Goal: Information Seeking & Learning: Learn about a topic

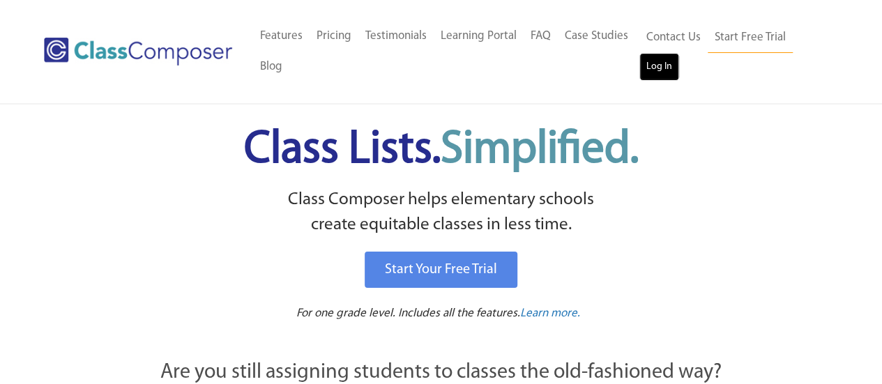
click at [659, 69] on link "Log In" at bounding box center [659, 67] width 40 height 28
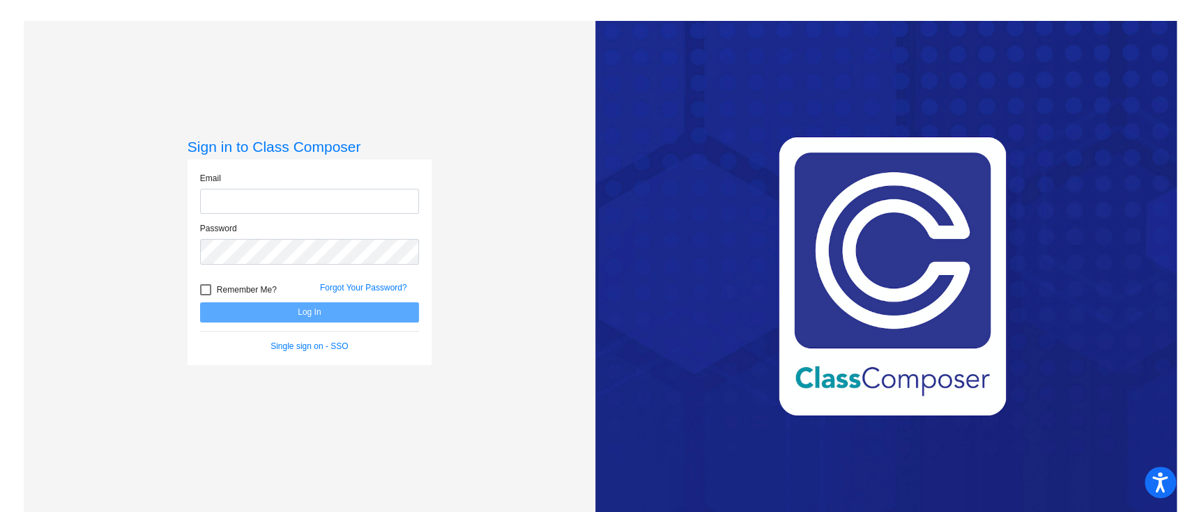
click at [381, 213] on input "email" at bounding box center [309, 202] width 219 height 26
type input "[PERSON_NAME][EMAIL_ADDRESS][PERSON_NAME][DOMAIN_NAME]"
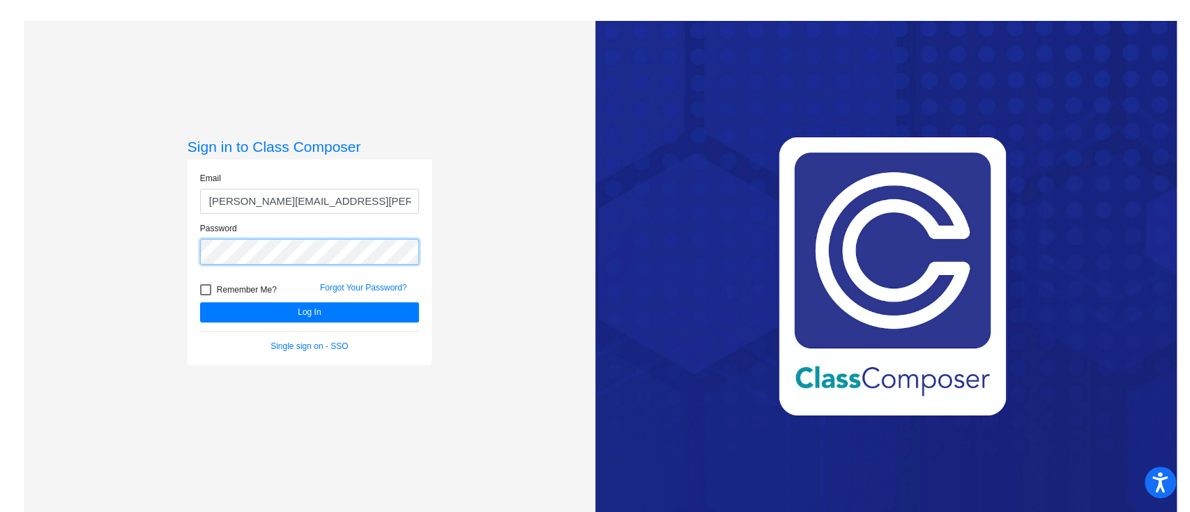
click at [200, 302] on button "Log In" at bounding box center [309, 312] width 219 height 20
click at [111, 312] on div "Sign in to Class Composer Email [PERSON_NAME][EMAIL_ADDRESS][PERSON_NAME][DOMAI…" at bounding box center [309, 277] width 571 height 512
click at [200, 302] on button "Log In" at bounding box center [309, 312] width 219 height 20
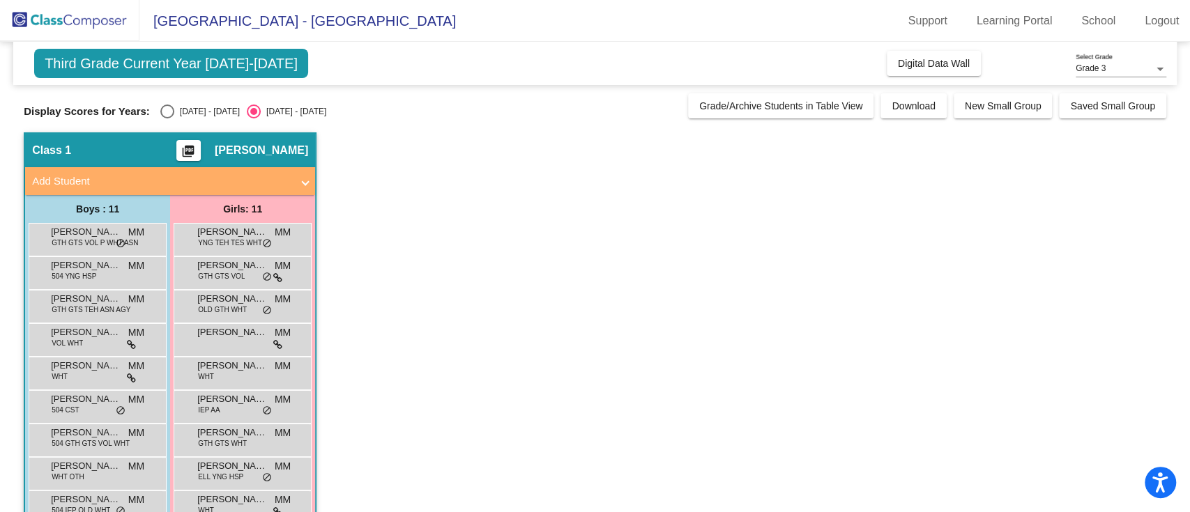
click at [169, 102] on div "Display Scores for Years: [DATE] - [DATE] [DATE] - [DATE] Grade/Archive Student…" at bounding box center [595, 105] width 1142 height 25
click at [165, 114] on div "Select an option" at bounding box center [167, 112] width 14 height 14
click at [167, 118] on input "[DATE] - [DATE]" at bounding box center [167, 118] width 1 height 1
radio input "true"
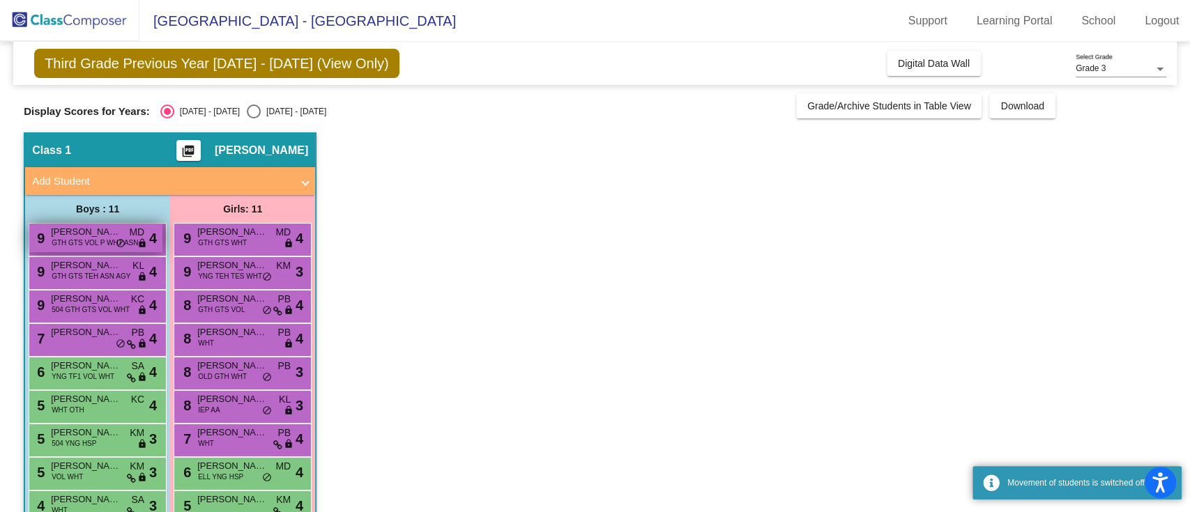
click at [102, 238] on span "GTH GTS VOL P WHT ASN" at bounding box center [95, 243] width 86 height 10
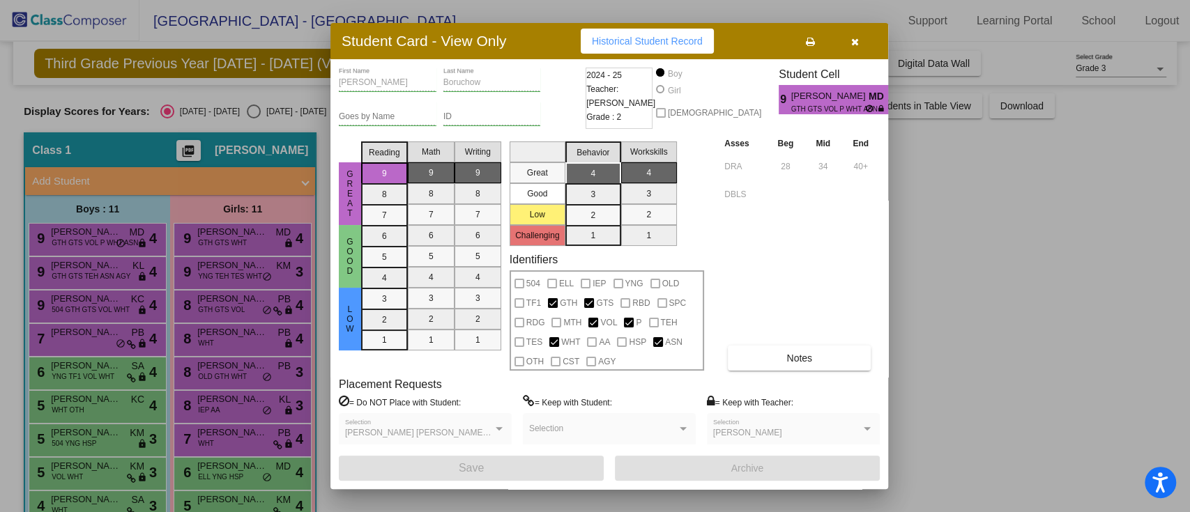
click at [969, 406] on div at bounding box center [595, 256] width 1190 height 512
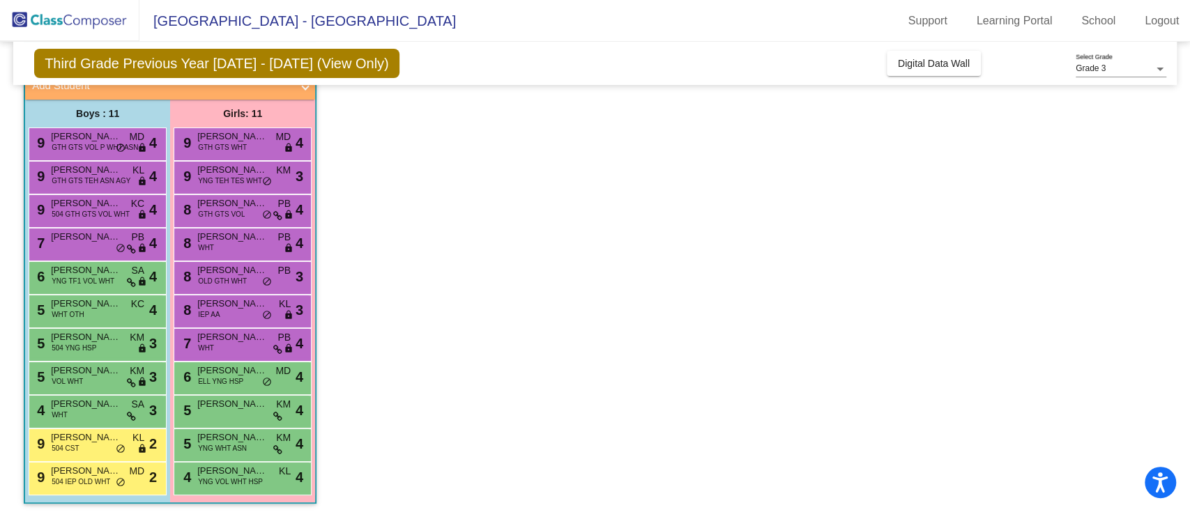
scroll to position [98, 0]
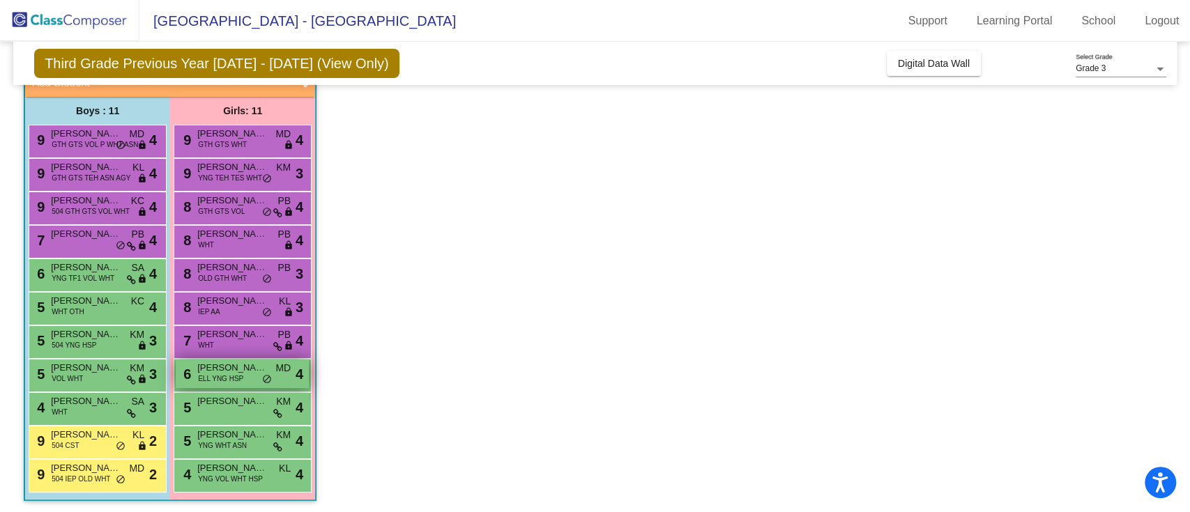
click at [240, 381] on span "ELL YNG HSP" at bounding box center [220, 379] width 45 height 10
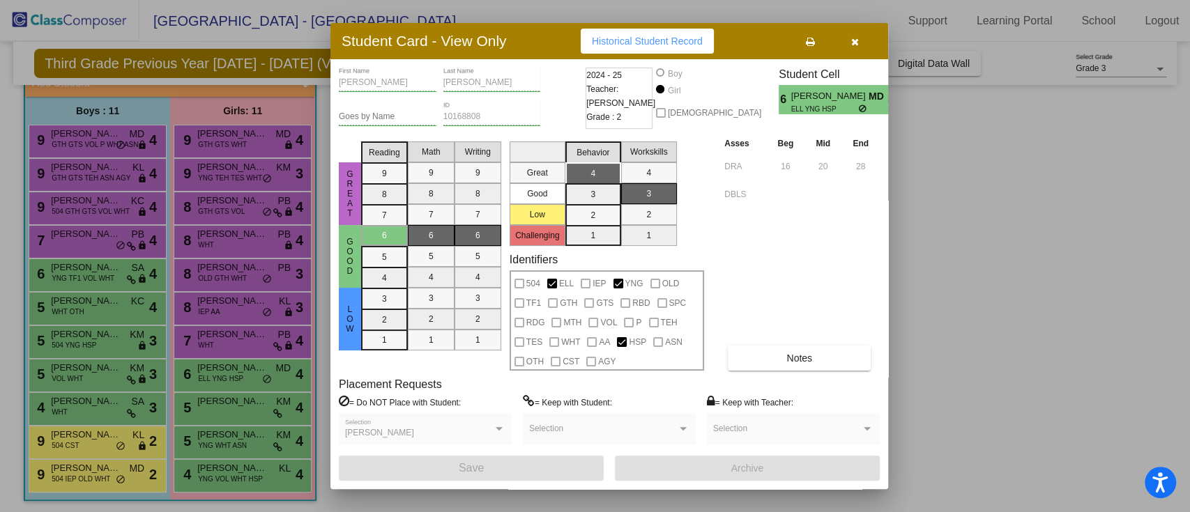
click at [241, 383] on div at bounding box center [595, 256] width 1190 height 512
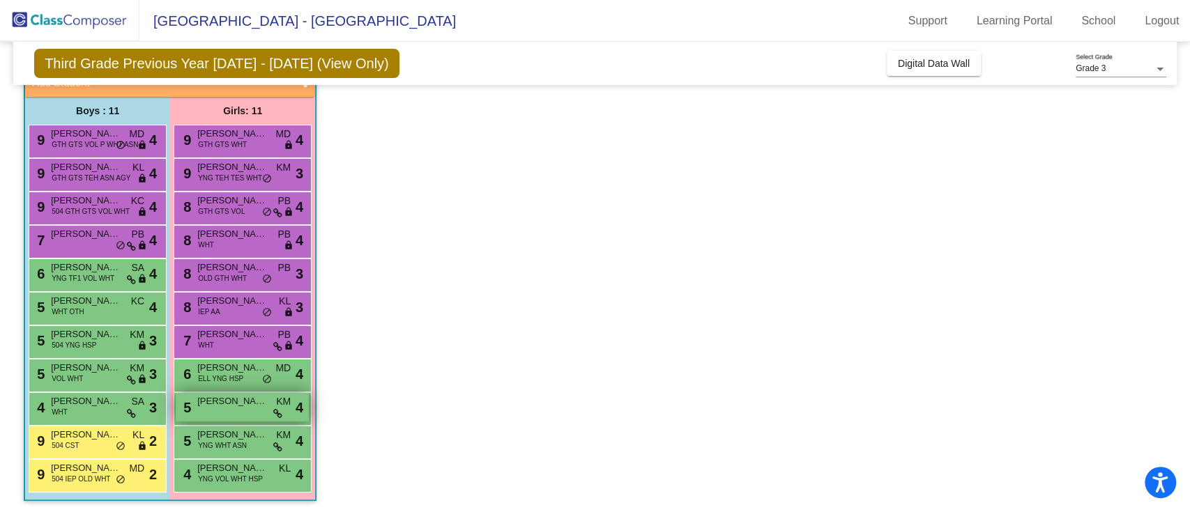
click at [253, 420] on div "5 [PERSON_NAME] KM lock do_not_disturb_alt 4" at bounding box center [242, 407] width 133 height 29
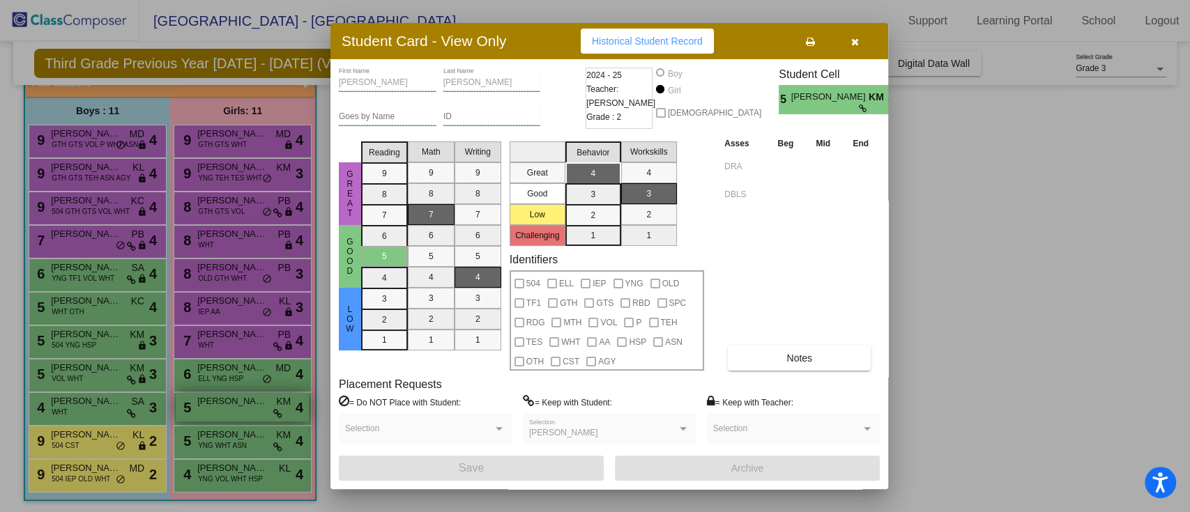
click at [253, 420] on div at bounding box center [595, 256] width 1190 height 512
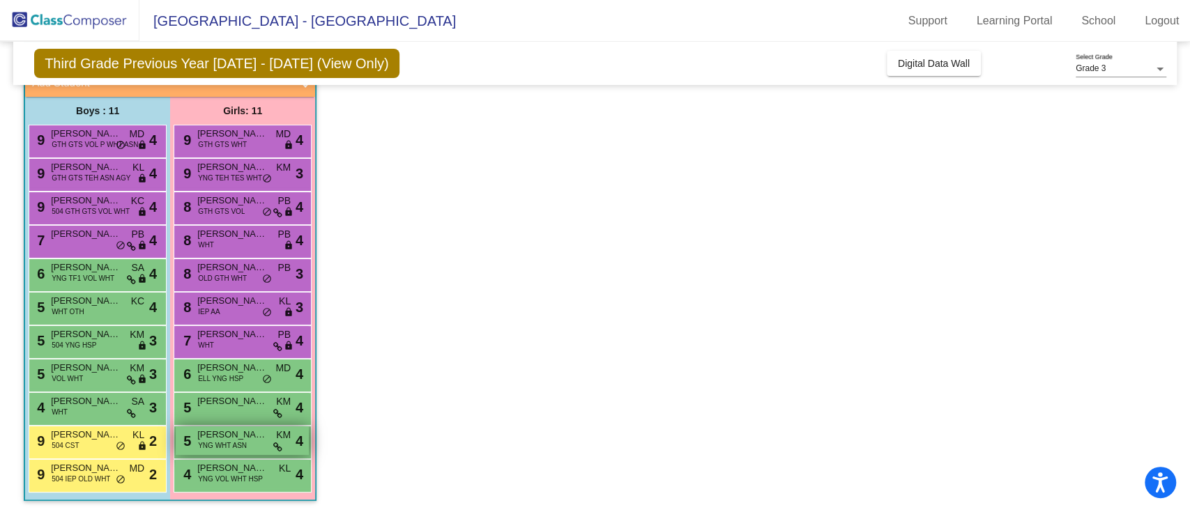
click at [261, 438] on span "[PERSON_NAME]" at bounding box center [232, 435] width 70 height 14
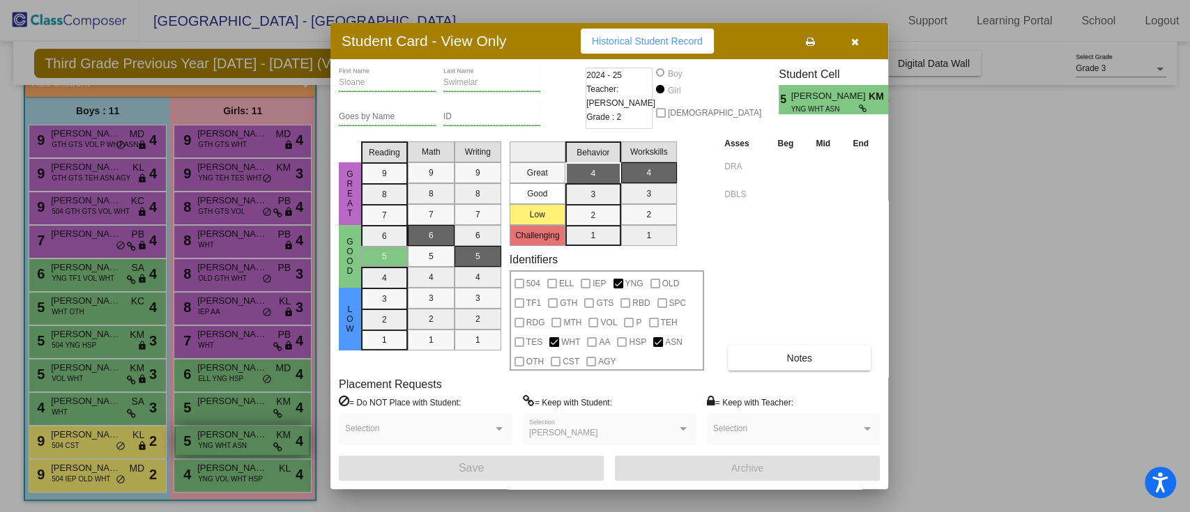
click at [261, 438] on div at bounding box center [595, 256] width 1190 height 512
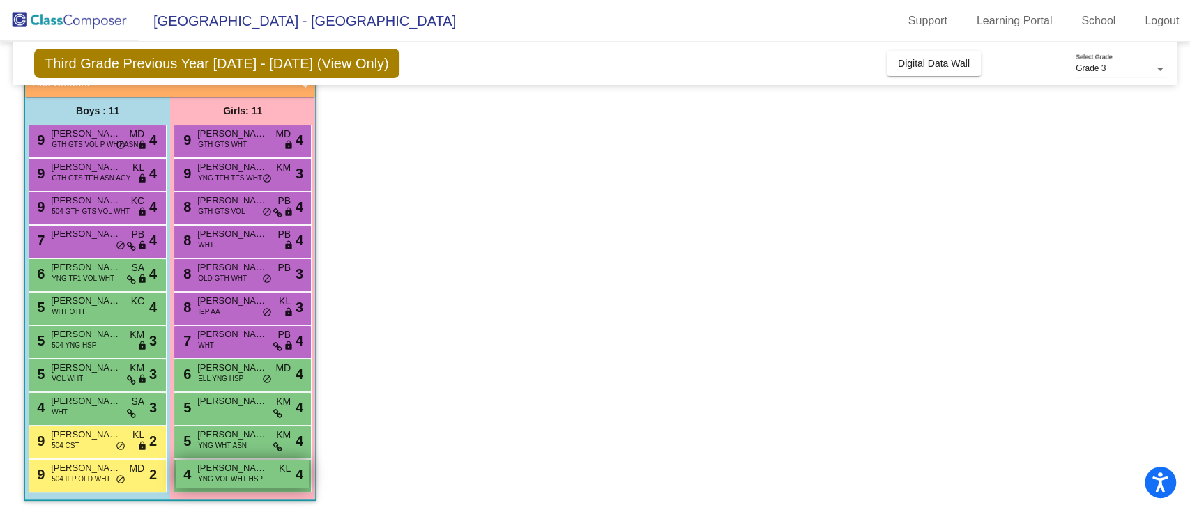
click at [268, 468] on div "4 [PERSON_NAME] YNG VOL WHT HSP KL lock do_not_disturb_alt 4" at bounding box center [242, 474] width 133 height 29
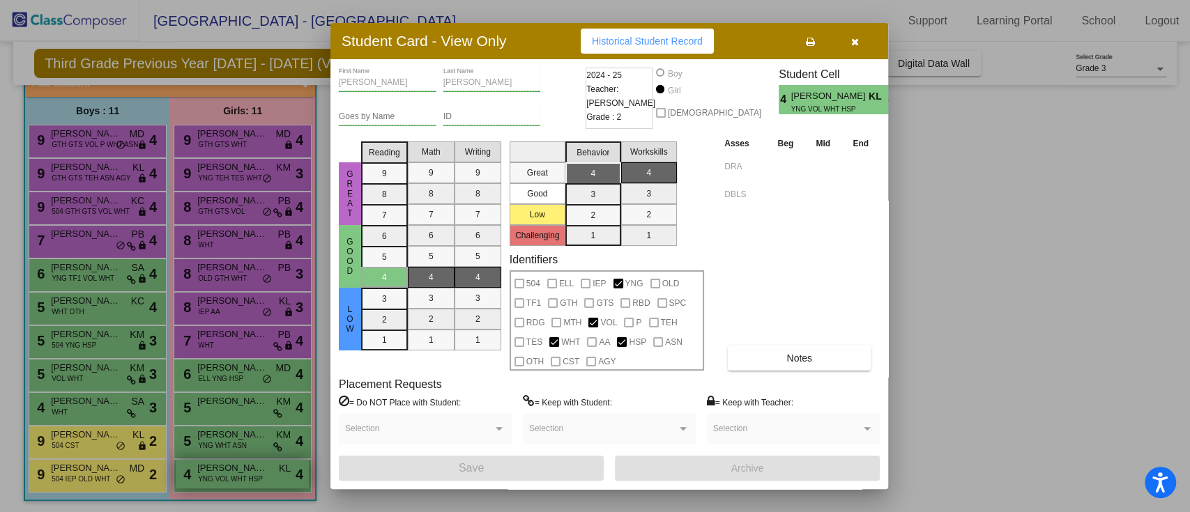
click at [268, 468] on div at bounding box center [595, 256] width 1190 height 512
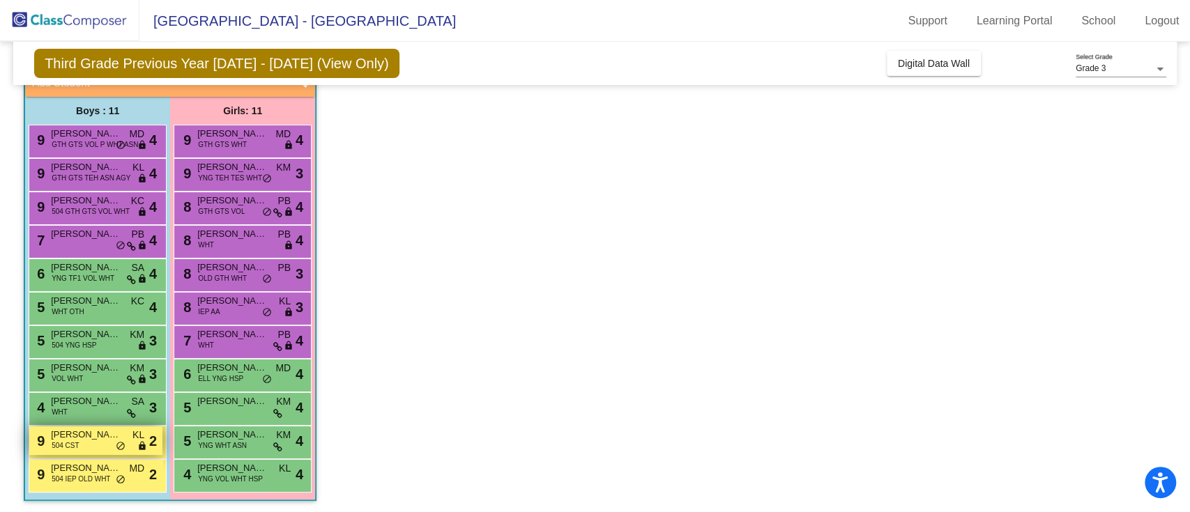
click at [107, 438] on span "[PERSON_NAME]" at bounding box center [86, 435] width 70 height 14
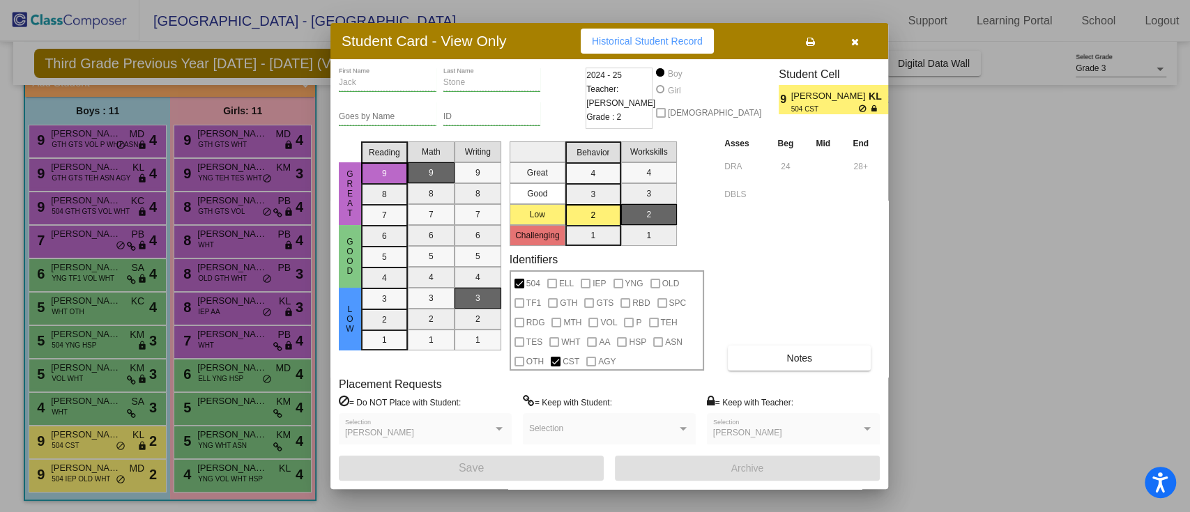
click at [106, 440] on div at bounding box center [595, 256] width 1190 height 512
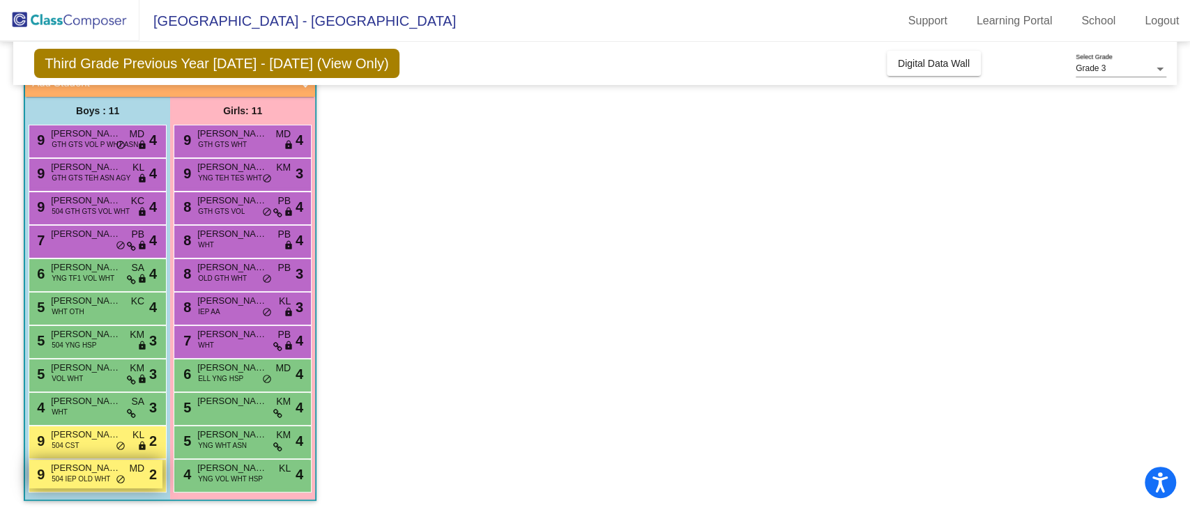
click at [112, 480] on div "9 [PERSON_NAME] 504 IEP OLD WHT MD lock do_not_disturb_alt 2" at bounding box center [95, 474] width 133 height 29
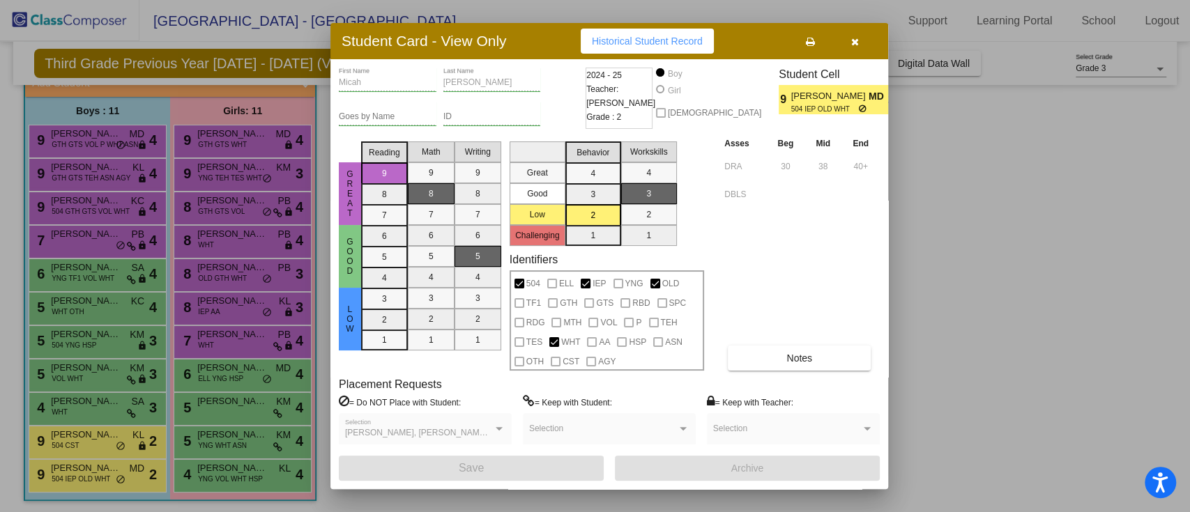
click at [128, 423] on div at bounding box center [595, 256] width 1190 height 512
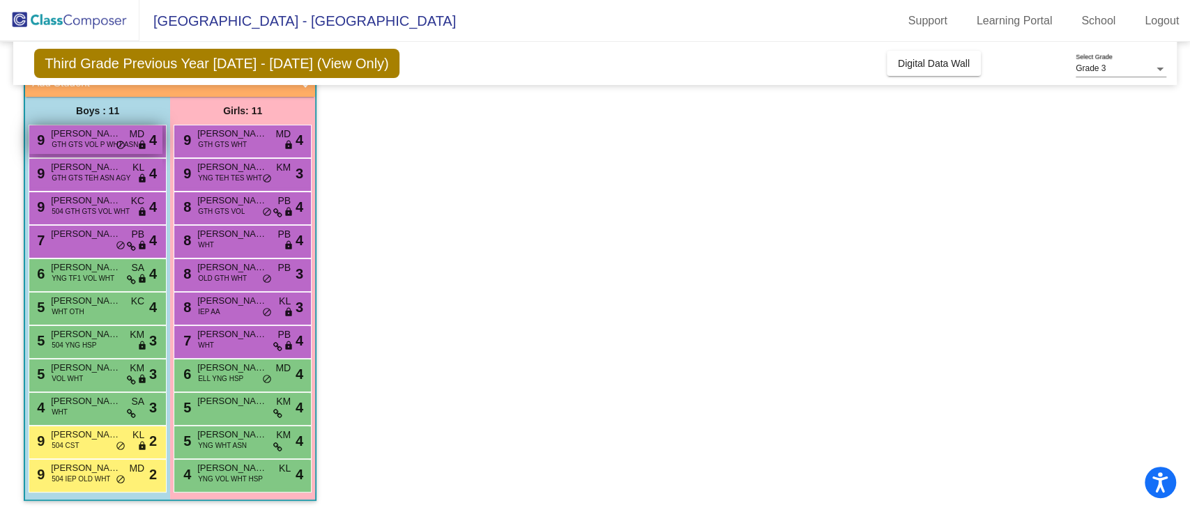
click at [89, 136] on span "[PERSON_NAME]" at bounding box center [86, 134] width 70 height 14
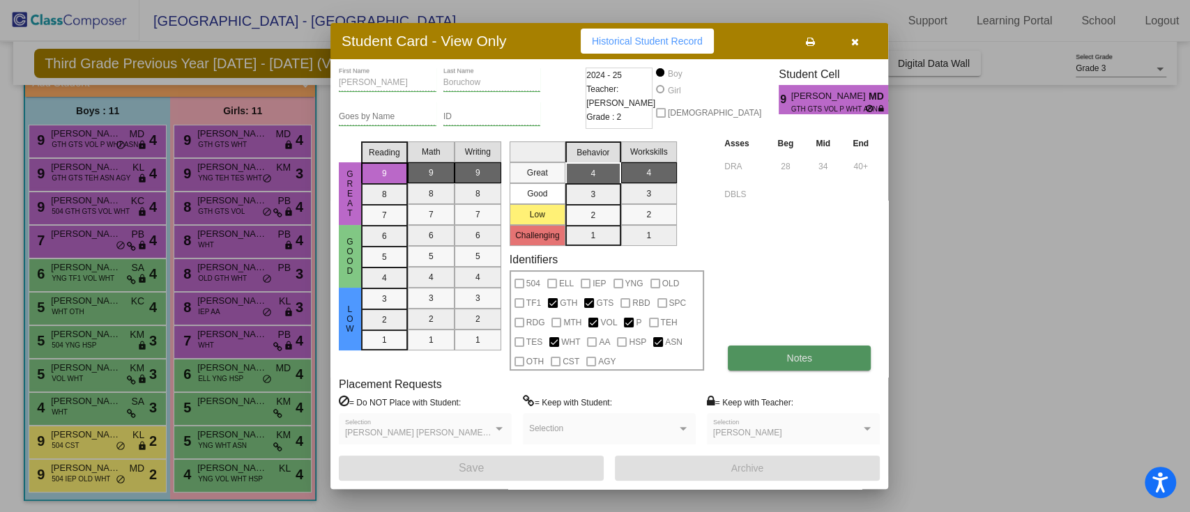
click at [758, 351] on button "Notes" at bounding box center [799, 358] width 143 height 25
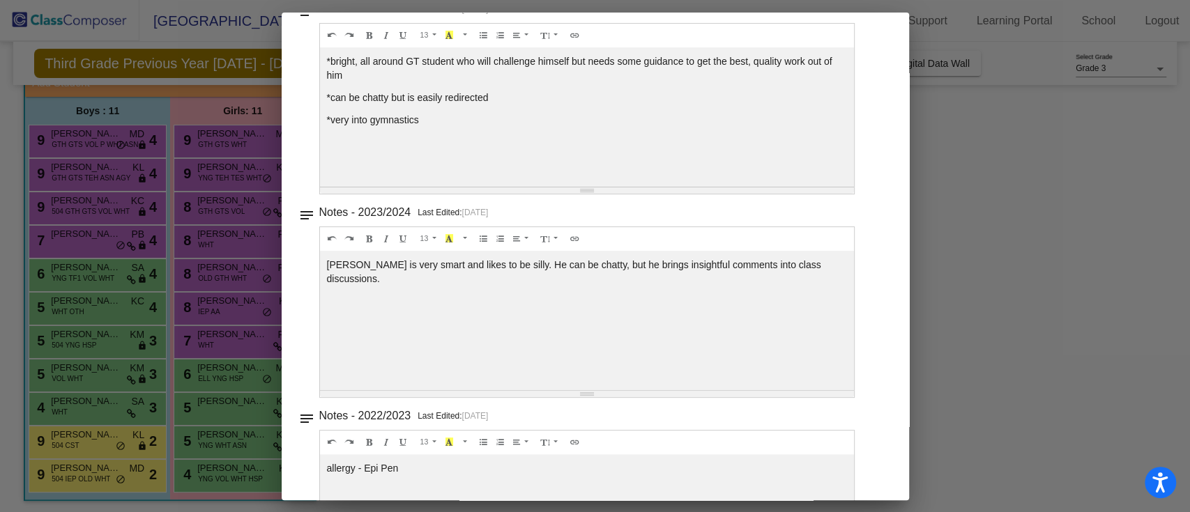
scroll to position [233, 0]
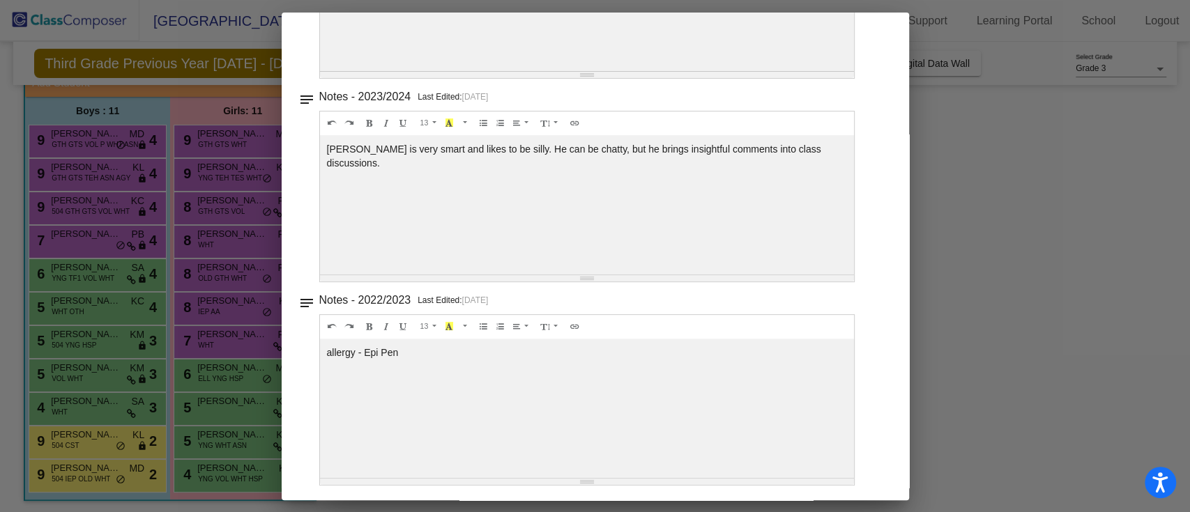
click at [209, 261] on div at bounding box center [595, 256] width 1190 height 512
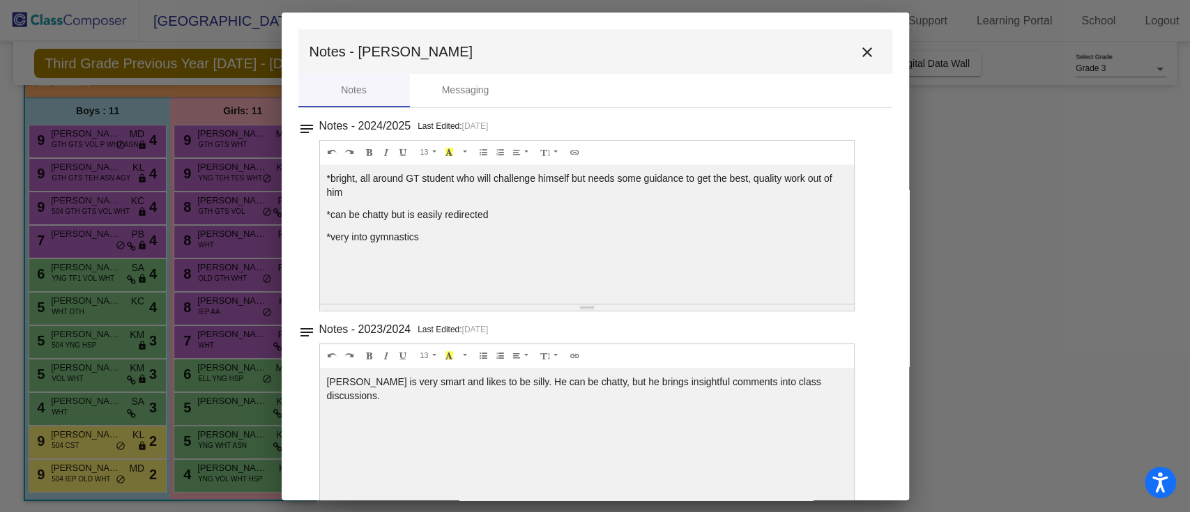
click at [172, 279] on div at bounding box center [595, 256] width 1190 height 512
click at [861, 38] on button "close" at bounding box center [867, 52] width 28 height 28
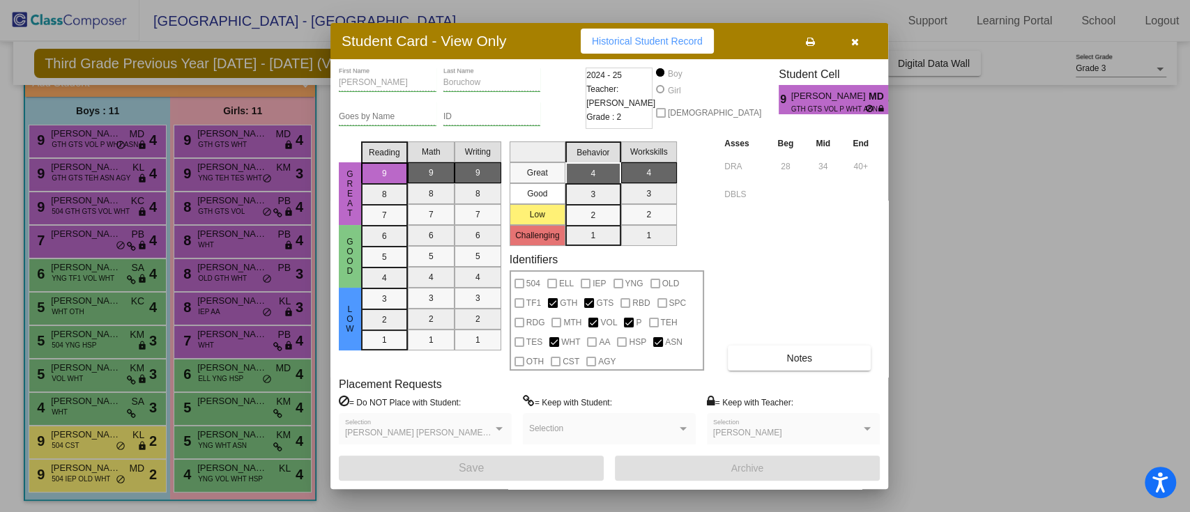
click at [240, 139] on div at bounding box center [595, 256] width 1190 height 512
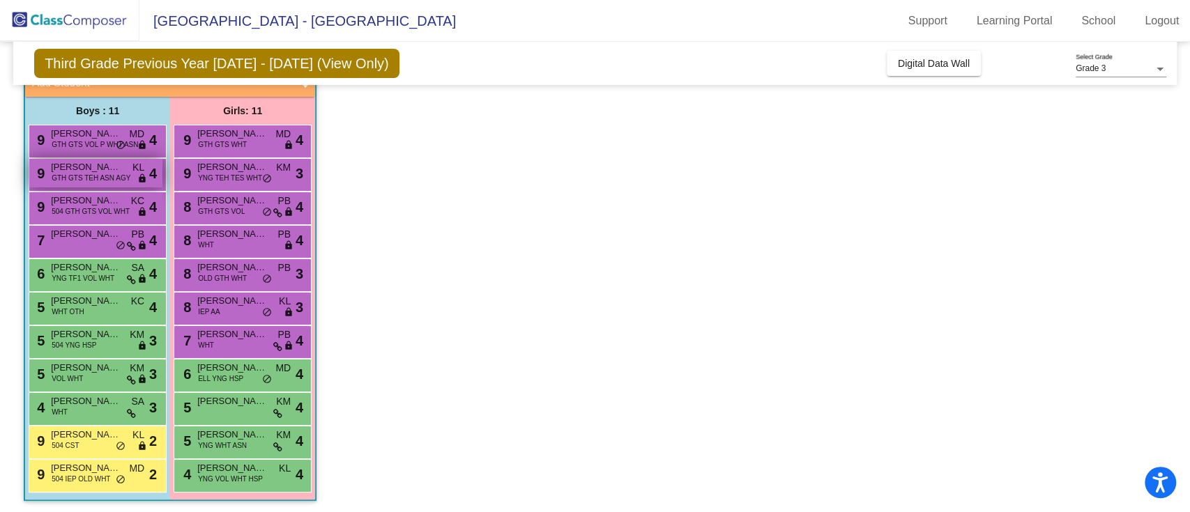
click at [130, 162] on div "9 [PERSON_NAME] GTH GTS TEH ASN [PERSON_NAME] lock do_not_disturb_alt 4" at bounding box center [95, 173] width 133 height 29
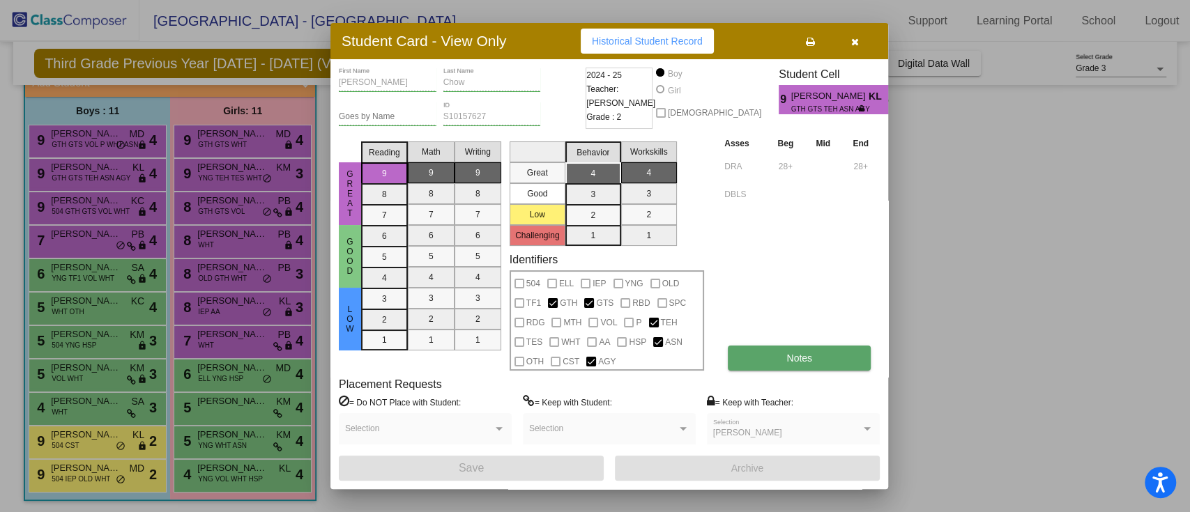
click at [781, 351] on button "Notes" at bounding box center [799, 358] width 143 height 25
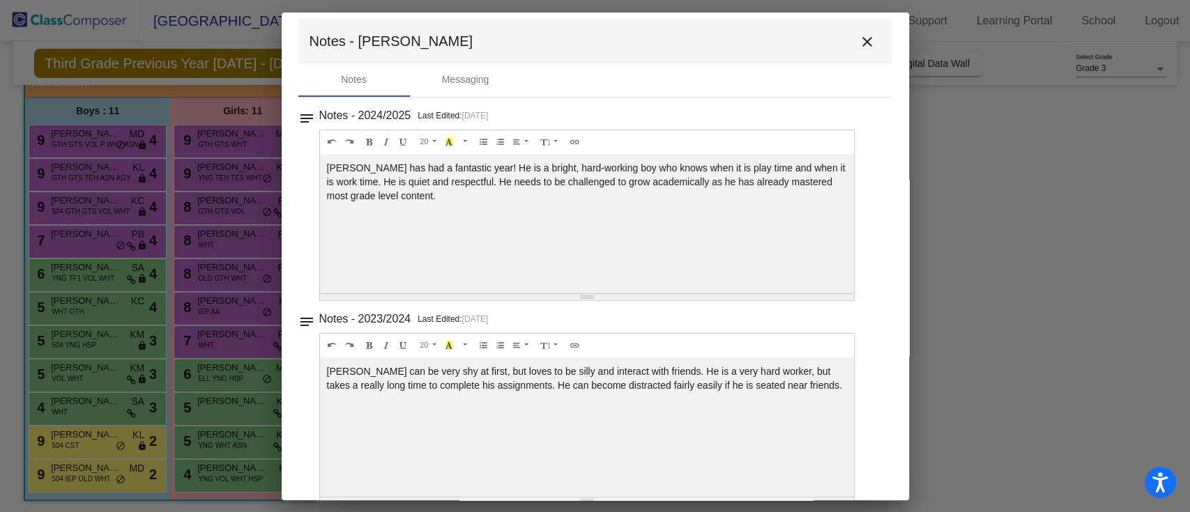
scroll to position [29, 0]
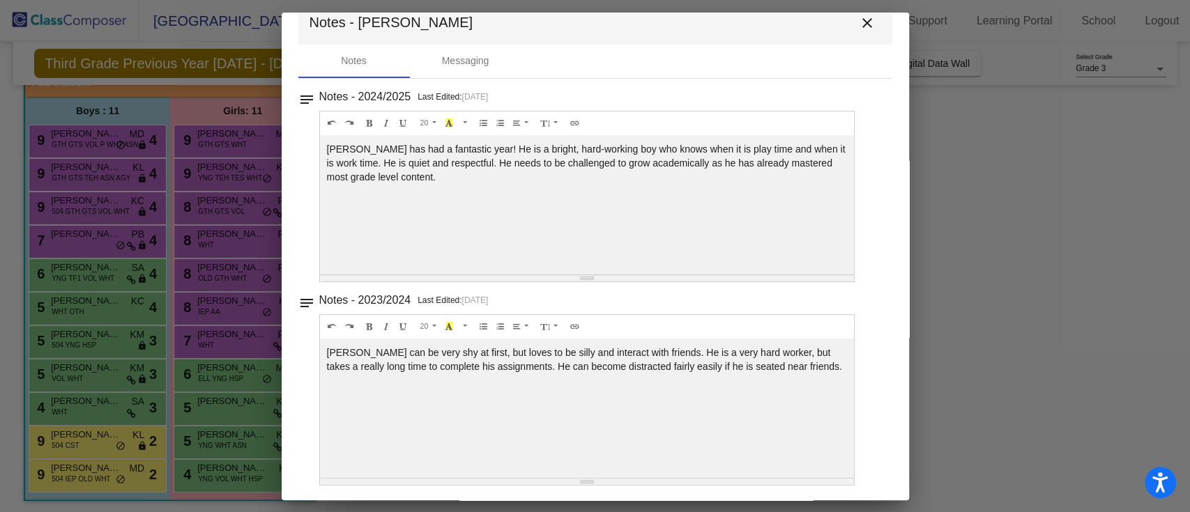
click at [849, 32] on mat-toolbar "Notes - [PERSON_NAME]" at bounding box center [595, 22] width 594 height 45
click at [859, 22] on mat-icon "close" at bounding box center [867, 23] width 17 height 17
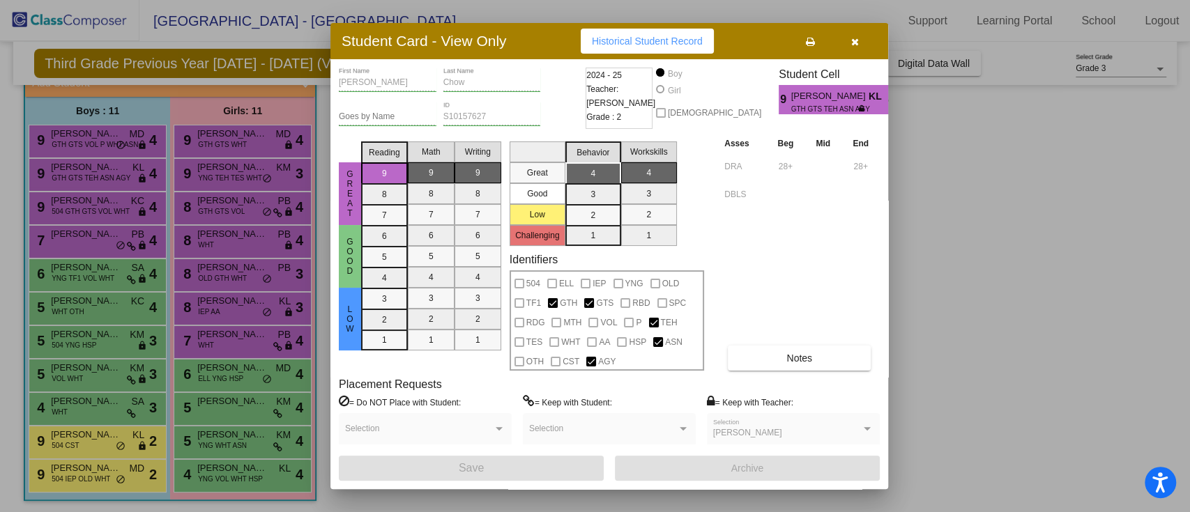
click at [184, 101] on div at bounding box center [595, 256] width 1190 height 512
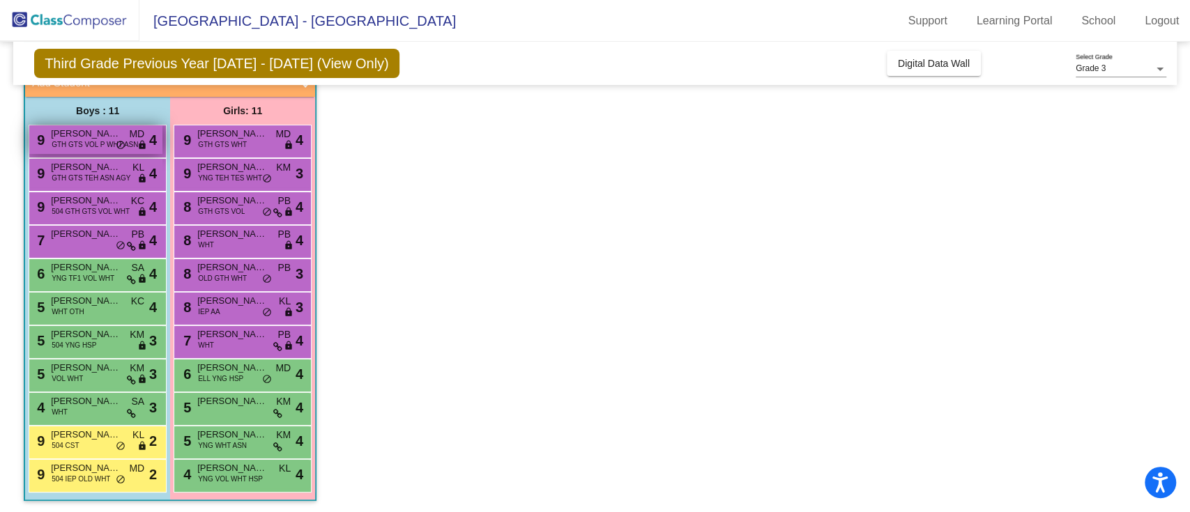
click at [106, 146] on span "GTH GTS VOL P WHT ASN" at bounding box center [95, 144] width 86 height 10
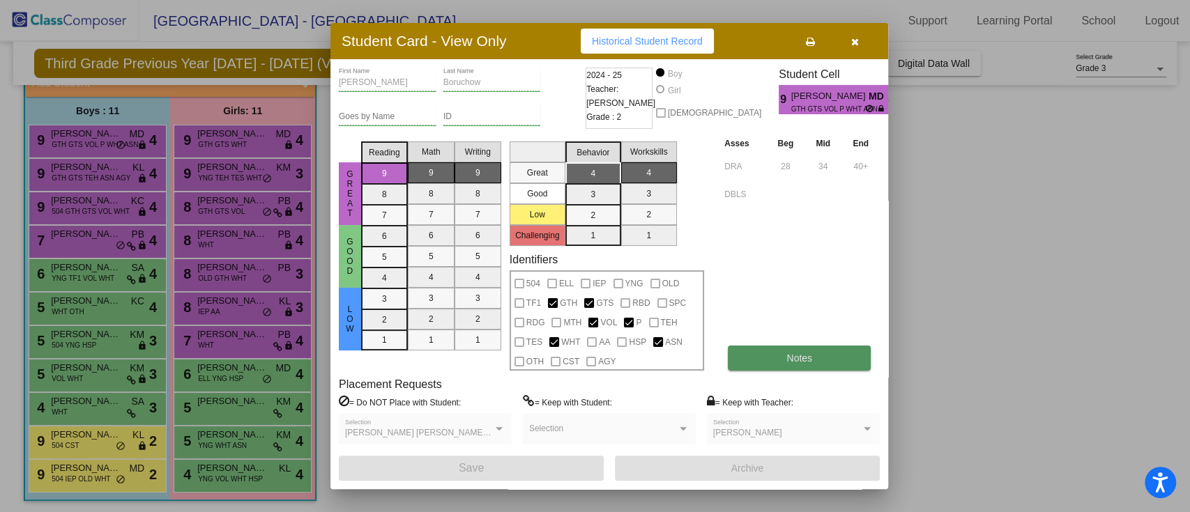
click at [760, 363] on button "Notes" at bounding box center [799, 358] width 143 height 25
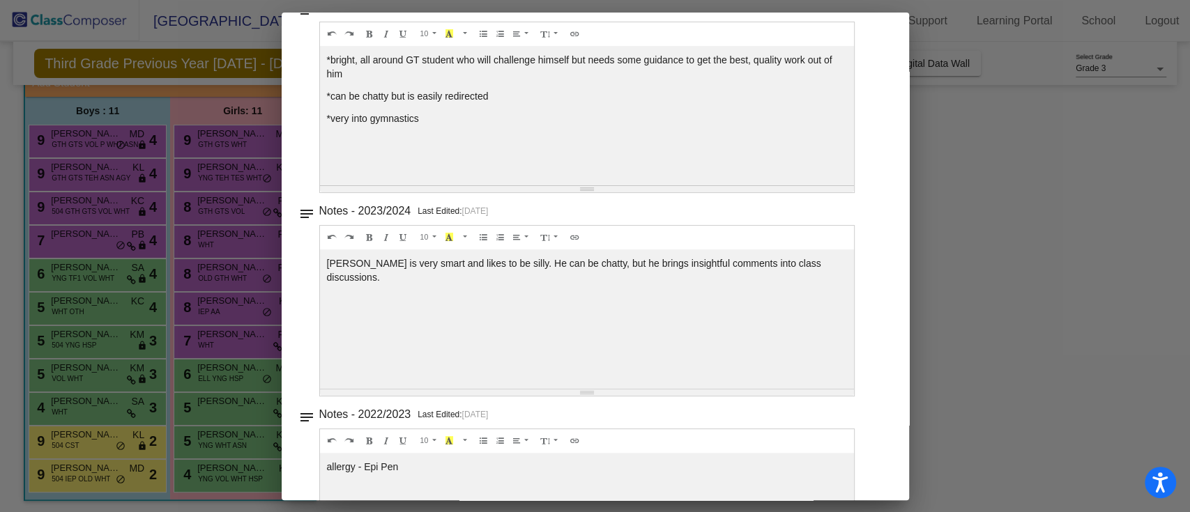
scroll to position [233, 0]
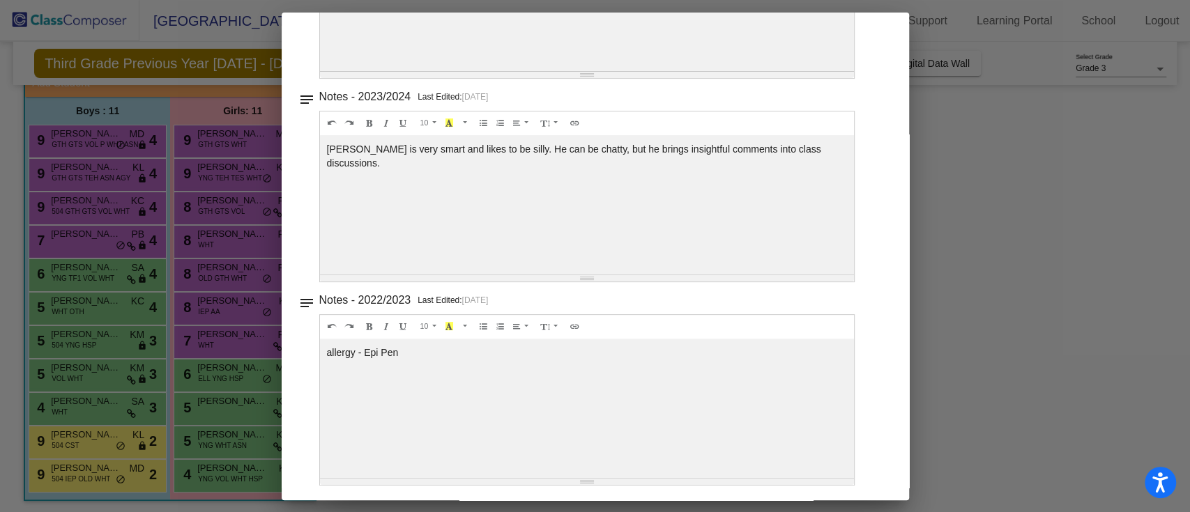
click at [261, 247] on div at bounding box center [595, 256] width 1190 height 512
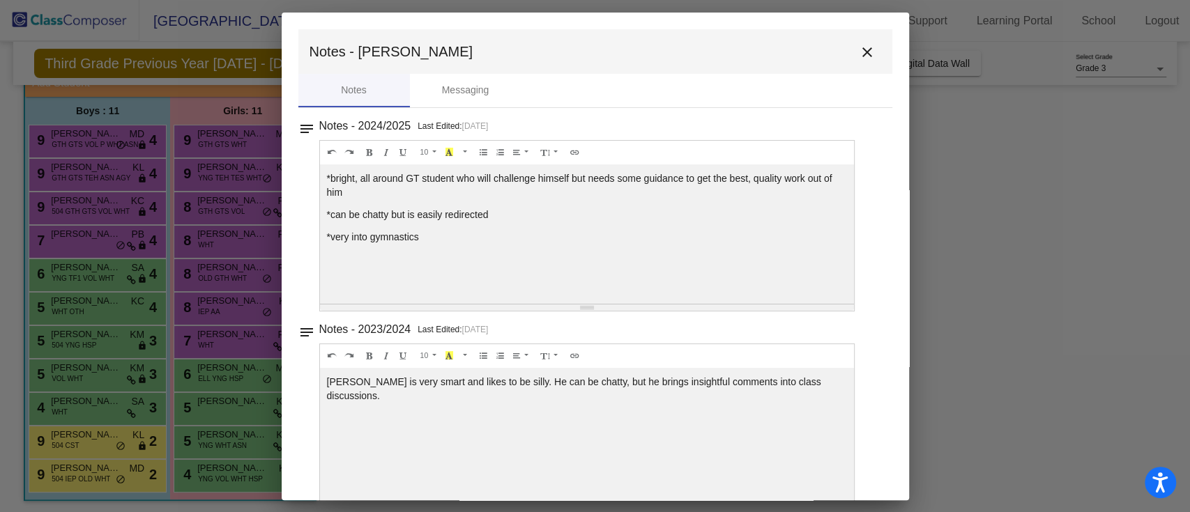
click at [233, 254] on div at bounding box center [595, 256] width 1190 height 512
click at [861, 53] on mat-icon "close" at bounding box center [867, 52] width 17 height 17
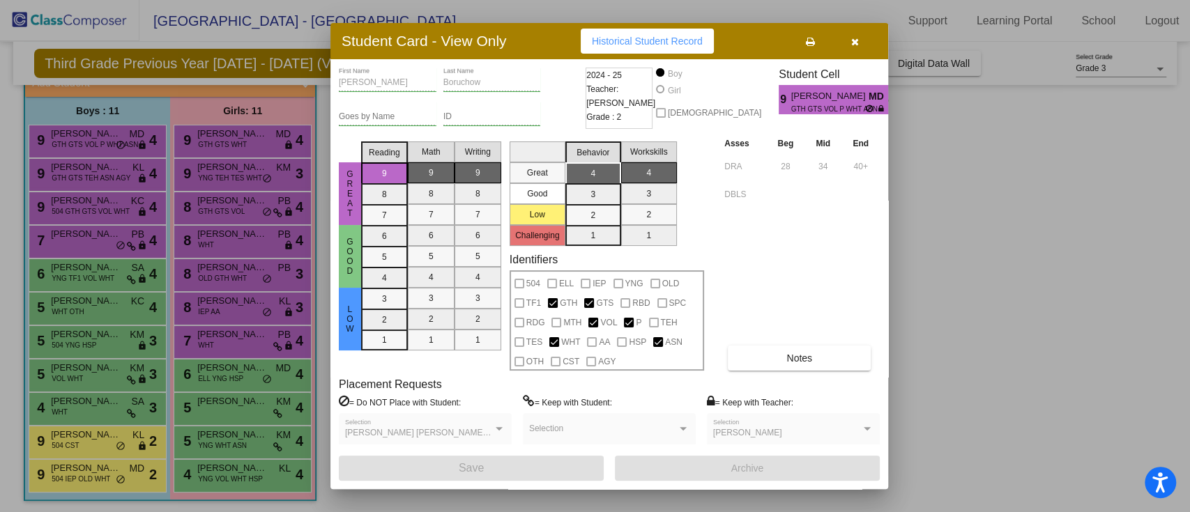
click at [103, 254] on div at bounding box center [595, 256] width 1190 height 512
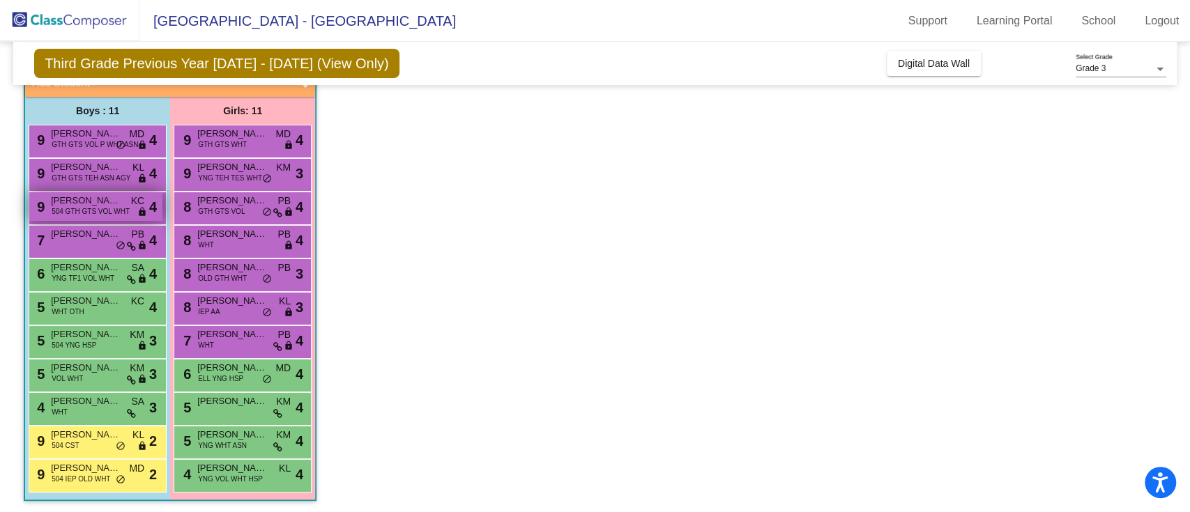
click at [123, 212] on span "504 GTH GTS VOL WHT" at bounding box center [91, 211] width 78 height 10
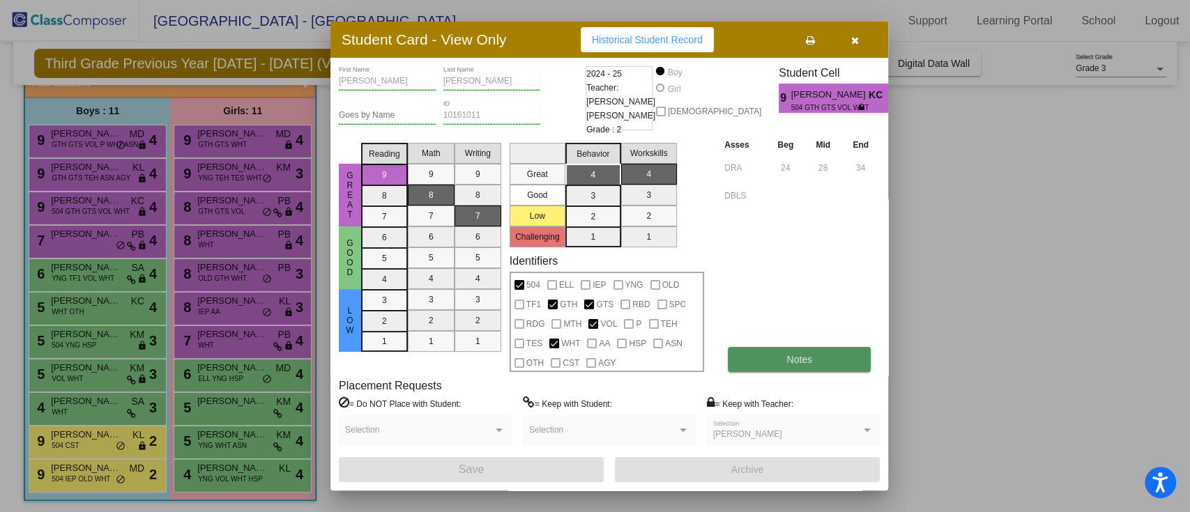
click at [788, 350] on button "Notes" at bounding box center [799, 359] width 143 height 25
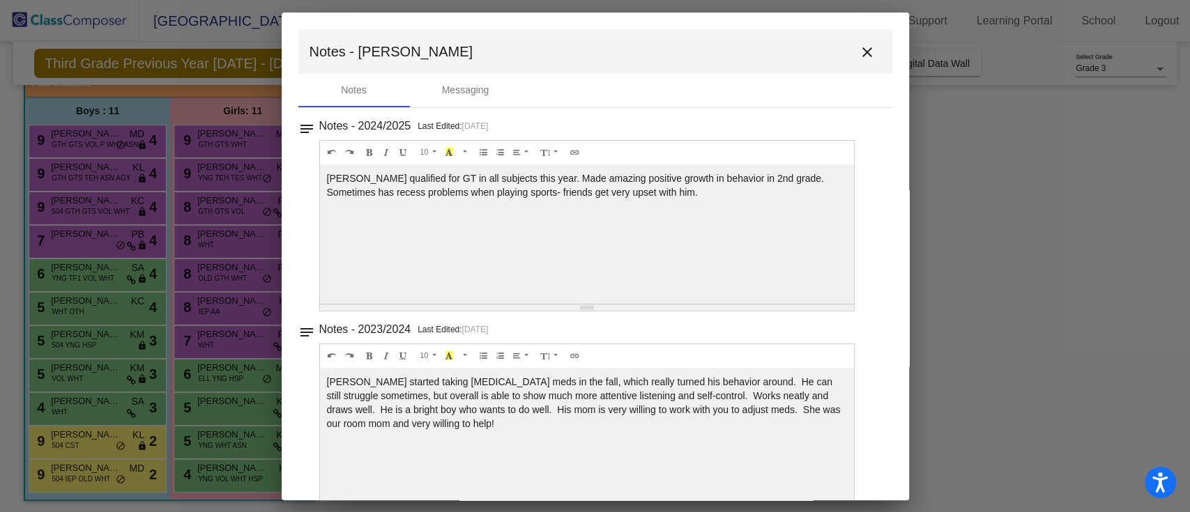
scroll to position [29, 0]
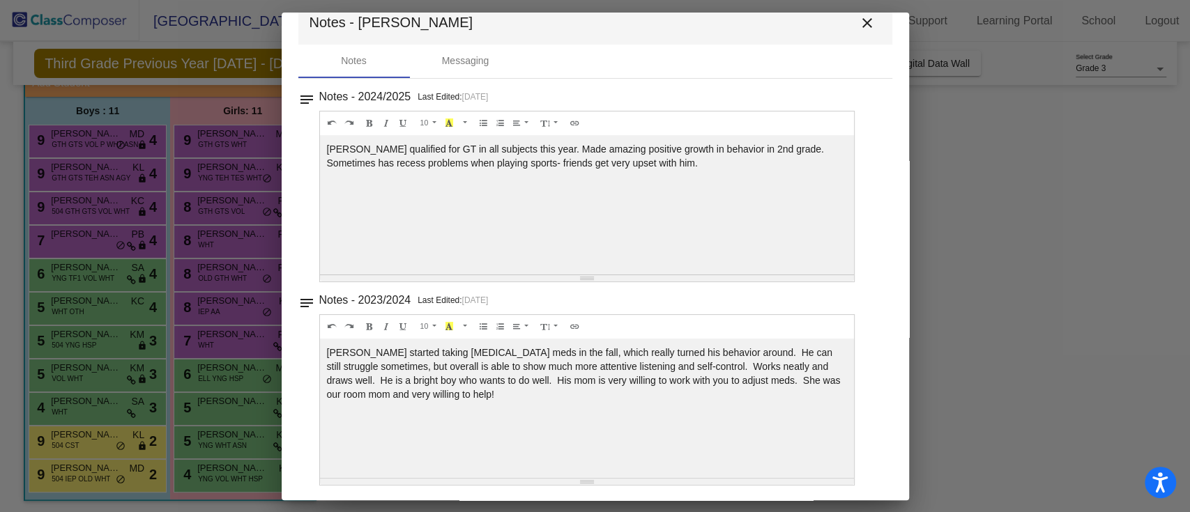
click at [859, 23] on mat-icon "close" at bounding box center [867, 23] width 17 height 17
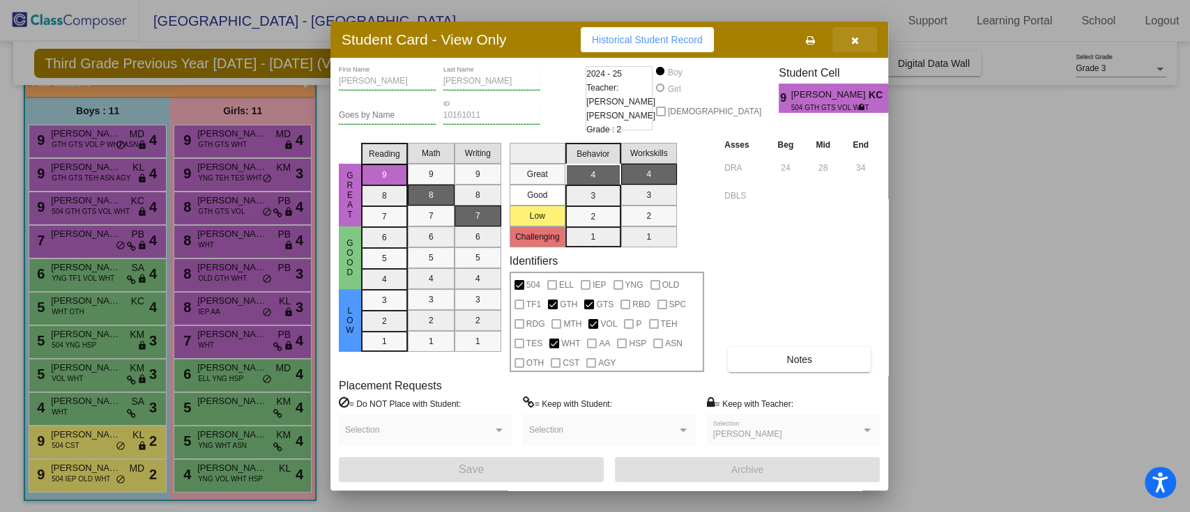
click at [856, 42] on icon "button" at bounding box center [855, 41] width 8 height 10
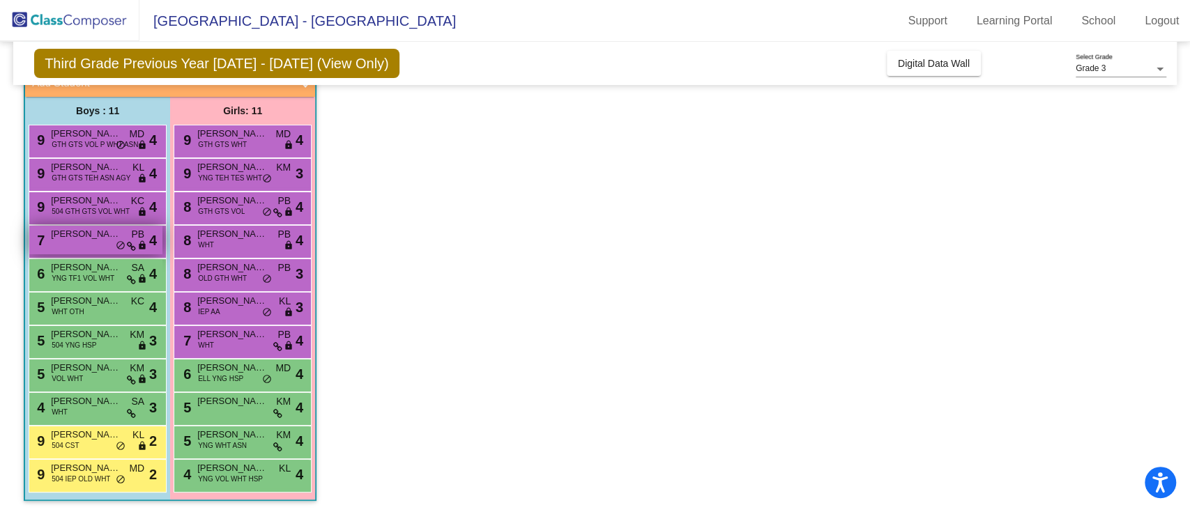
click at [124, 242] on span "do_not_disturb_alt" at bounding box center [121, 245] width 10 height 11
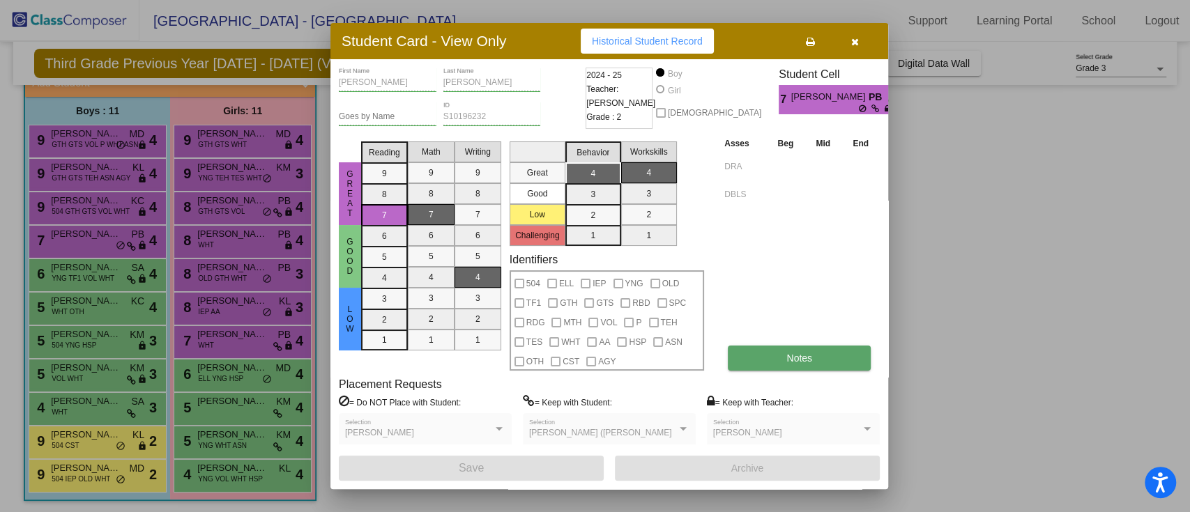
click at [769, 362] on button "Notes" at bounding box center [799, 358] width 143 height 25
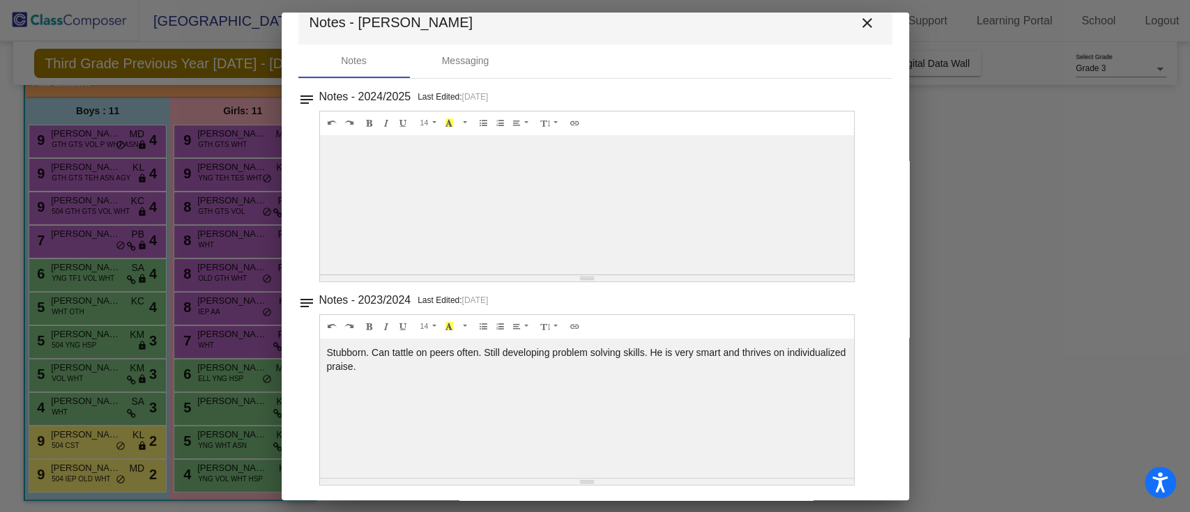
scroll to position [0, 0]
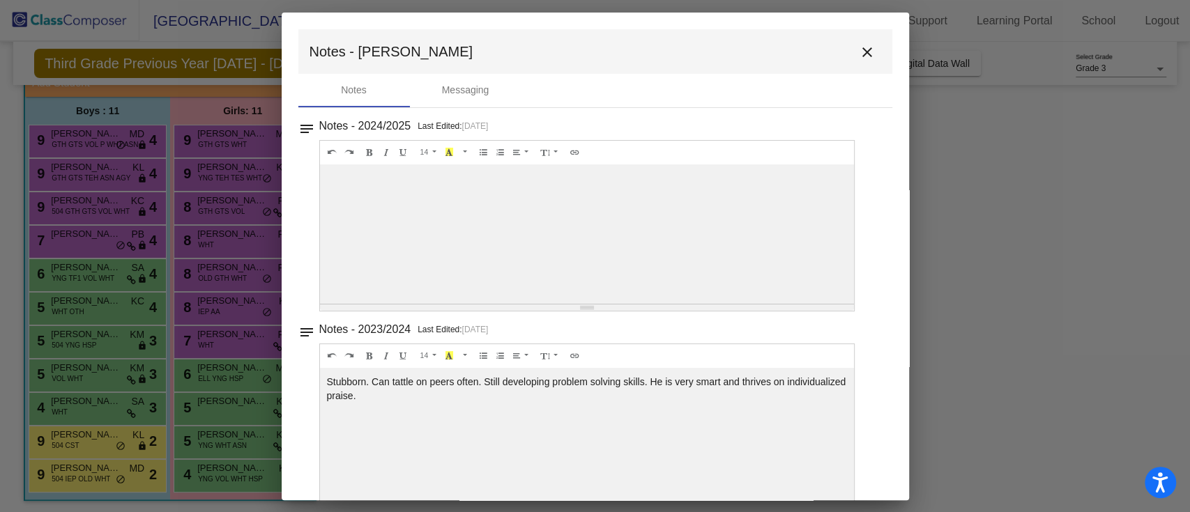
click at [866, 52] on mat-icon "close" at bounding box center [867, 52] width 17 height 17
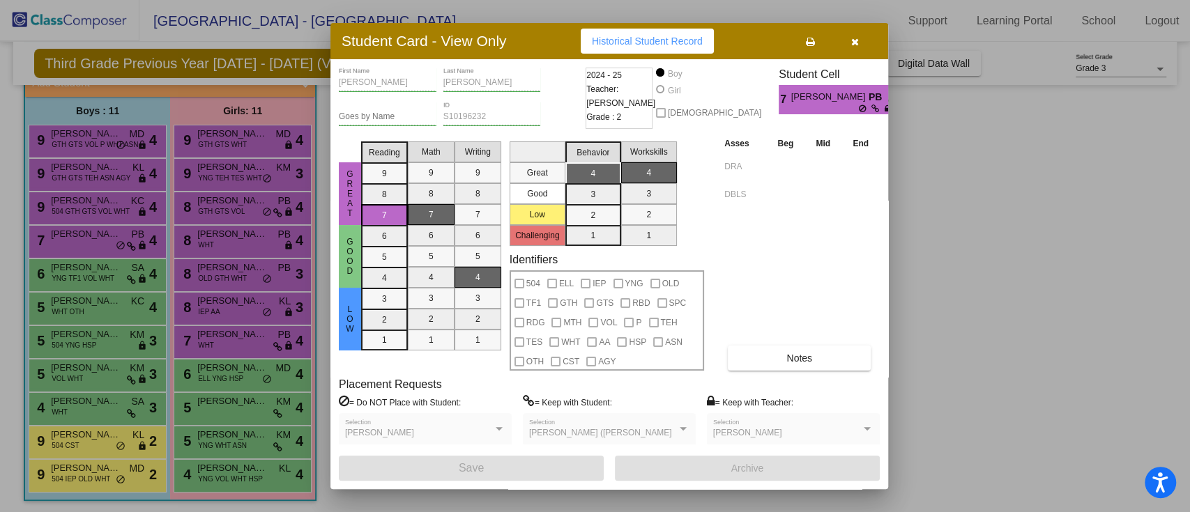
click at [859, 47] on button "button" at bounding box center [854, 41] width 45 height 25
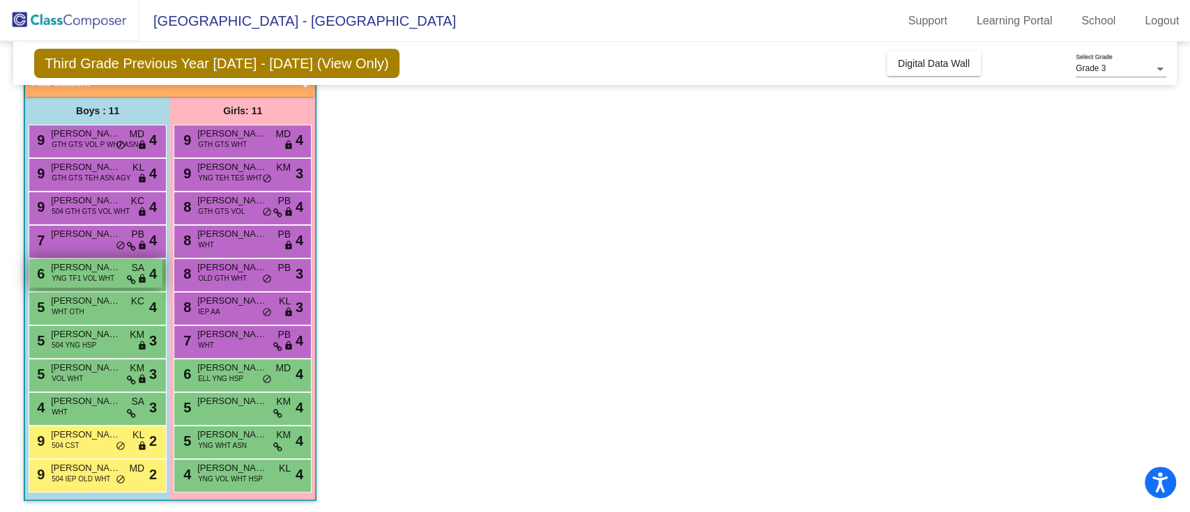
click at [135, 270] on span "SA" at bounding box center [137, 268] width 13 height 15
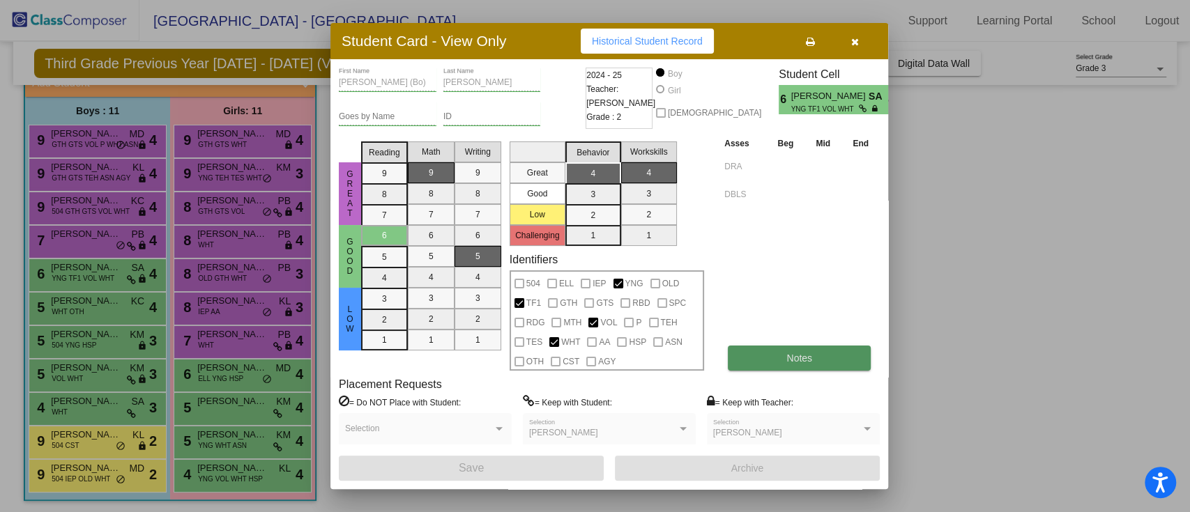
click at [782, 365] on button "Notes" at bounding box center [799, 358] width 143 height 25
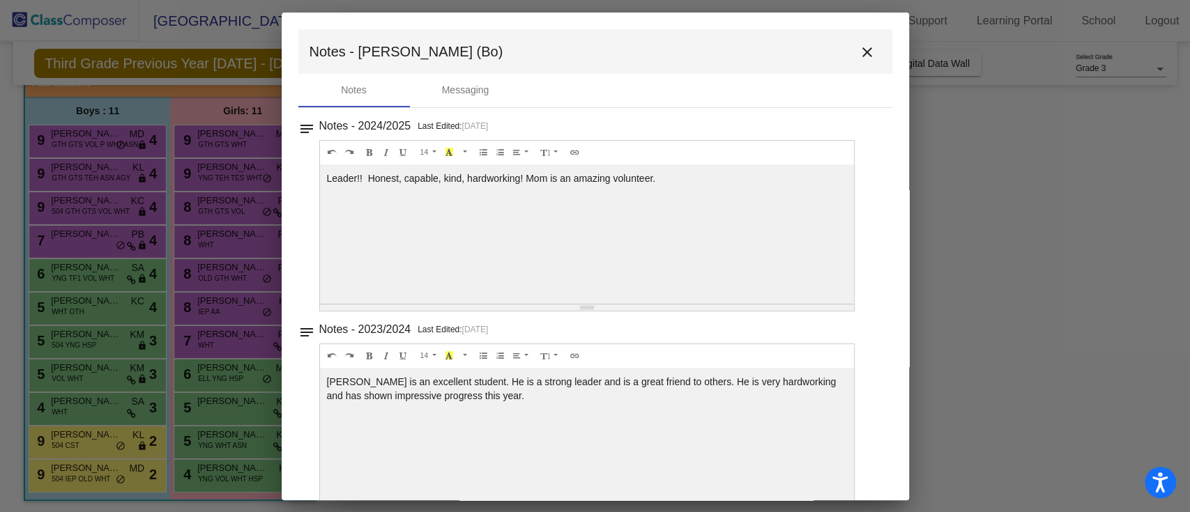
click at [864, 59] on mat-icon "close" at bounding box center [867, 52] width 17 height 17
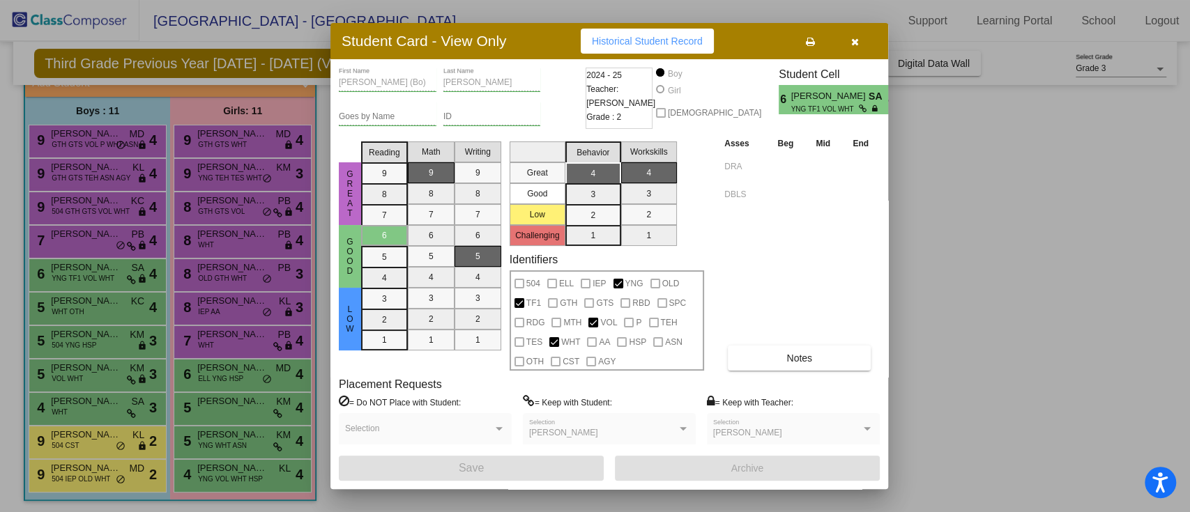
click at [220, 174] on div at bounding box center [595, 256] width 1190 height 512
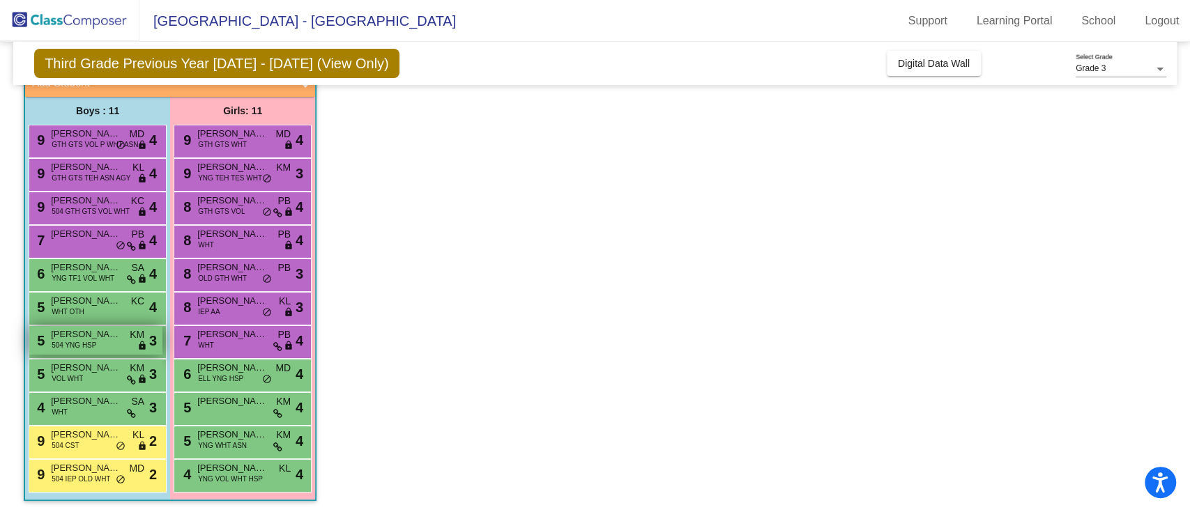
click at [130, 333] on span "KM" at bounding box center [137, 335] width 15 height 15
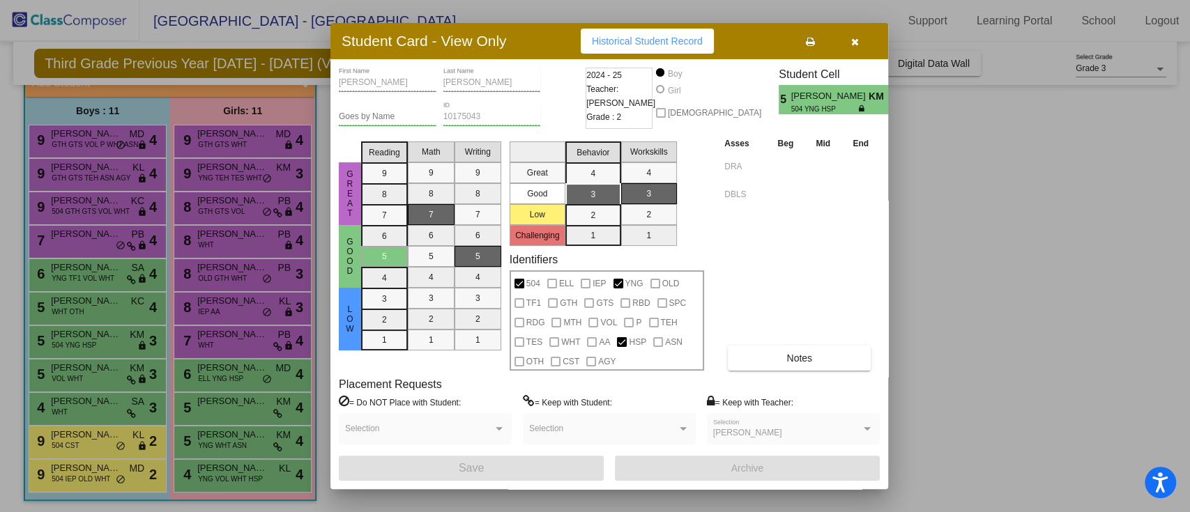
click at [112, 302] on div at bounding box center [595, 256] width 1190 height 512
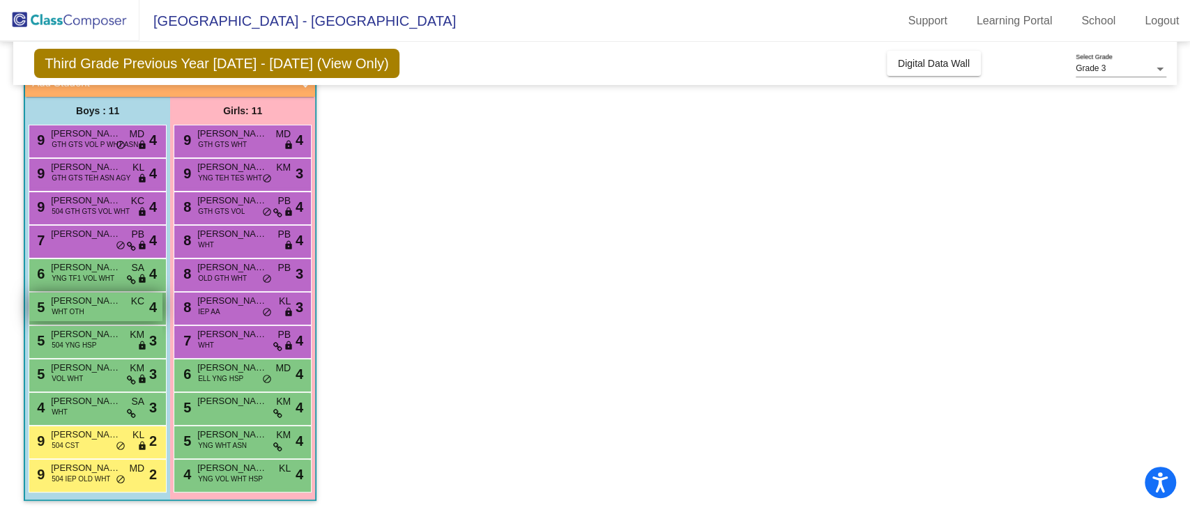
click at [128, 304] on div "5 [PERSON_NAME] WHT OTH KC lock do_not_disturb_alt 4" at bounding box center [95, 307] width 133 height 29
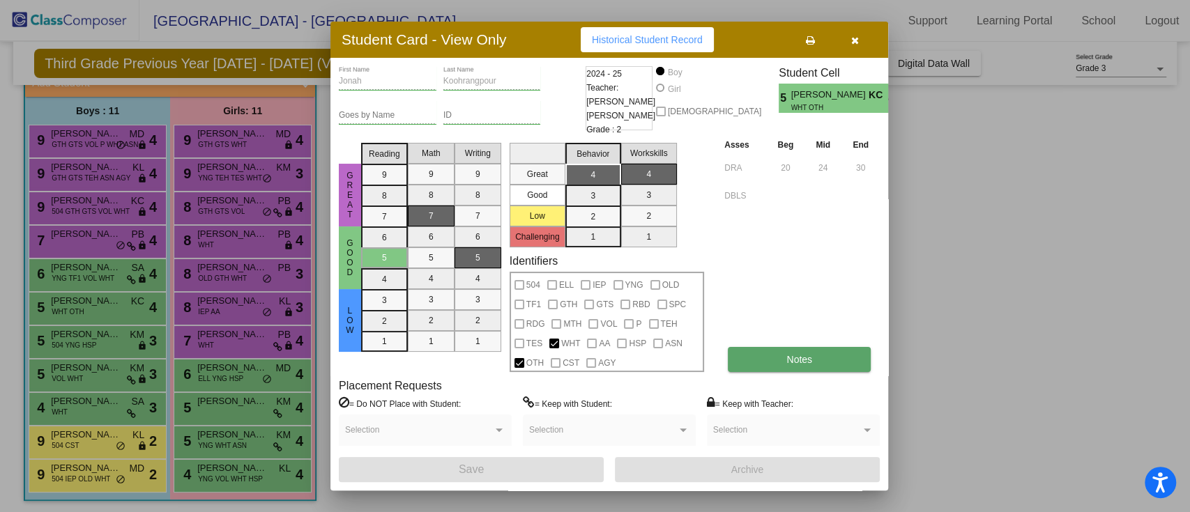
click at [772, 354] on button "Notes" at bounding box center [799, 359] width 143 height 25
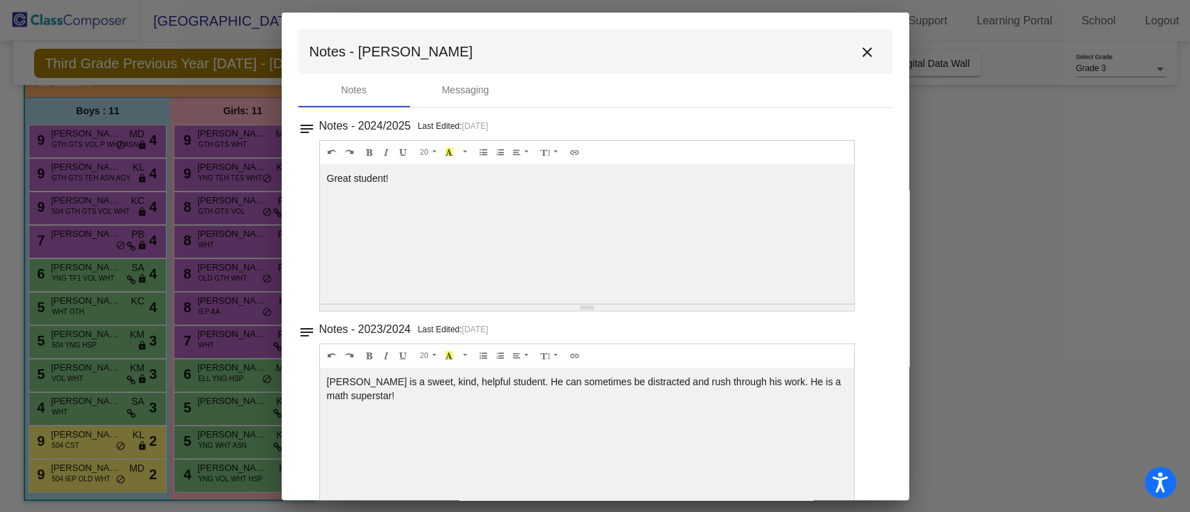
scroll to position [29, 0]
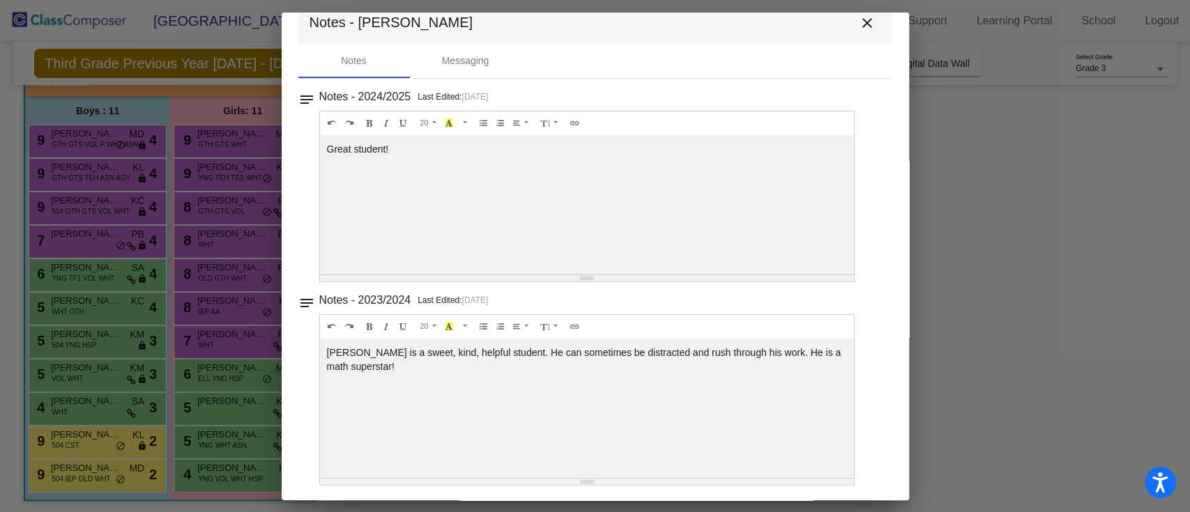
click at [139, 354] on div at bounding box center [595, 256] width 1190 height 512
click at [178, 339] on div at bounding box center [595, 256] width 1190 height 512
click at [859, 24] on mat-icon "close" at bounding box center [867, 23] width 17 height 17
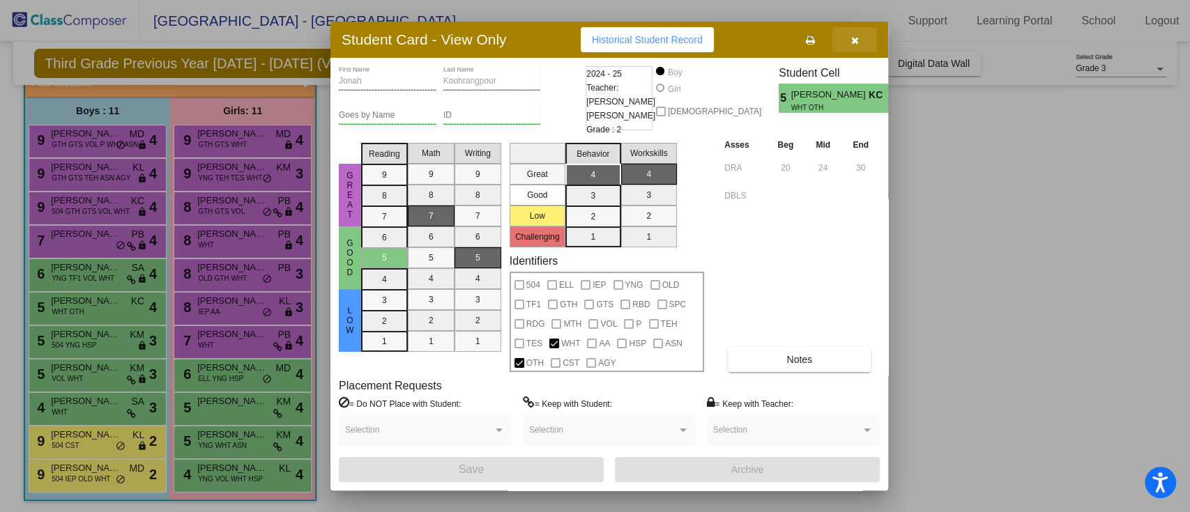
click at [858, 30] on button "button" at bounding box center [854, 39] width 45 height 25
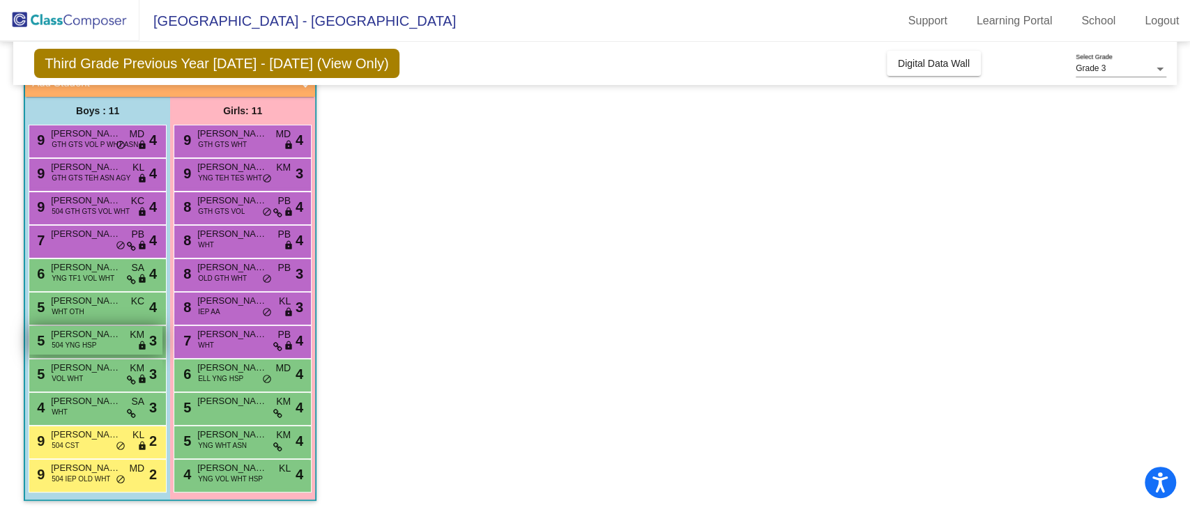
click at [145, 329] on div "5 [PERSON_NAME] 504 YNG HSP KM lock do_not_disturb_alt 3" at bounding box center [95, 340] width 133 height 29
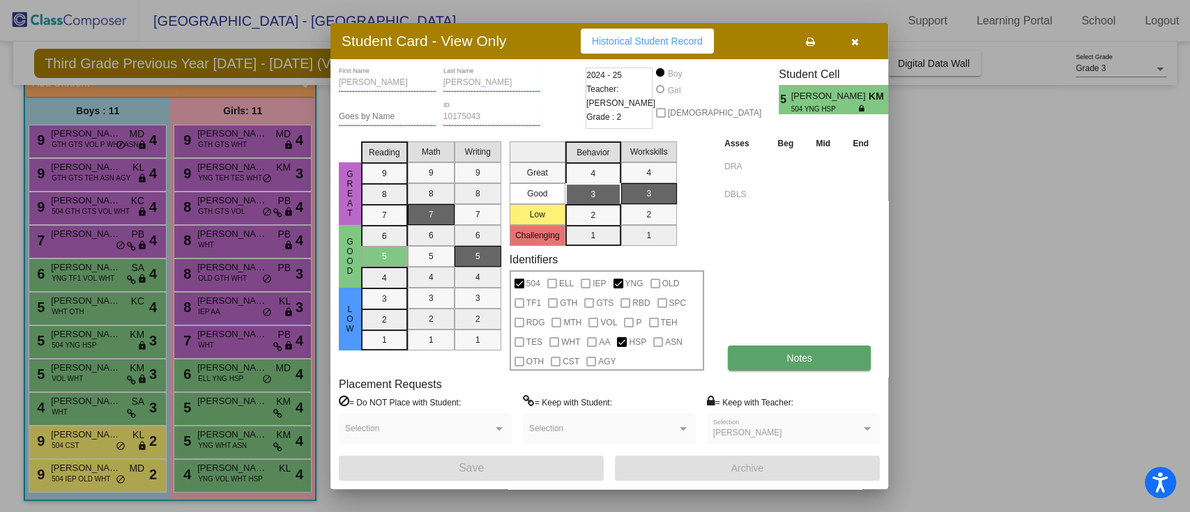
click at [786, 367] on button "Notes" at bounding box center [799, 358] width 143 height 25
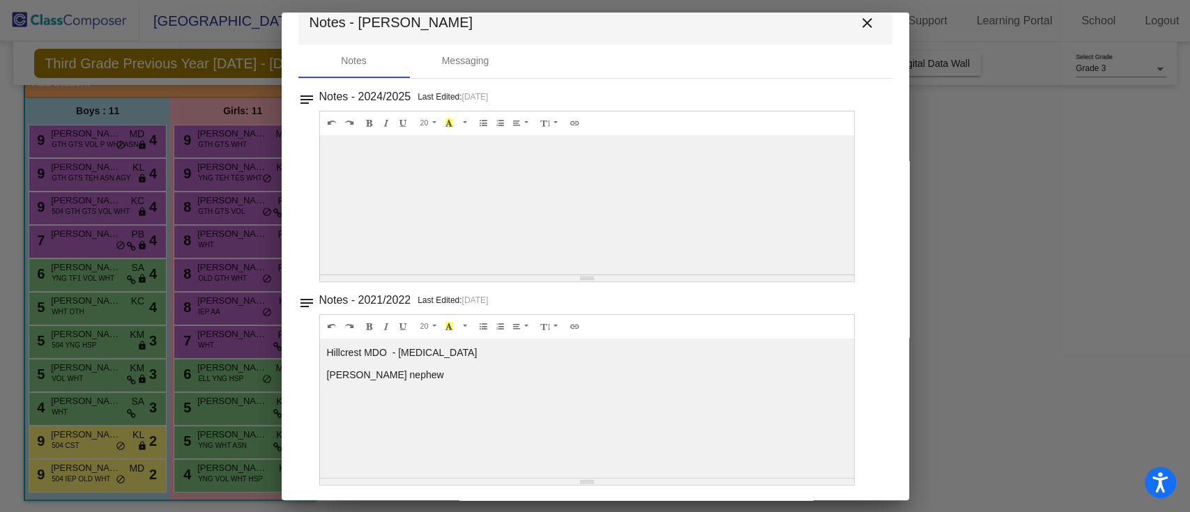
click at [864, 29] on mat-icon "close" at bounding box center [867, 23] width 17 height 17
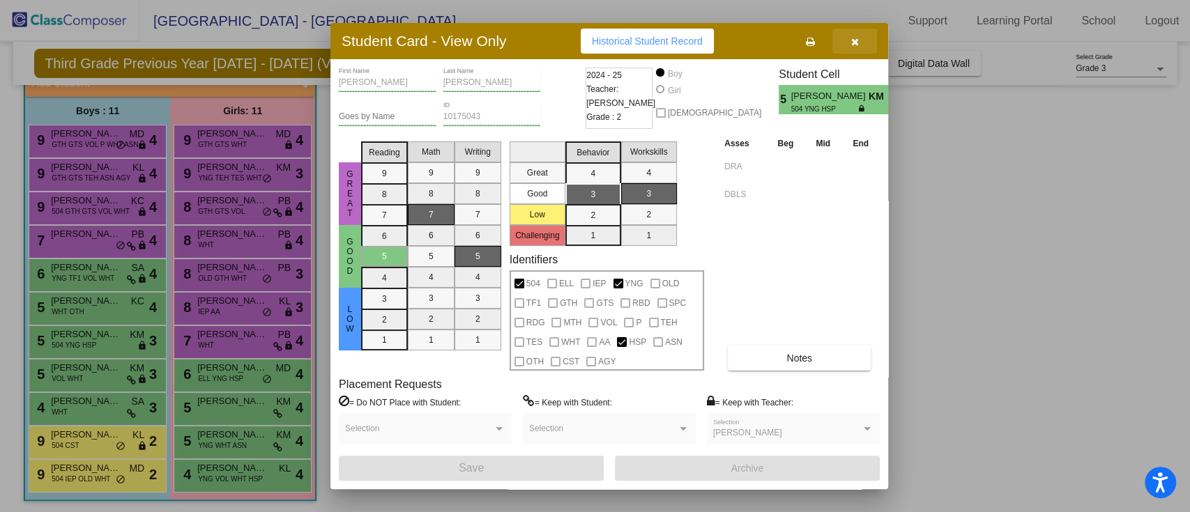
click at [868, 42] on button "button" at bounding box center [854, 41] width 45 height 25
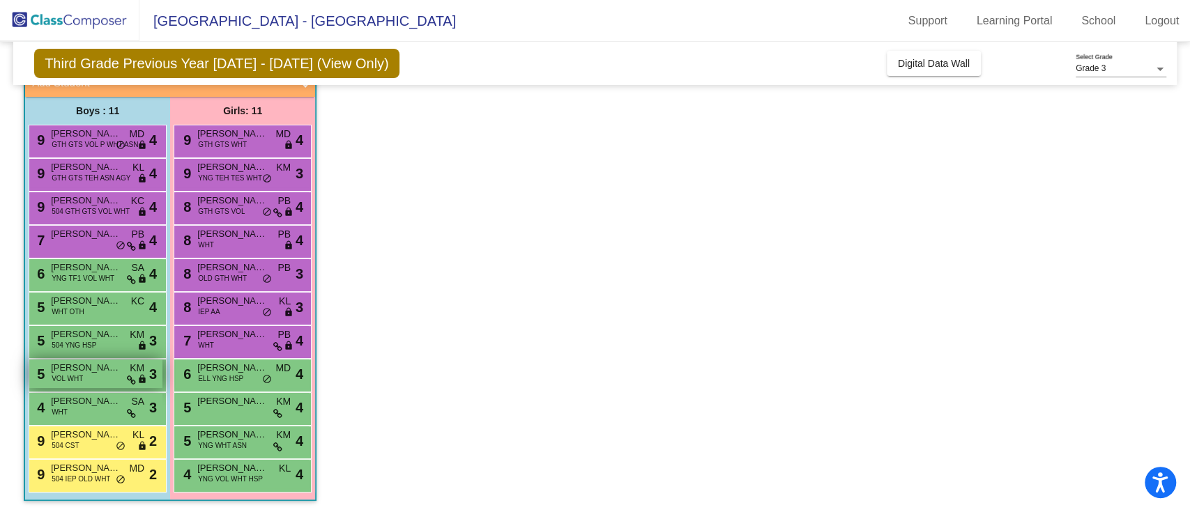
click at [118, 387] on div "5 [PERSON_NAME] VOL WHT KM lock do_not_disturb_alt 3" at bounding box center [95, 374] width 133 height 29
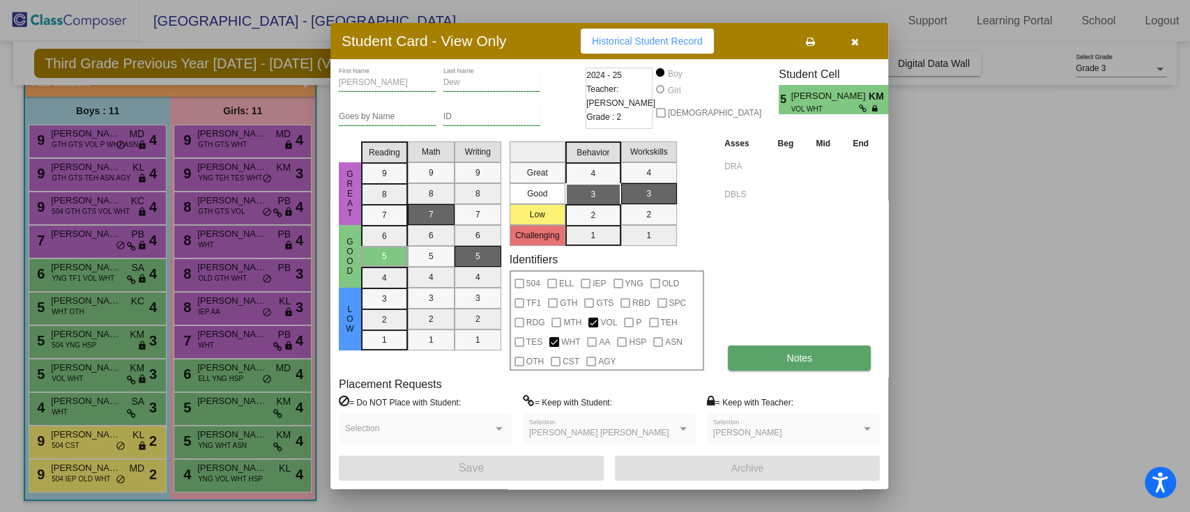
click at [834, 359] on button "Notes" at bounding box center [799, 358] width 143 height 25
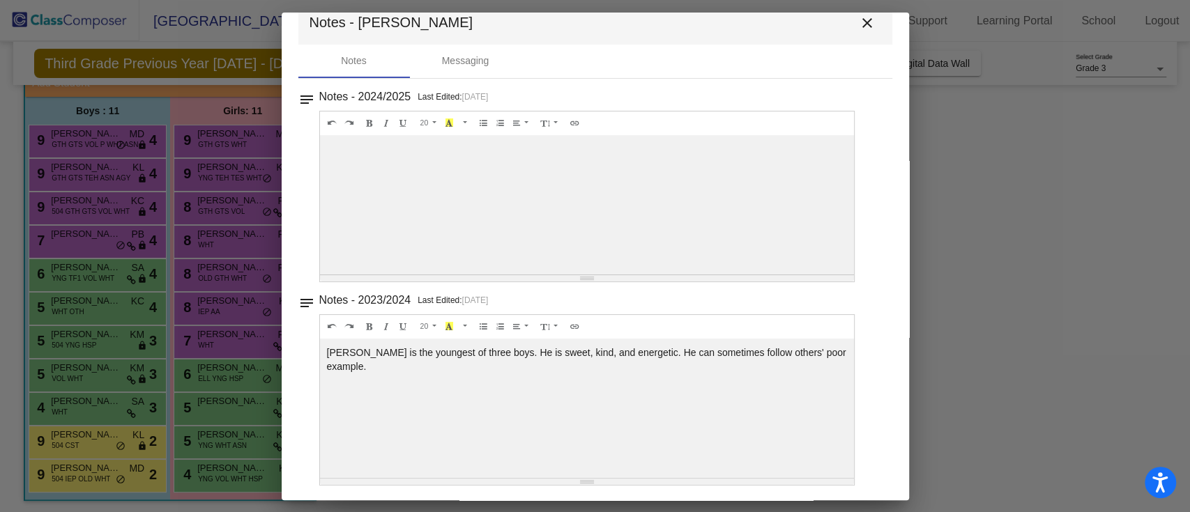
scroll to position [0, 0]
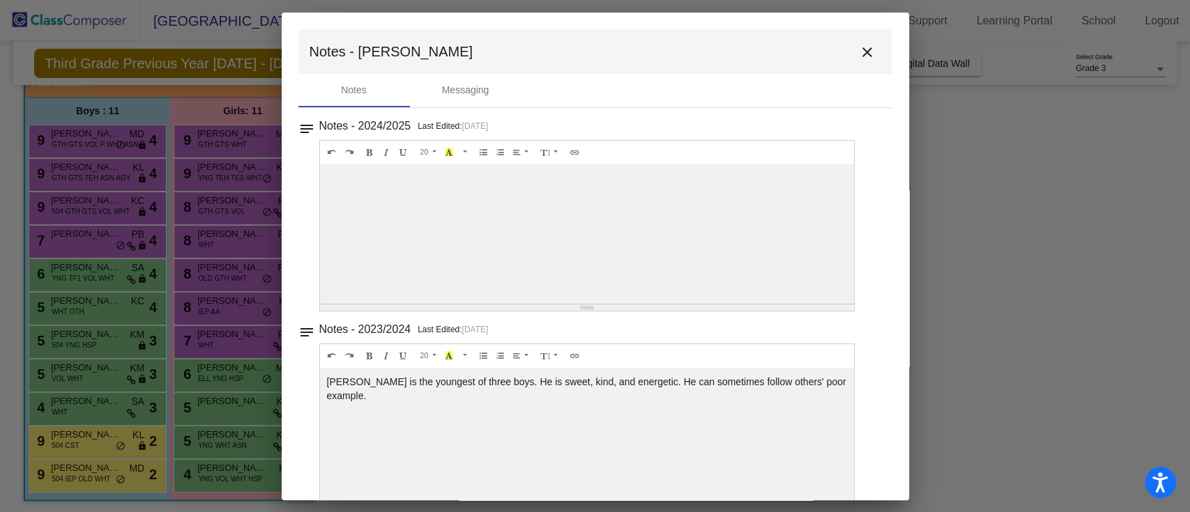
click at [865, 47] on mat-icon "close" at bounding box center [867, 52] width 17 height 17
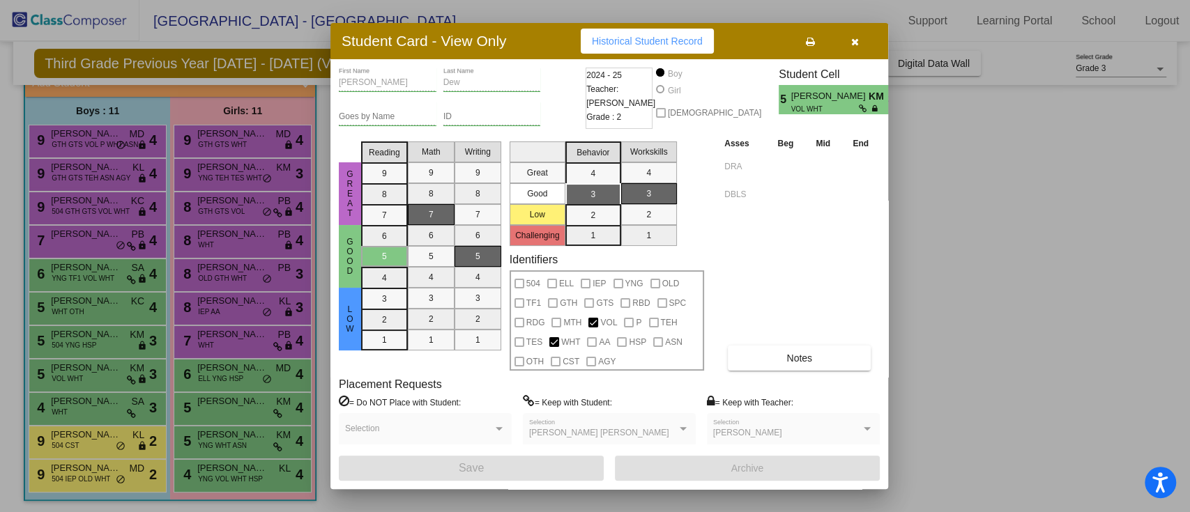
click at [864, 47] on button "button" at bounding box center [854, 41] width 45 height 25
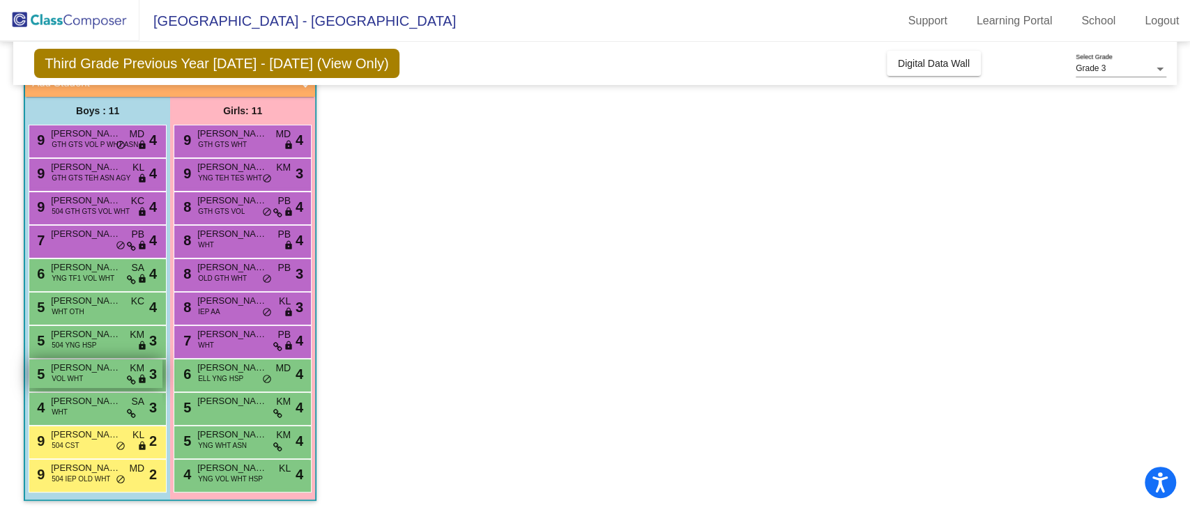
click at [125, 383] on div "5 [PERSON_NAME] VOL WHT KM lock do_not_disturb_alt 3" at bounding box center [95, 374] width 133 height 29
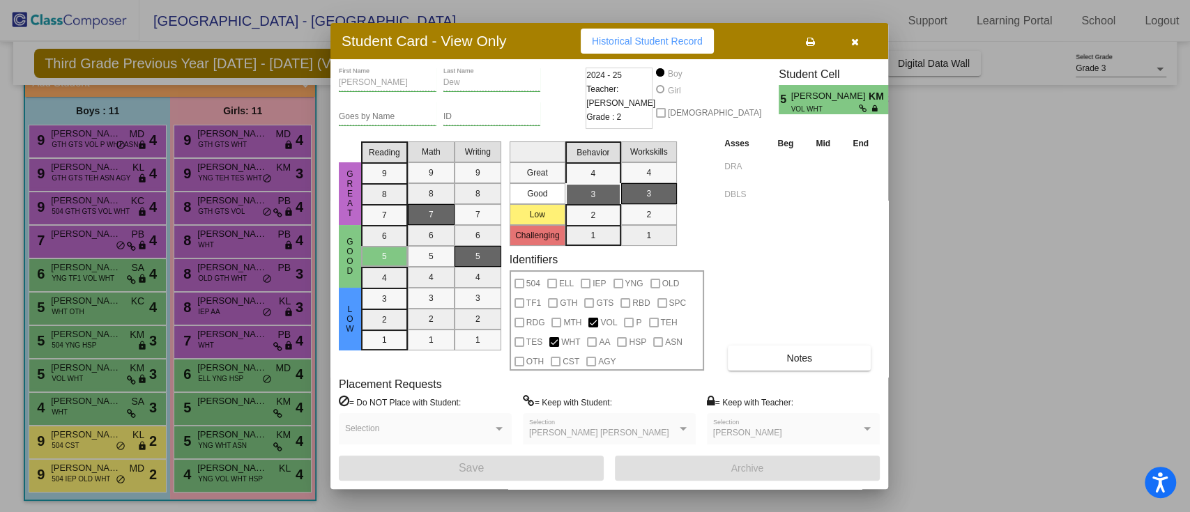
click at [112, 382] on div at bounding box center [595, 256] width 1190 height 512
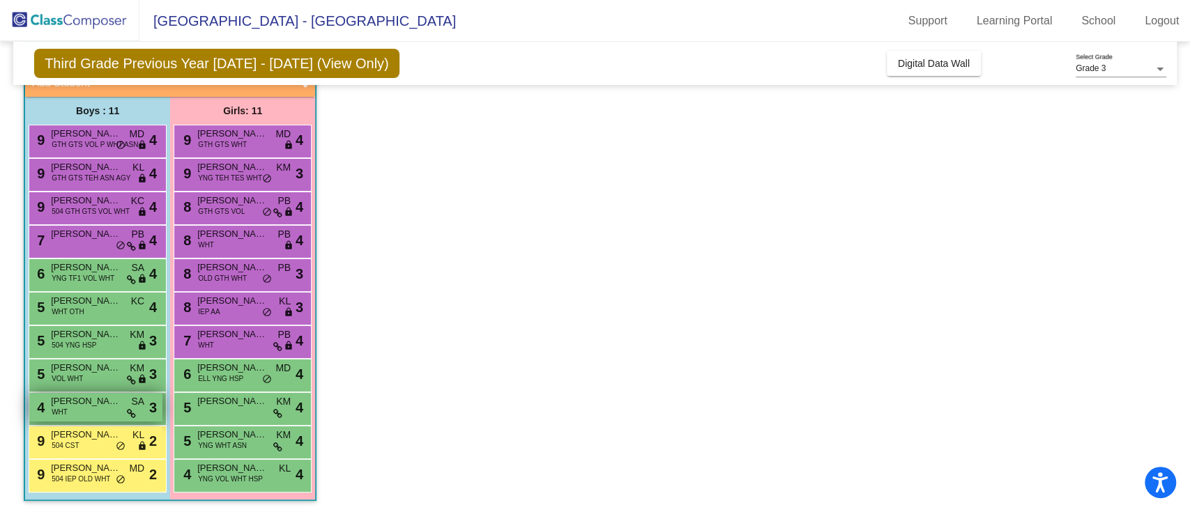
click at [126, 402] on div "4 [PERSON_NAME] [PERSON_NAME] WHT SA lock do_not_disturb_alt 3" at bounding box center [95, 407] width 133 height 29
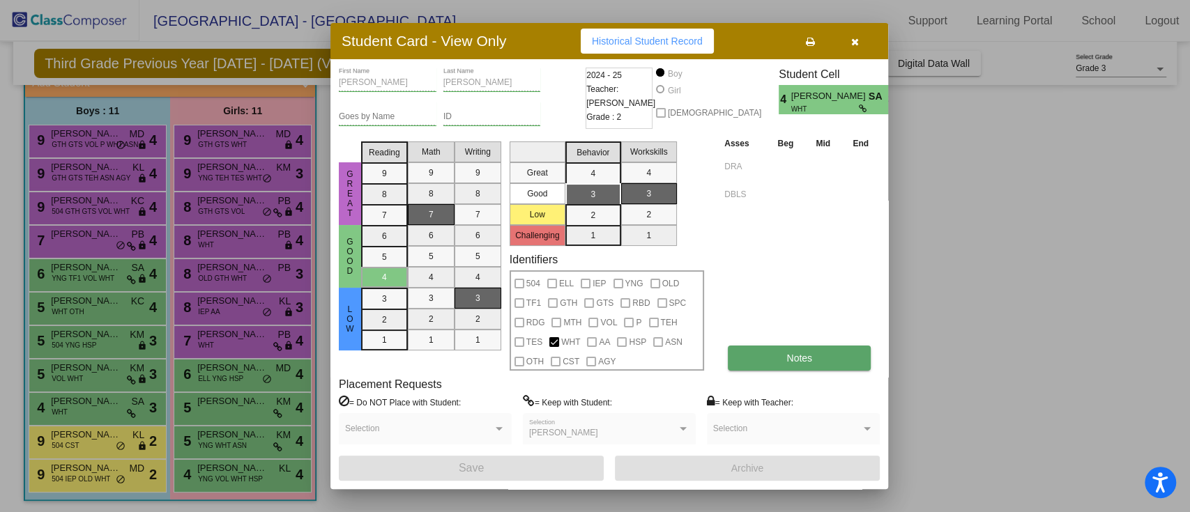
click at [795, 356] on span "Notes" at bounding box center [799, 358] width 26 height 11
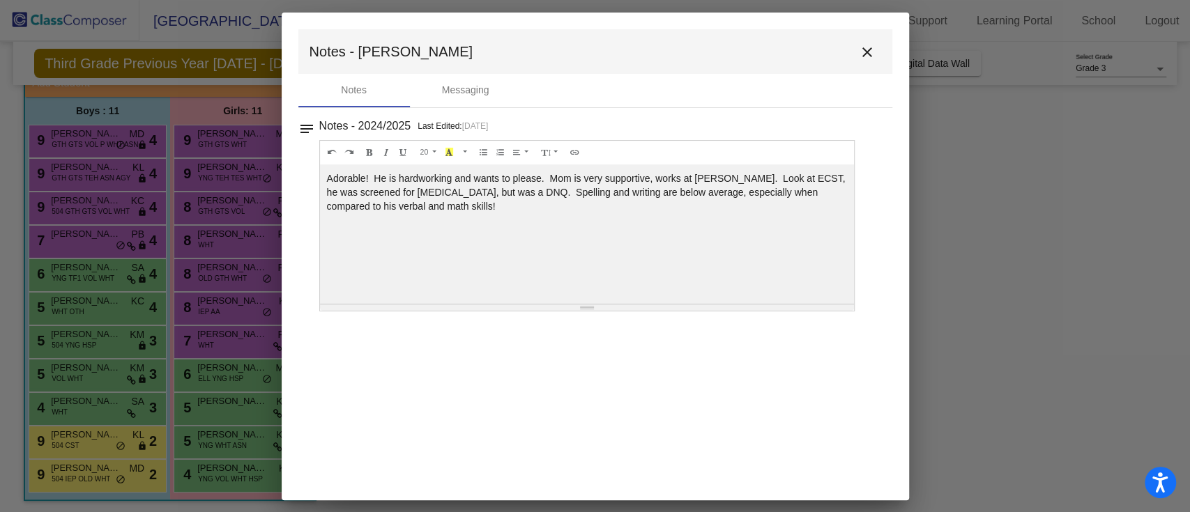
click at [864, 58] on mat-icon "close" at bounding box center [867, 52] width 17 height 17
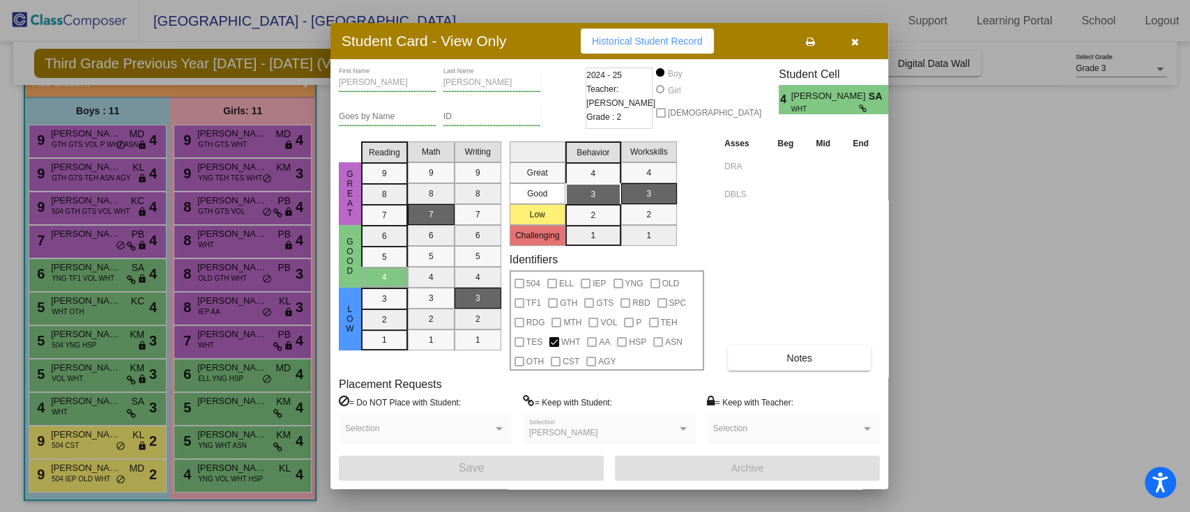
click at [1020, 222] on div at bounding box center [595, 256] width 1190 height 512
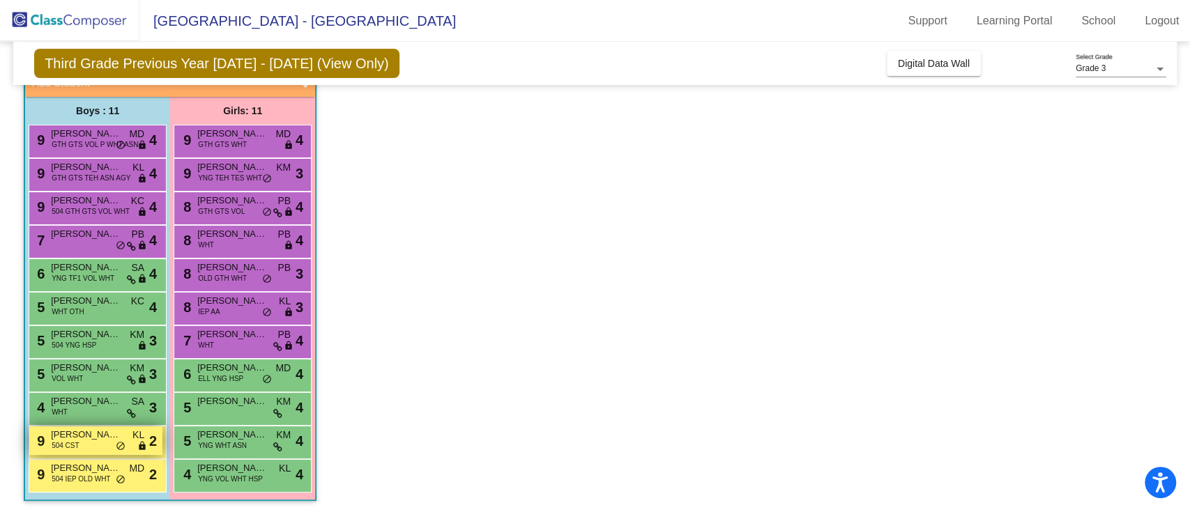
click at [106, 434] on span "[PERSON_NAME]" at bounding box center [86, 435] width 70 height 14
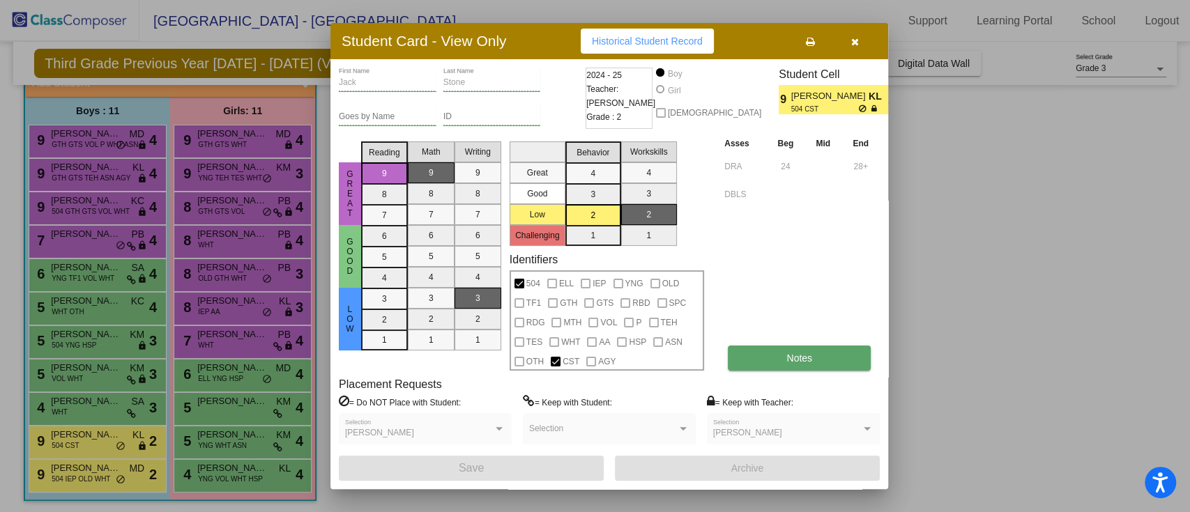
click at [810, 357] on span "Notes" at bounding box center [799, 358] width 26 height 11
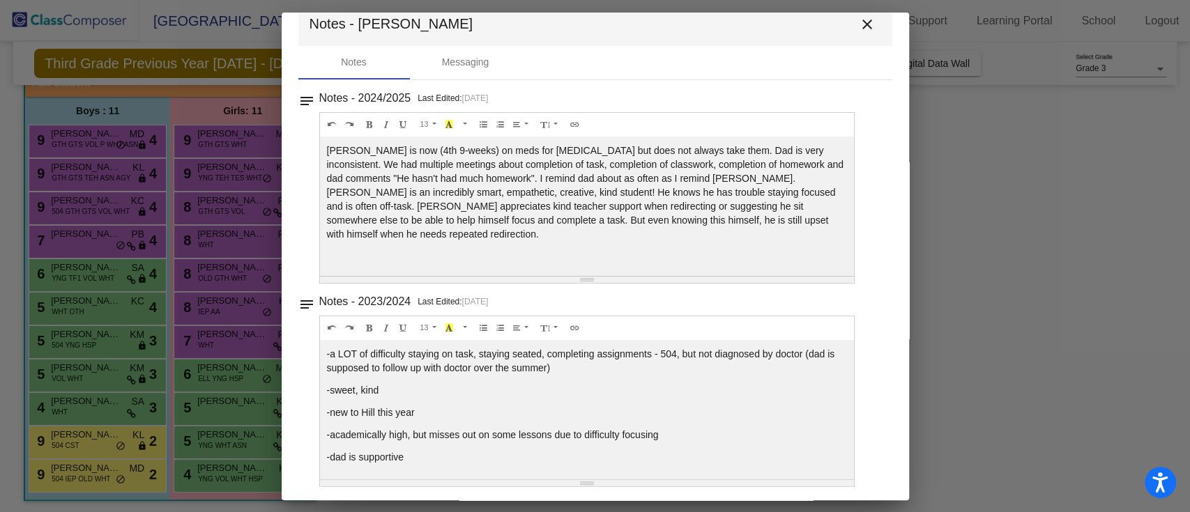
scroll to position [29, 0]
click at [1002, 288] on div at bounding box center [595, 256] width 1190 height 512
click at [198, 261] on div at bounding box center [595, 256] width 1190 height 512
click at [864, 27] on mat-icon "close" at bounding box center [867, 23] width 17 height 17
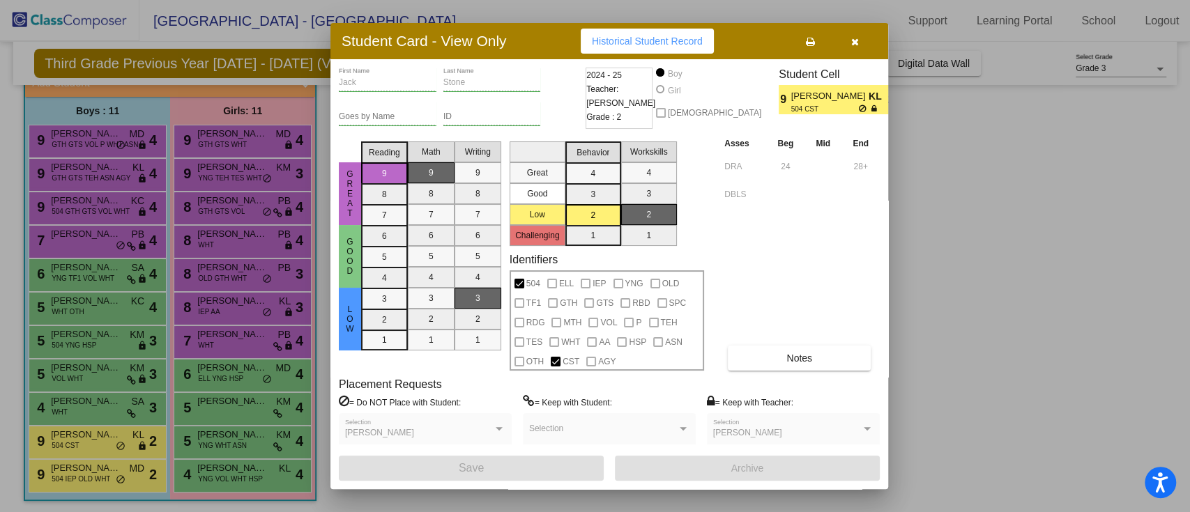
click at [848, 36] on button "button" at bounding box center [854, 41] width 45 height 25
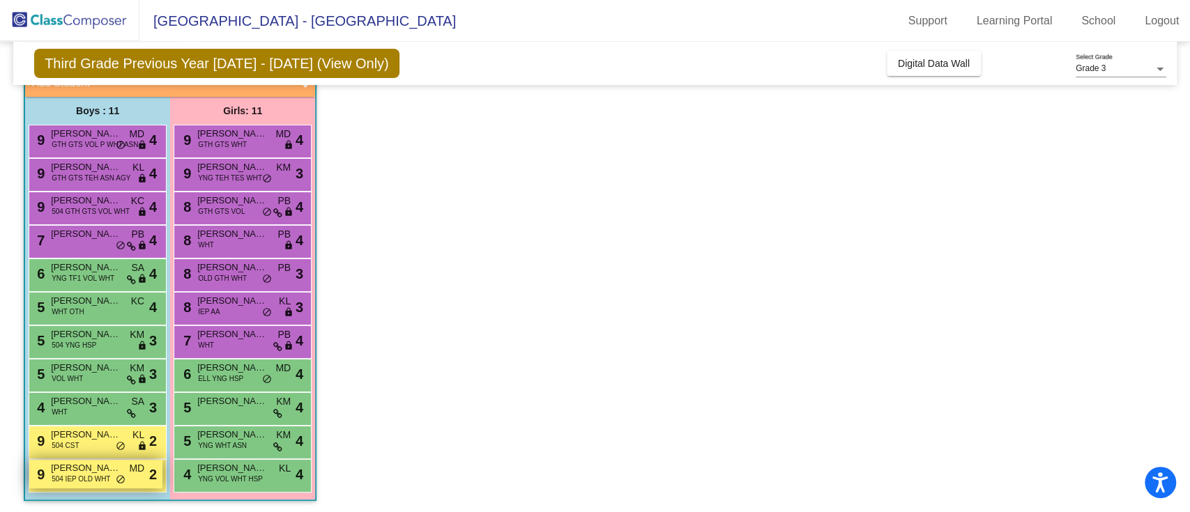
click at [134, 463] on span "MD" at bounding box center [136, 468] width 15 height 15
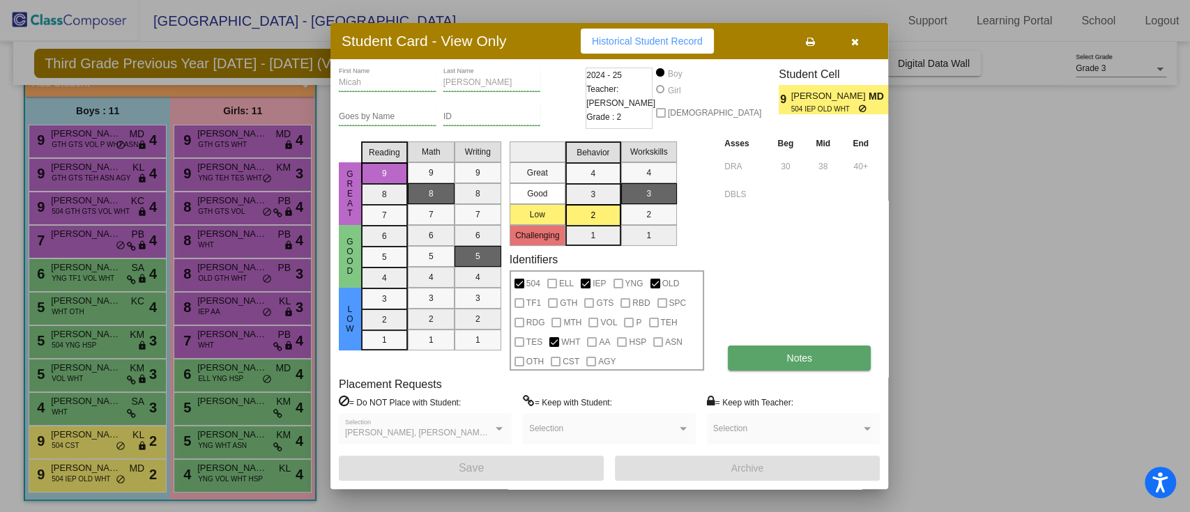
click at [793, 360] on span "Notes" at bounding box center [799, 358] width 26 height 11
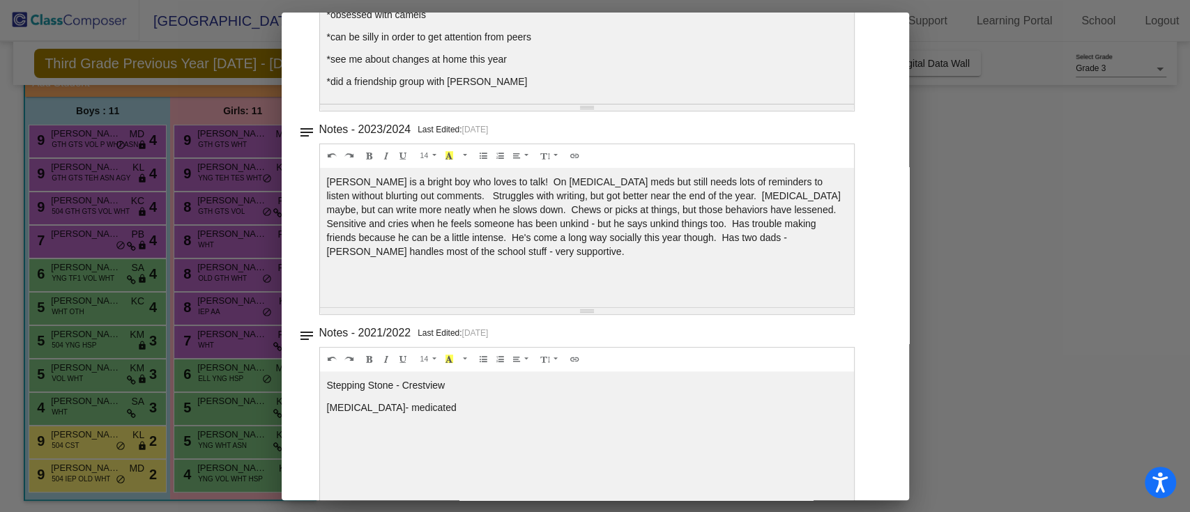
scroll to position [0, 0]
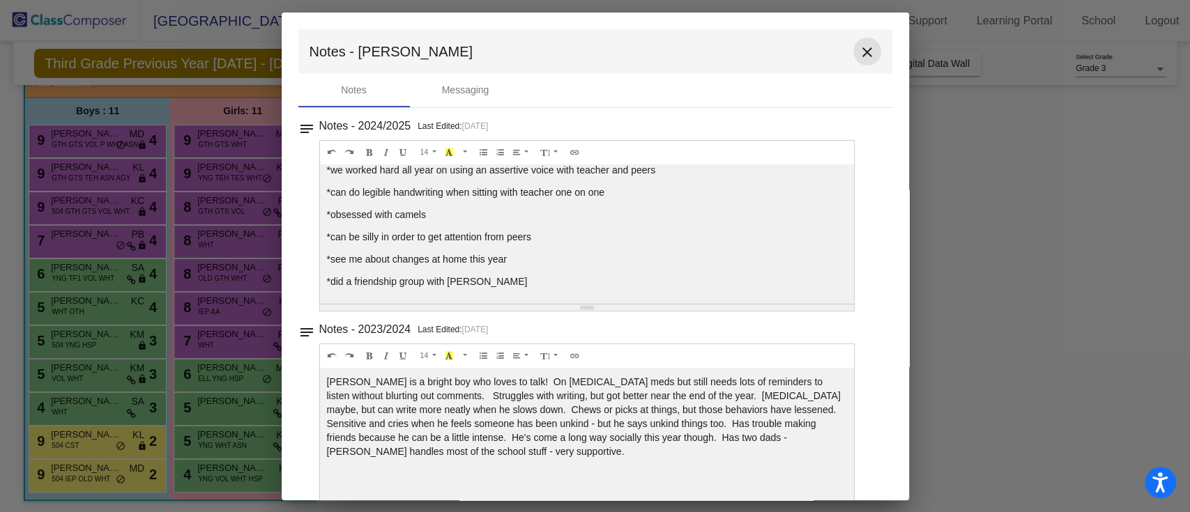
click at [868, 51] on mat-icon "close" at bounding box center [867, 52] width 17 height 17
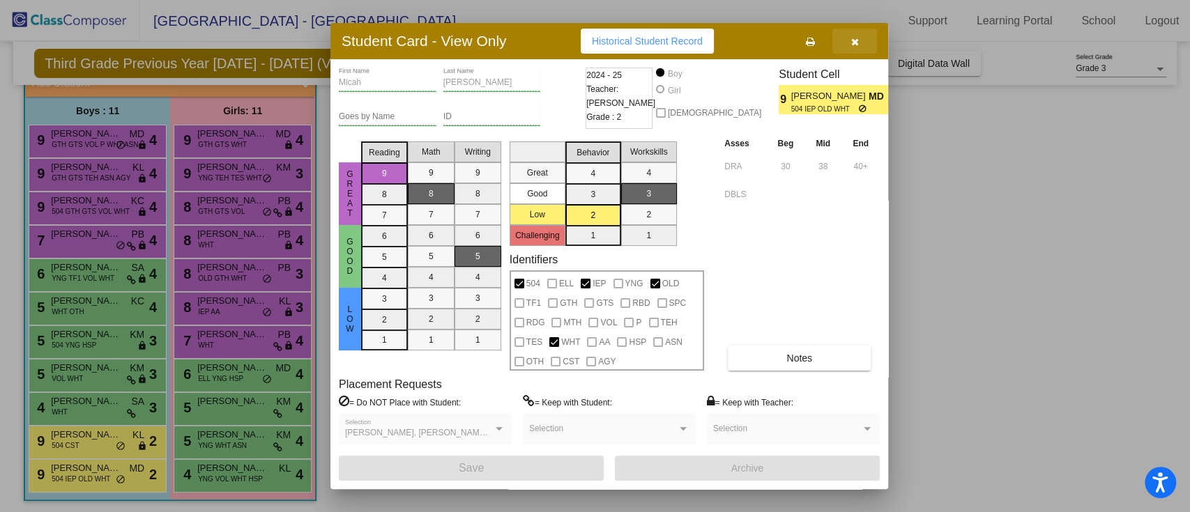
click at [867, 53] on button "button" at bounding box center [854, 41] width 45 height 25
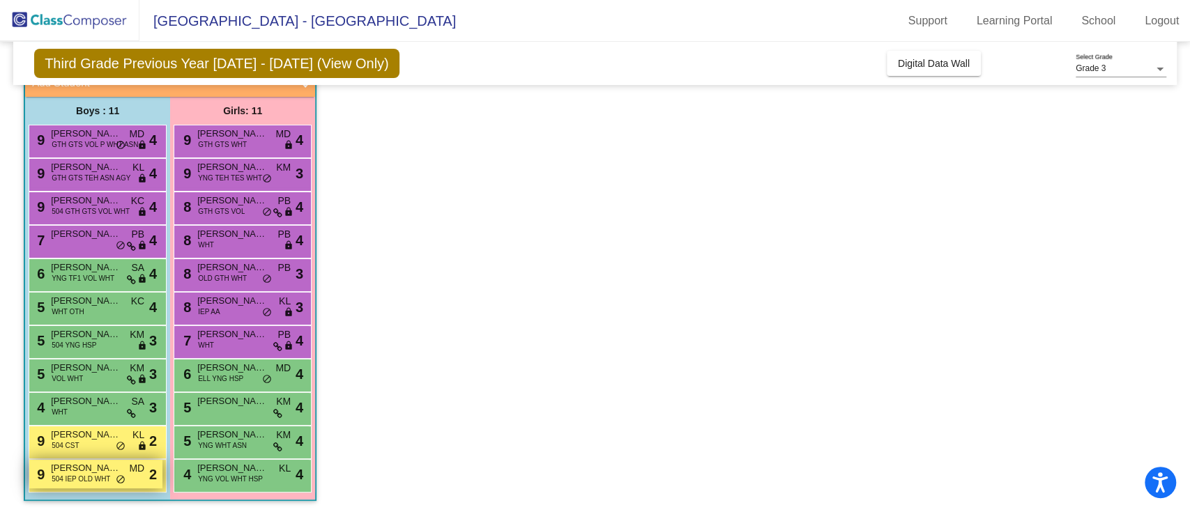
click at [107, 462] on span "[PERSON_NAME]" at bounding box center [86, 468] width 70 height 14
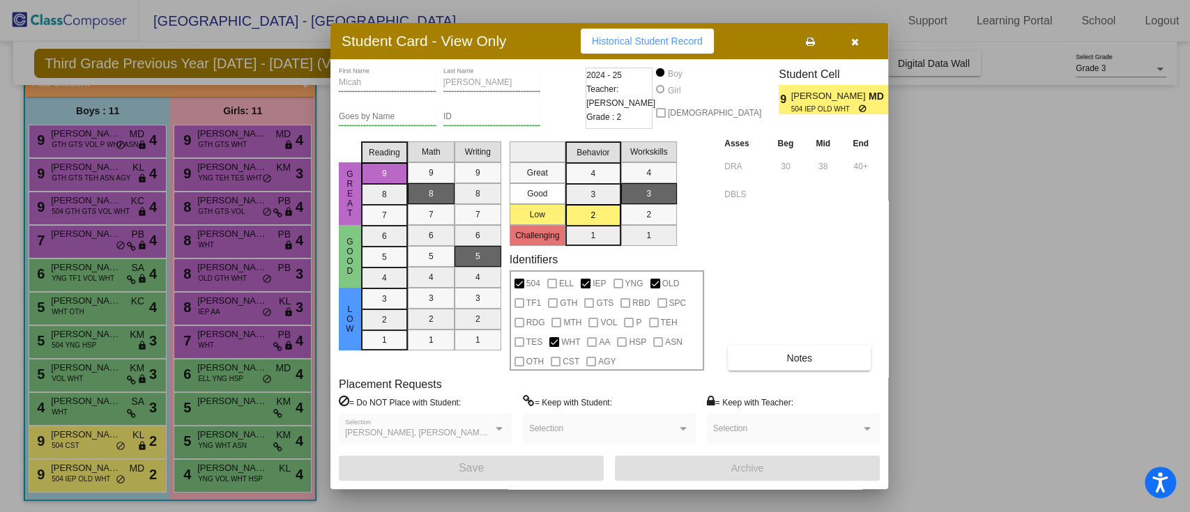
click at [164, 263] on div at bounding box center [595, 256] width 1190 height 512
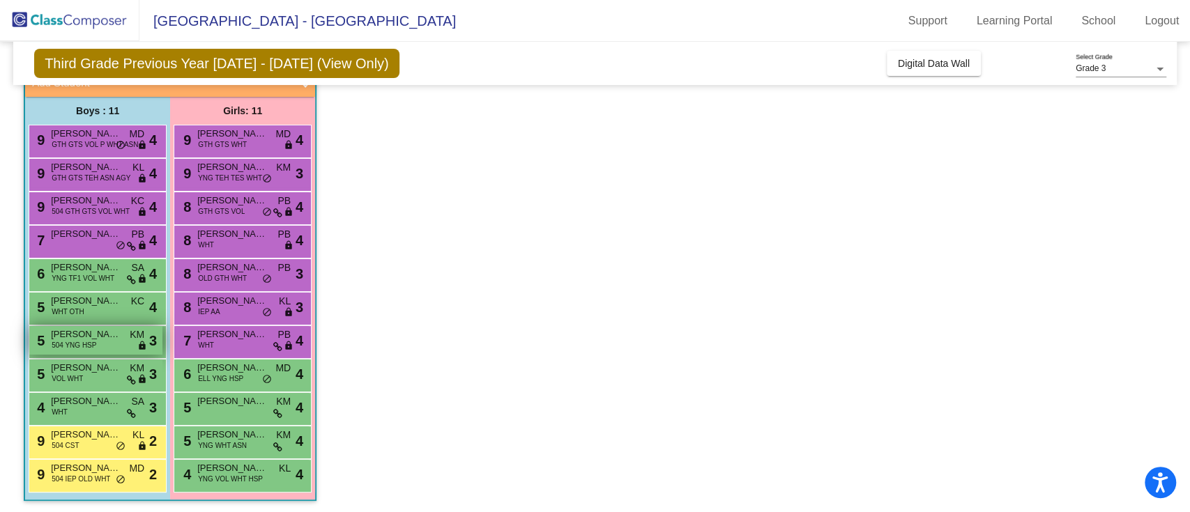
click at [124, 341] on div "5 [PERSON_NAME] 504 YNG HSP KM lock do_not_disturb_alt 3" at bounding box center [95, 340] width 133 height 29
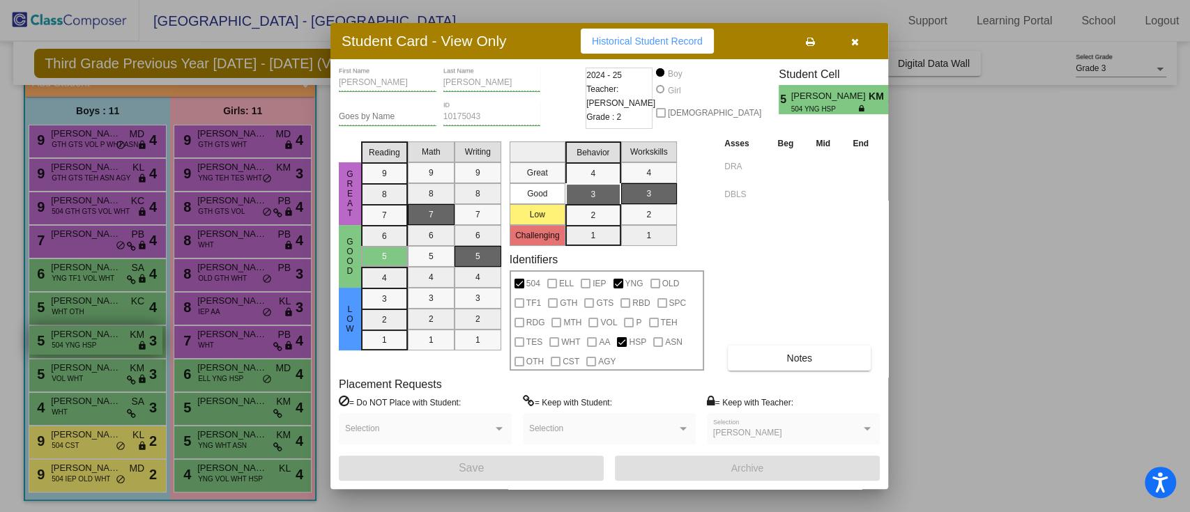
click at [124, 341] on div at bounding box center [595, 256] width 1190 height 512
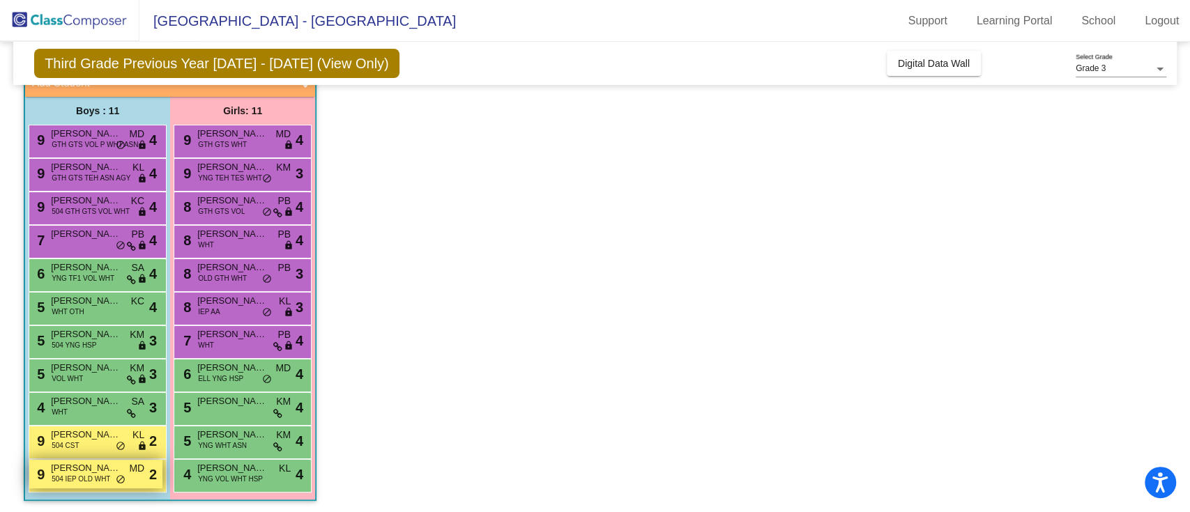
click at [134, 480] on div "9 [PERSON_NAME] 504 IEP OLD WHT MD lock do_not_disturb_alt 2" at bounding box center [95, 474] width 133 height 29
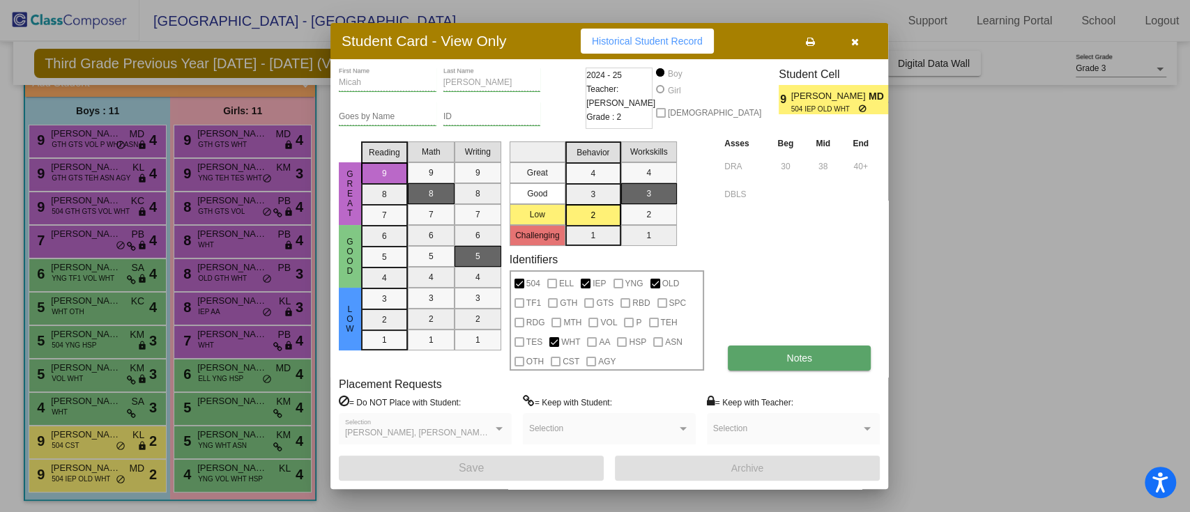
click at [791, 346] on button "Notes" at bounding box center [799, 358] width 143 height 25
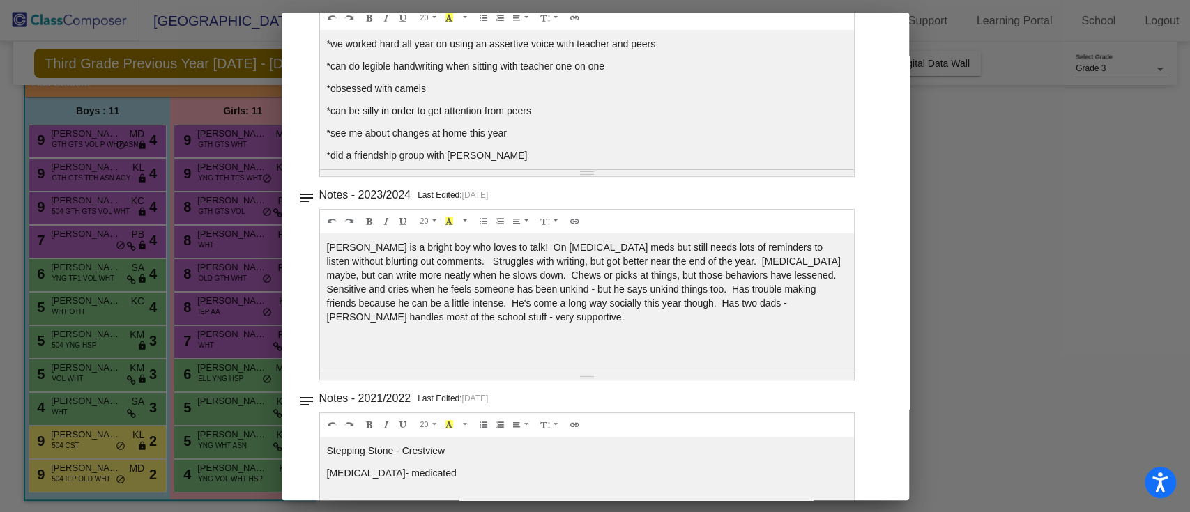
scroll to position [233, 0]
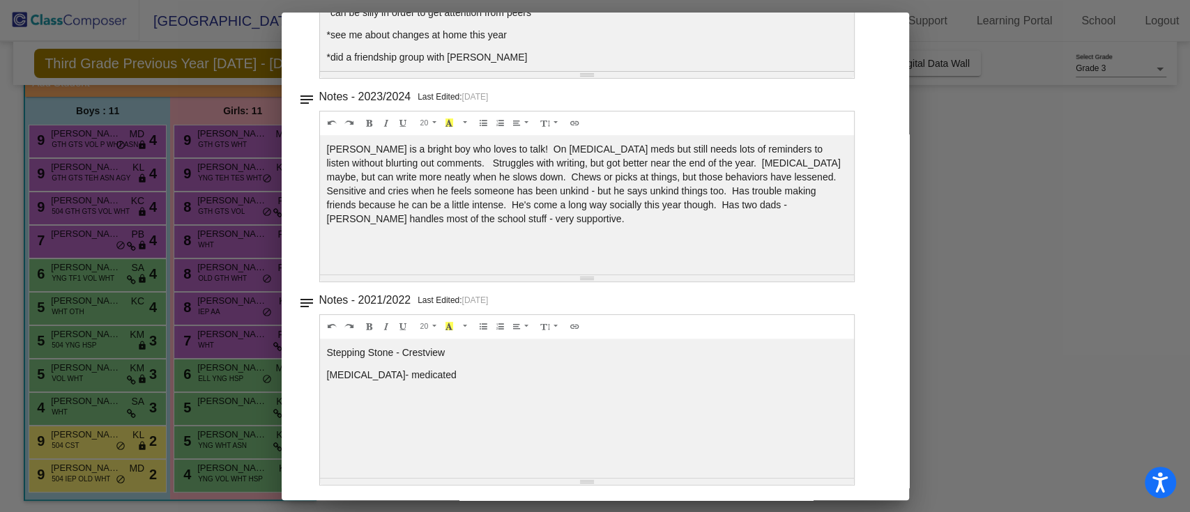
click at [190, 347] on div at bounding box center [595, 256] width 1190 height 512
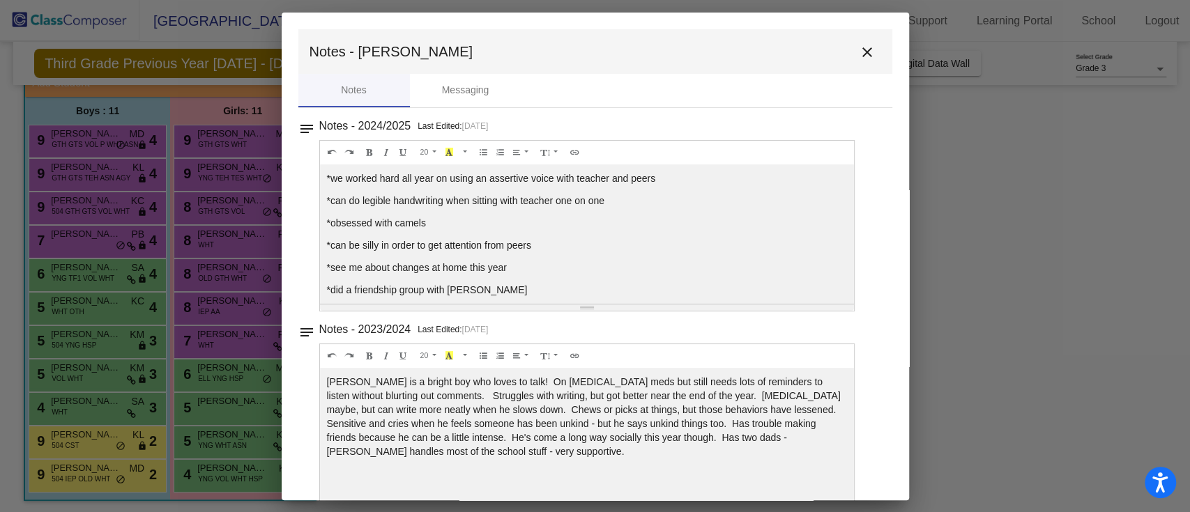
click at [190, 347] on div at bounding box center [595, 256] width 1190 height 512
click at [871, 54] on button "close" at bounding box center [867, 52] width 28 height 28
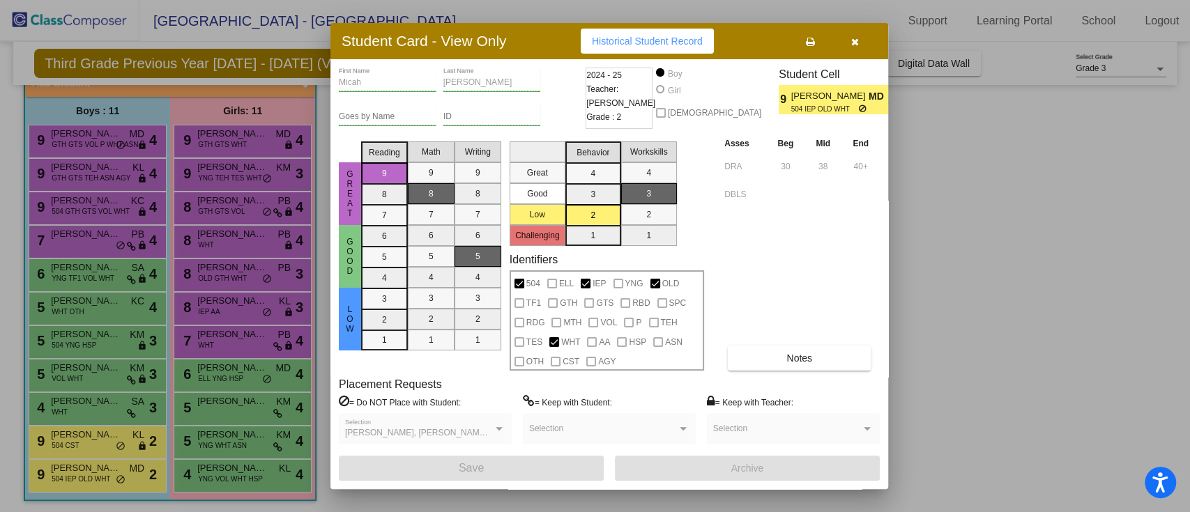
click at [860, 47] on button "button" at bounding box center [854, 41] width 45 height 25
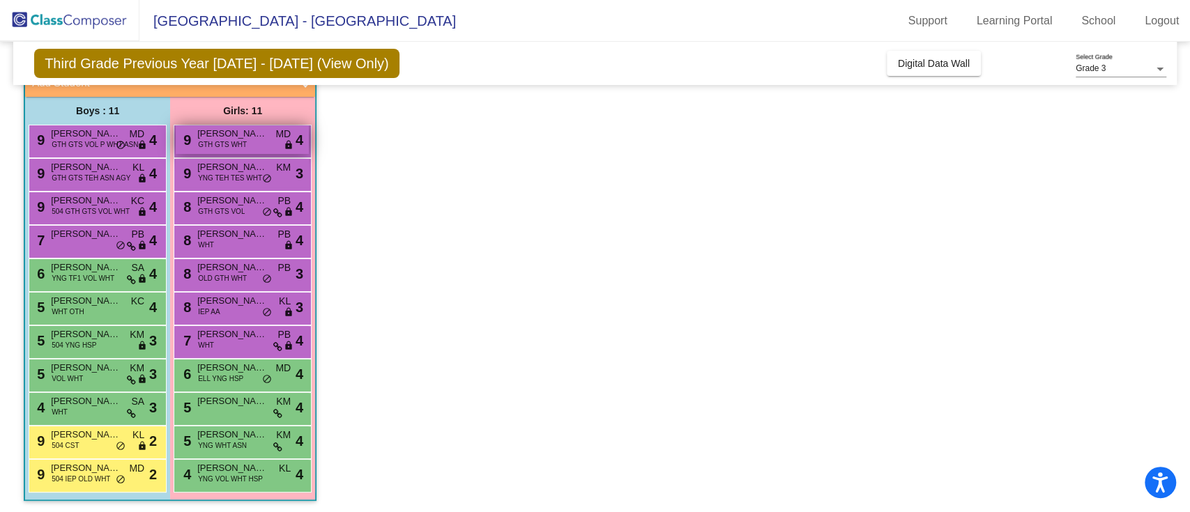
click at [237, 141] on span "GTH GTS WHT" at bounding box center [222, 144] width 49 height 10
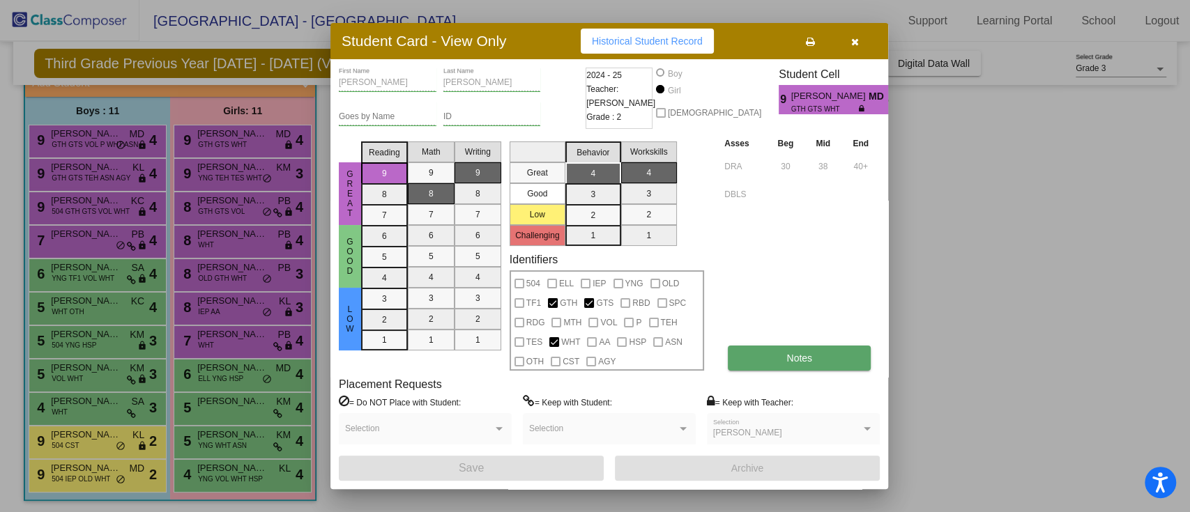
click at [793, 351] on button "Notes" at bounding box center [799, 358] width 143 height 25
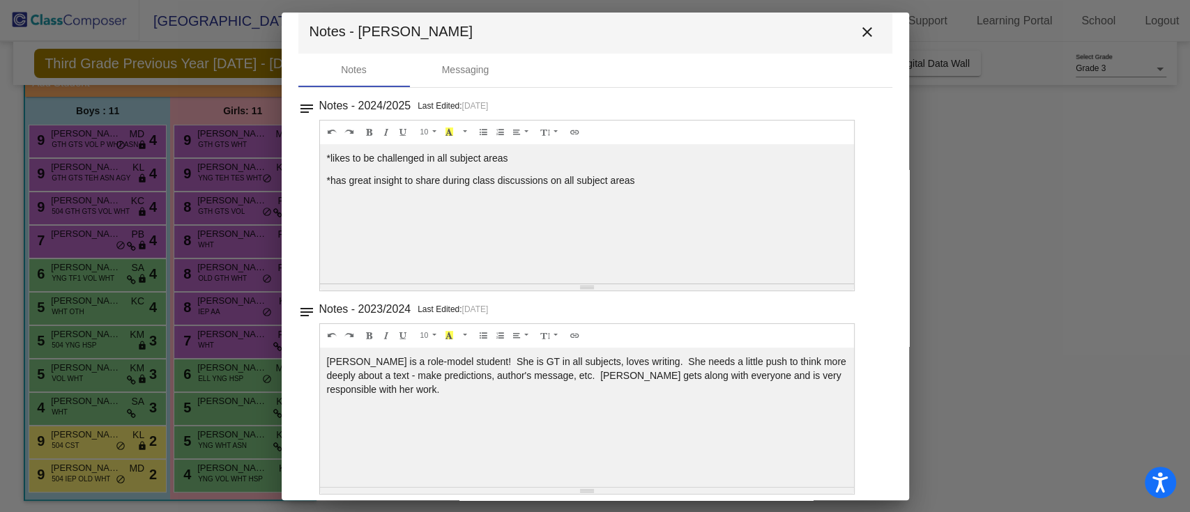
scroll to position [29, 0]
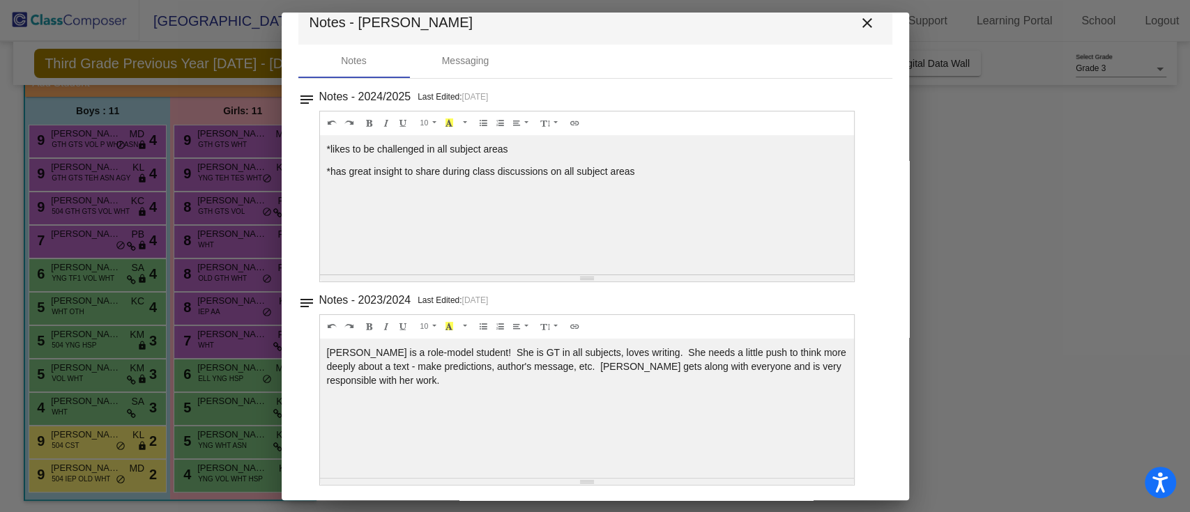
click at [847, 6] on div at bounding box center [595, 256] width 1190 height 512
click at [859, 21] on mat-icon "close" at bounding box center [867, 23] width 17 height 17
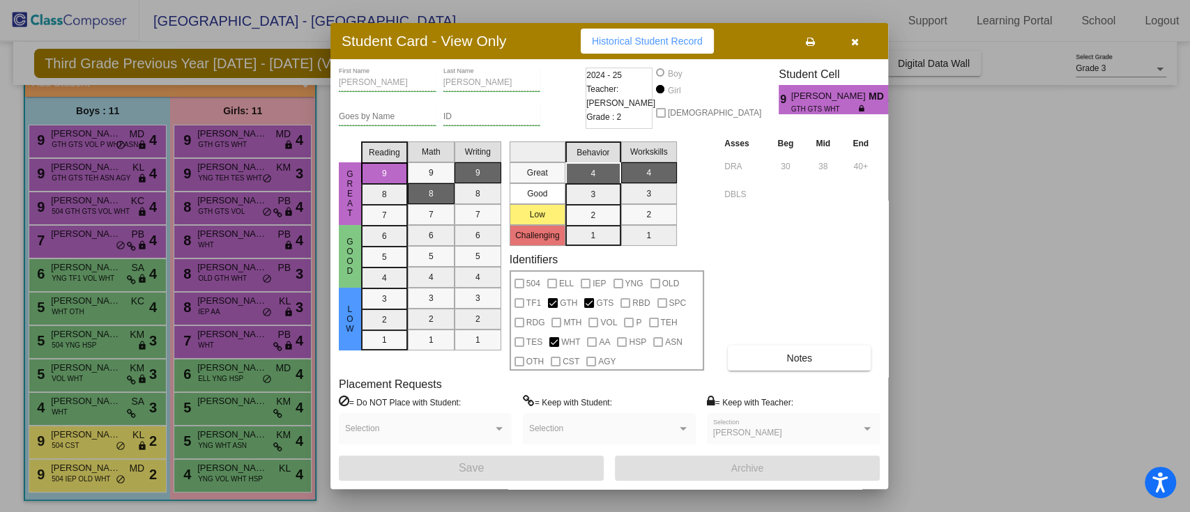
click at [859, 55] on div "Student Card - View Only Historical Student Record" at bounding box center [609, 41] width 558 height 36
click at [855, 37] on icon "button" at bounding box center [855, 42] width 8 height 10
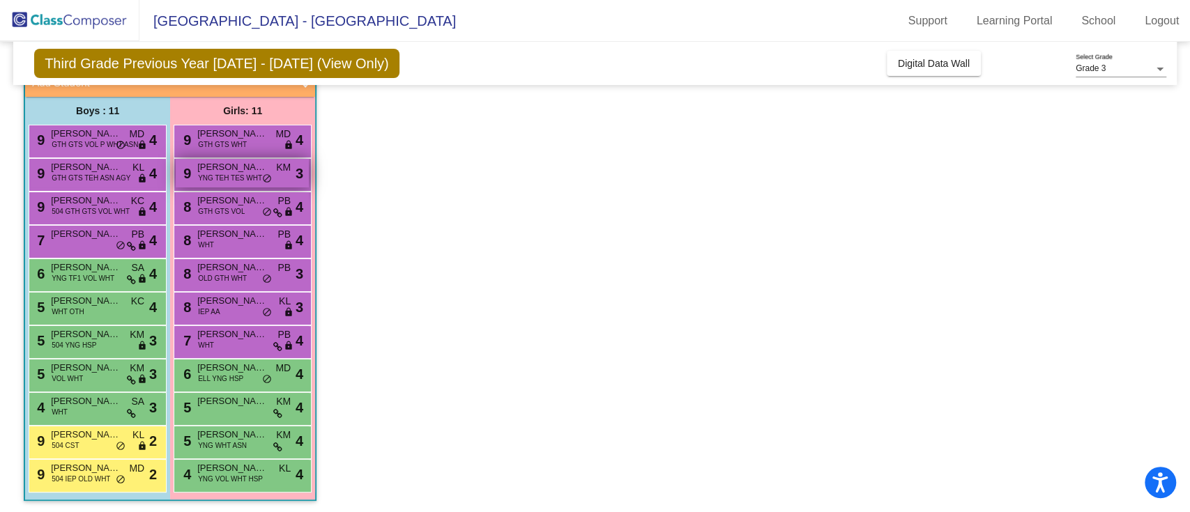
click at [256, 164] on span "[PERSON_NAME]" at bounding box center [232, 167] width 70 height 14
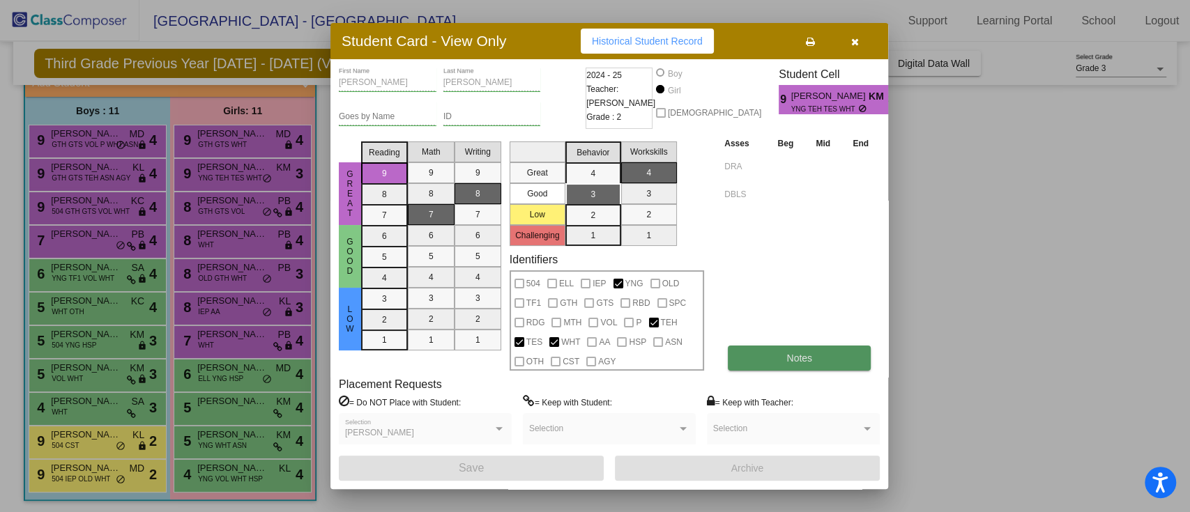
click at [803, 351] on button "Notes" at bounding box center [799, 358] width 143 height 25
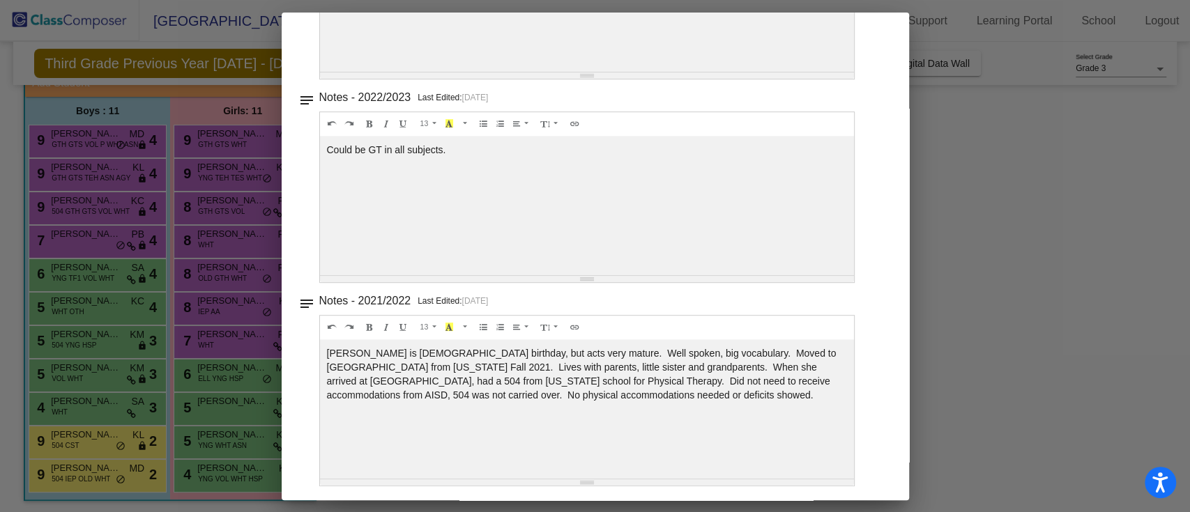
scroll to position [0, 0]
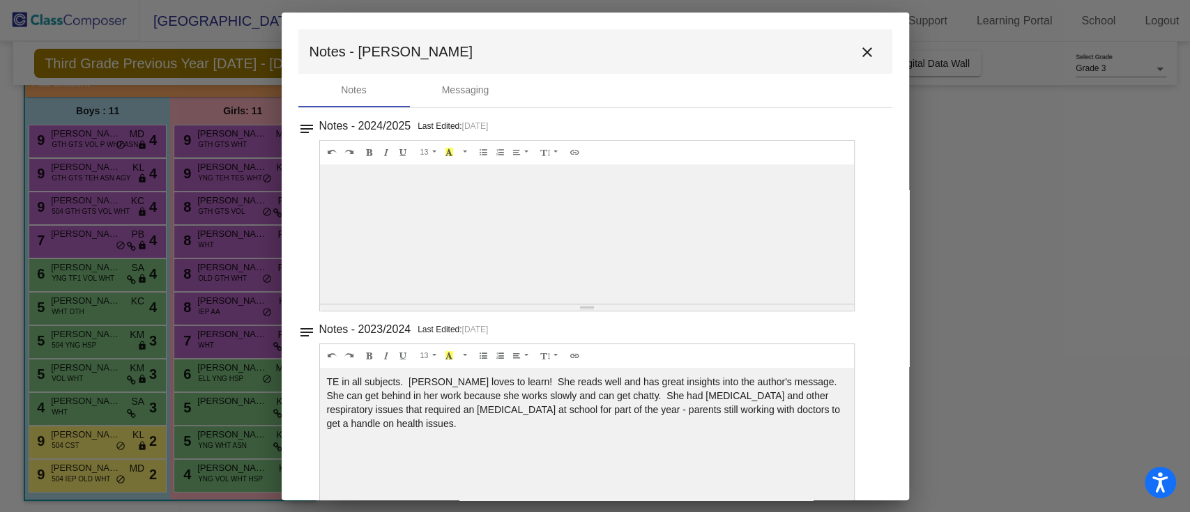
click at [853, 52] on button "close" at bounding box center [867, 52] width 28 height 28
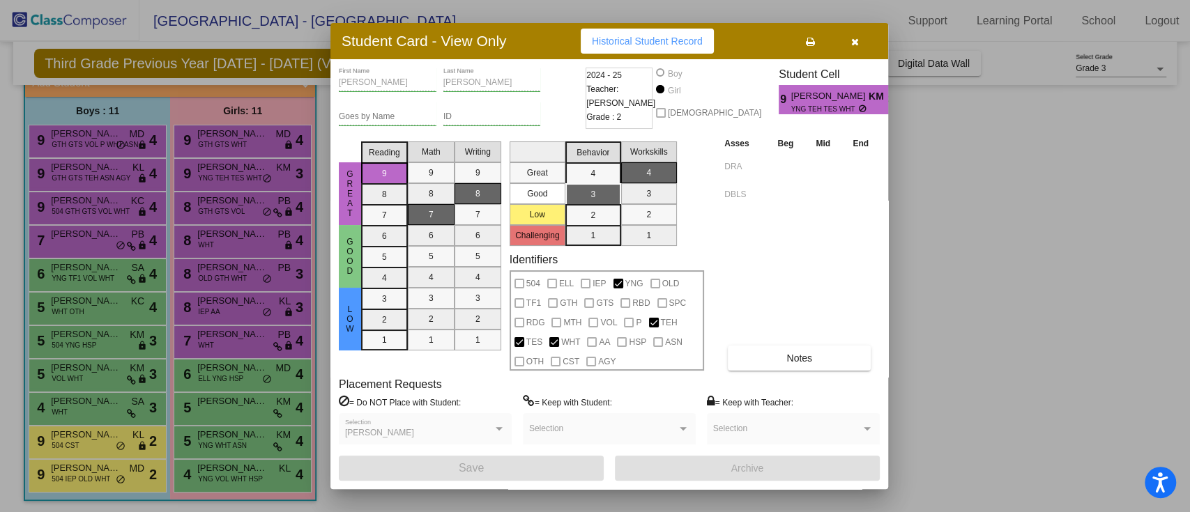
click at [861, 47] on button "button" at bounding box center [854, 41] width 45 height 25
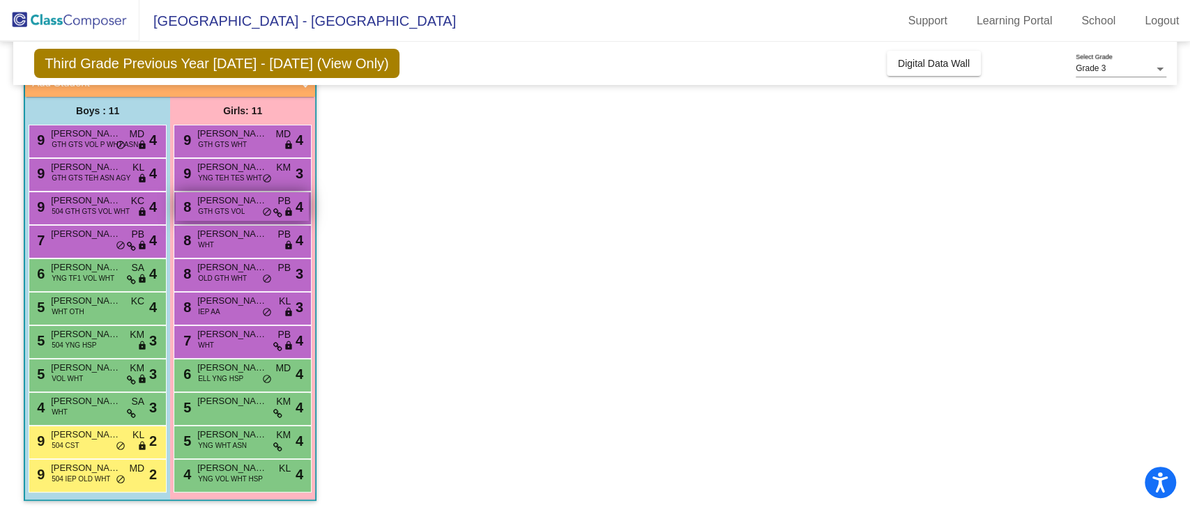
click at [273, 198] on div "8 [PERSON_NAME] GTH GTS VOL PB lock do_not_disturb_alt 4" at bounding box center [242, 206] width 133 height 29
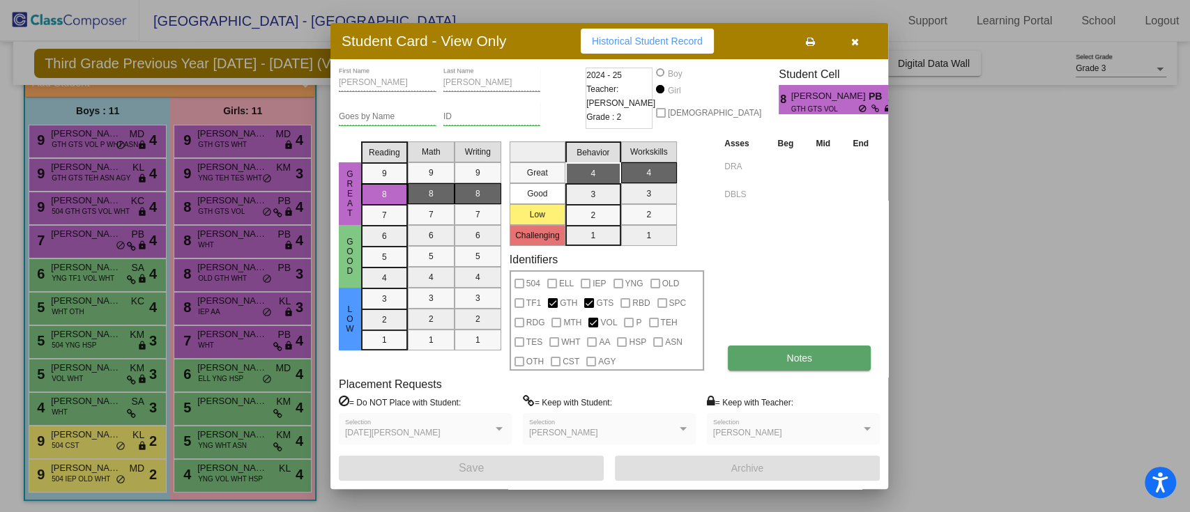
click at [769, 353] on button "Notes" at bounding box center [799, 358] width 143 height 25
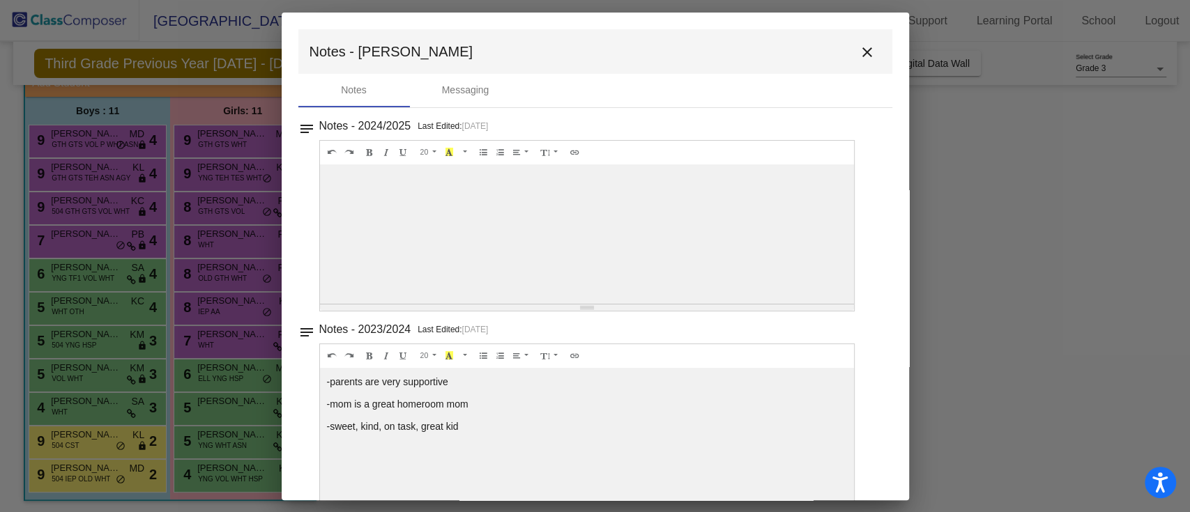
click at [859, 48] on mat-icon "close" at bounding box center [867, 52] width 17 height 17
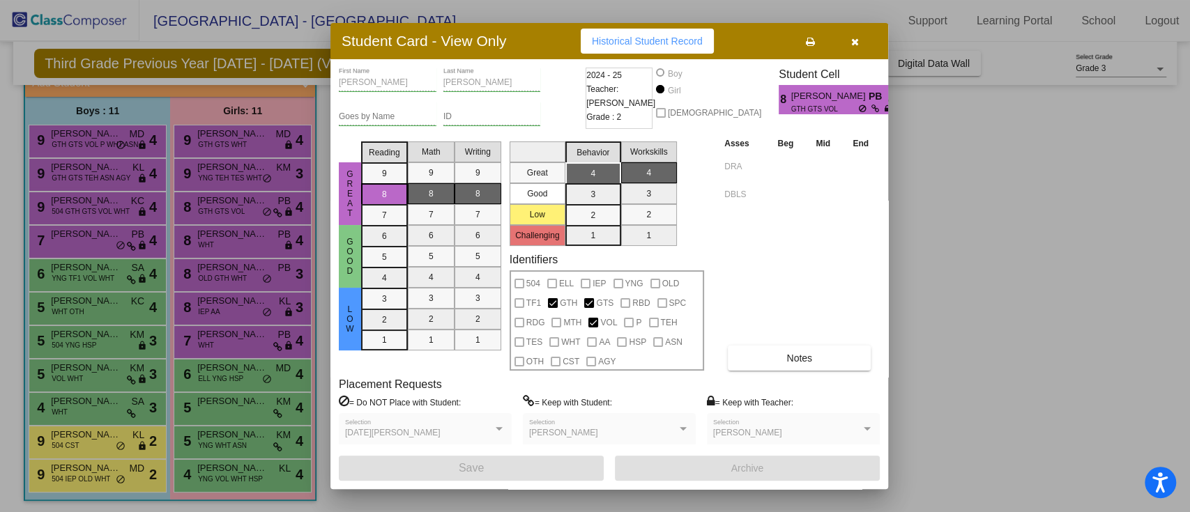
click at [856, 47] on button "button" at bounding box center [854, 41] width 45 height 25
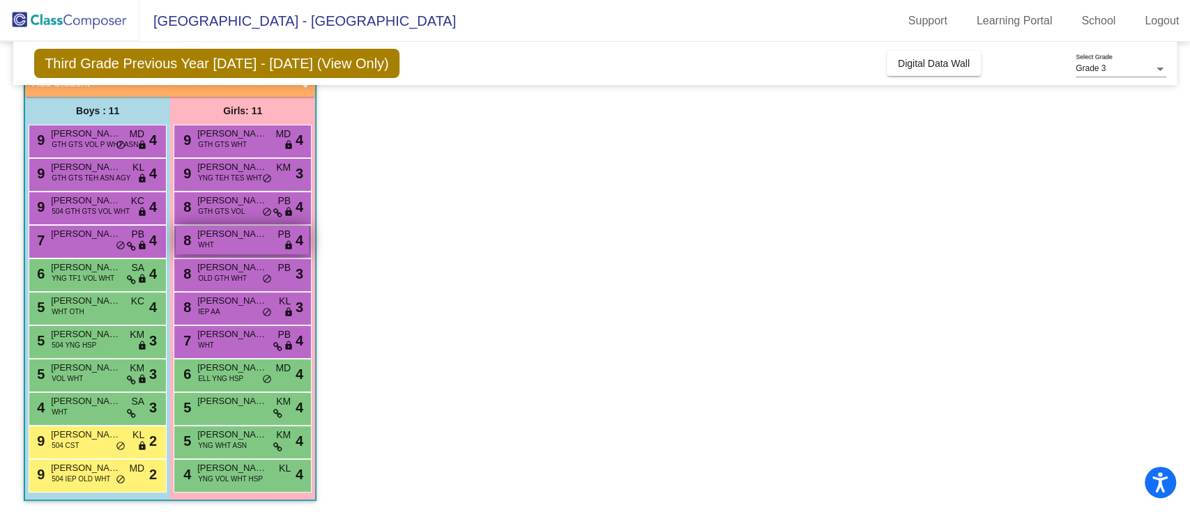
click at [262, 239] on span "[PERSON_NAME]" at bounding box center [232, 234] width 70 height 14
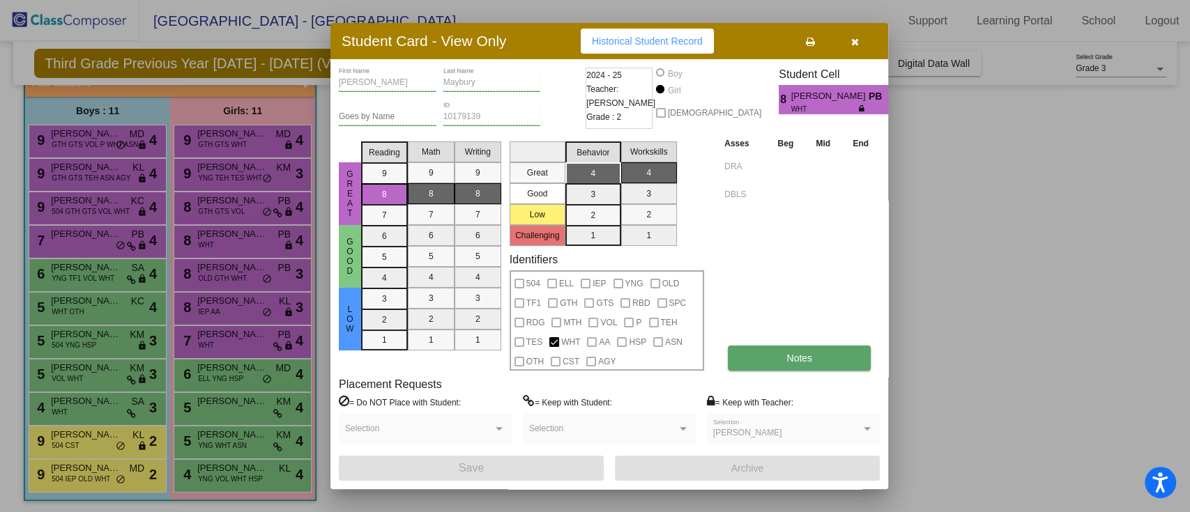
click at [805, 354] on span "Notes" at bounding box center [799, 358] width 26 height 11
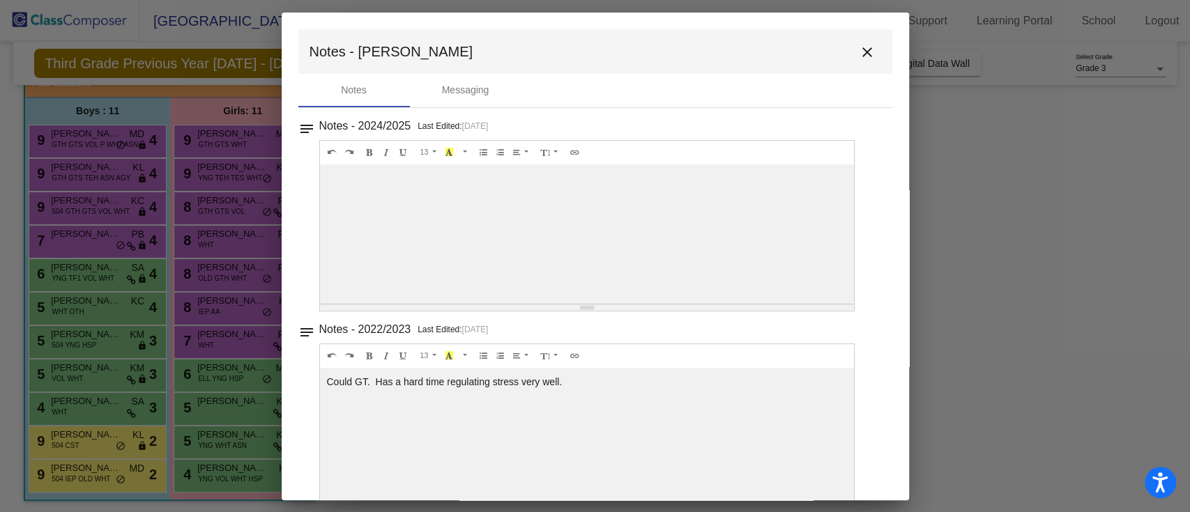
click at [859, 58] on mat-icon "close" at bounding box center [867, 52] width 17 height 17
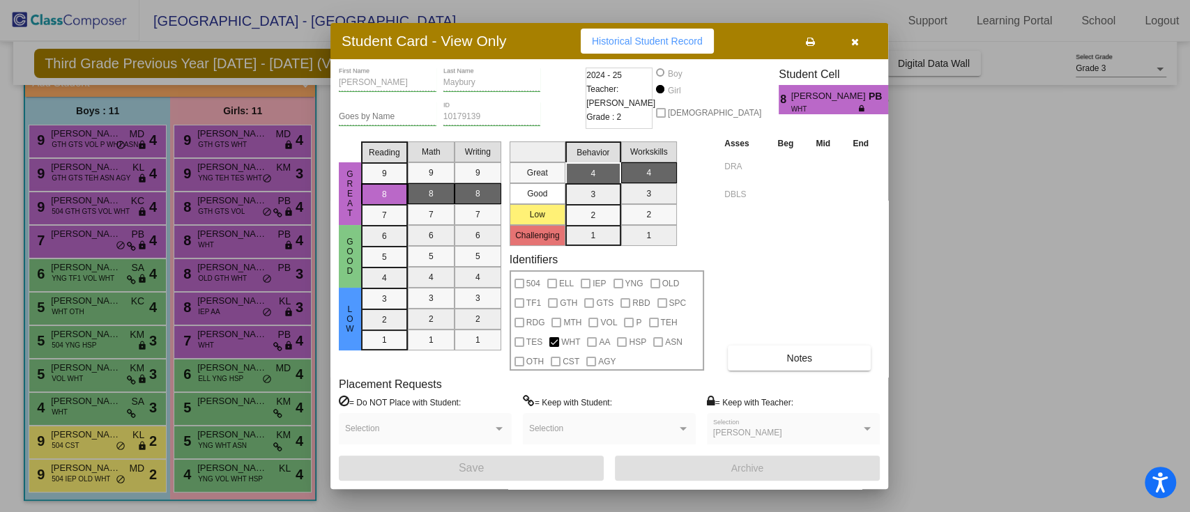
drag, startPoint x: 856, startPoint y: 58, endPoint x: 850, endPoint y: 33, distance: 25.2
click at [850, 33] on button "button" at bounding box center [854, 41] width 45 height 25
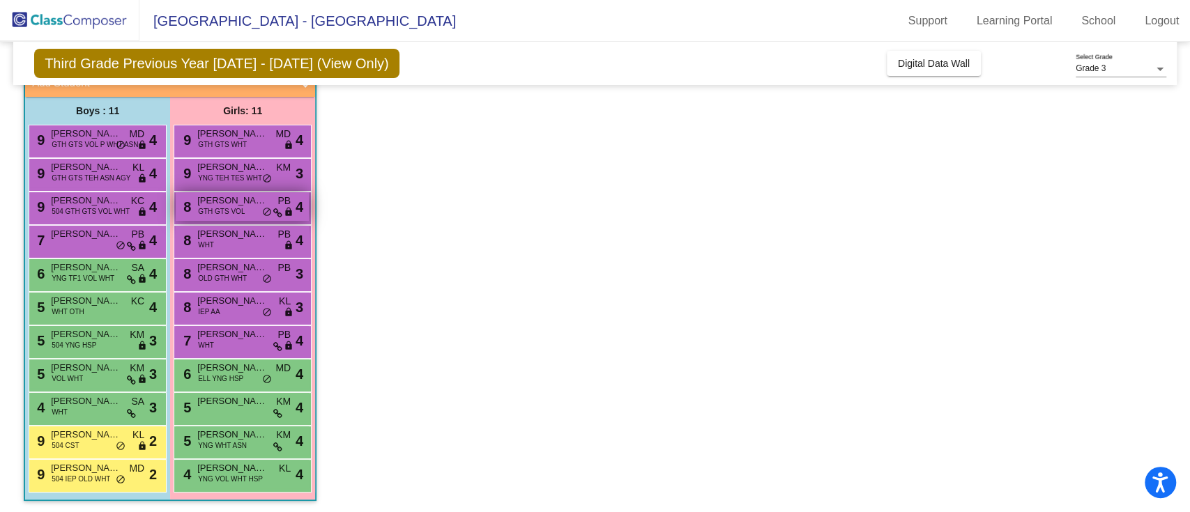
click at [234, 209] on span "GTH GTS VOL" at bounding box center [221, 211] width 47 height 10
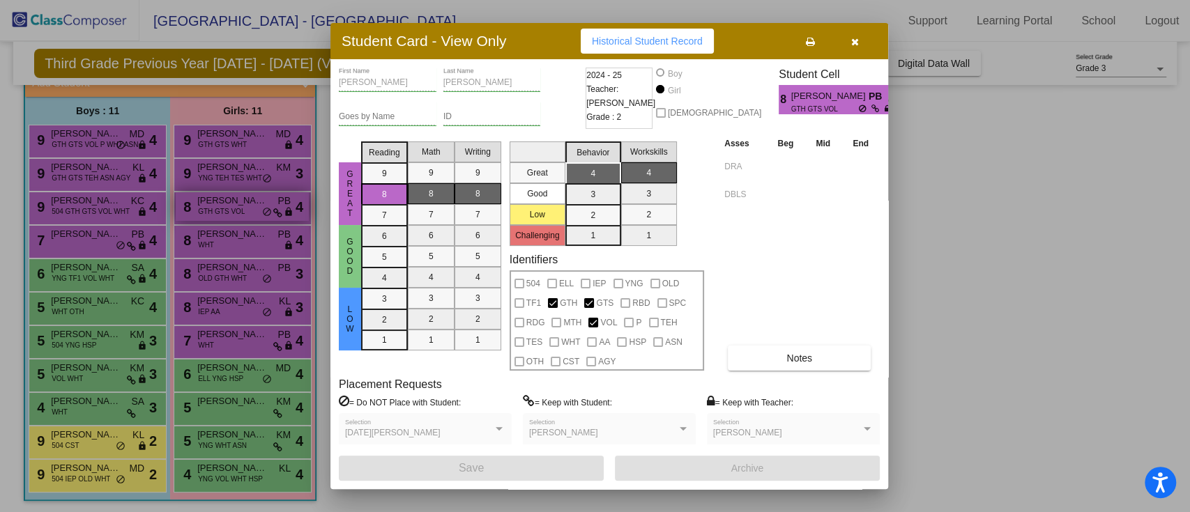
click at [234, 209] on div at bounding box center [595, 256] width 1190 height 512
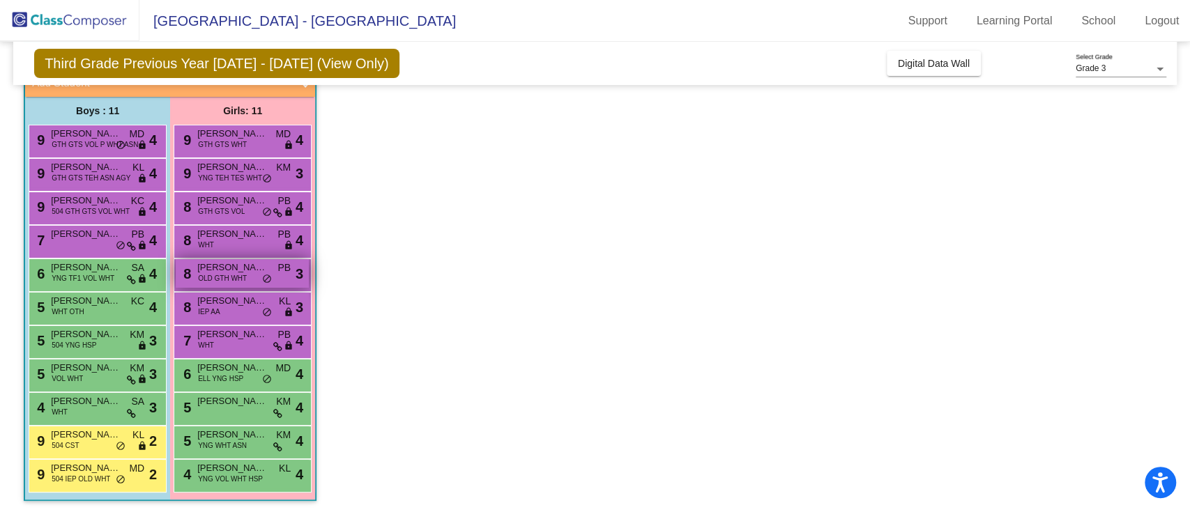
click at [278, 277] on div "8 [PERSON_NAME] OLD GTH WHT PB lock do_not_disturb_alt 3" at bounding box center [242, 273] width 133 height 29
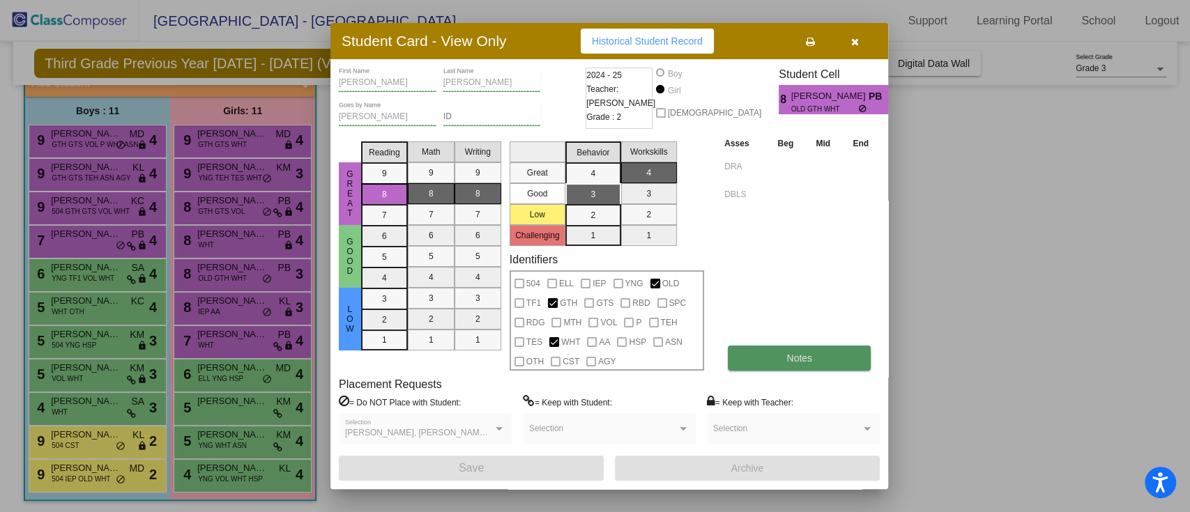
click at [846, 359] on button "Notes" at bounding box center [799, 358] width 143 height 25
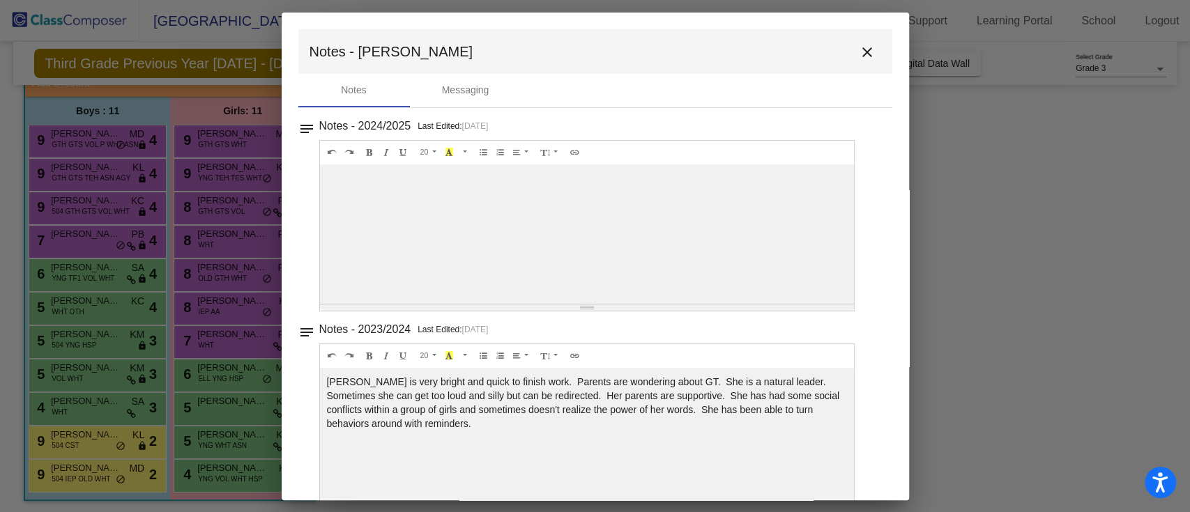
click at [852, 28] on mat-dialog-container "Notes - [PERSON_NAME] close Notes Messaging notes Notes - 2024/2025 Last Edited…" at bounding box center [595, 257] width 627 height 488
click at [859, 55] on mat-icon "close" at bounding box center [867, 52] width 17 height 17
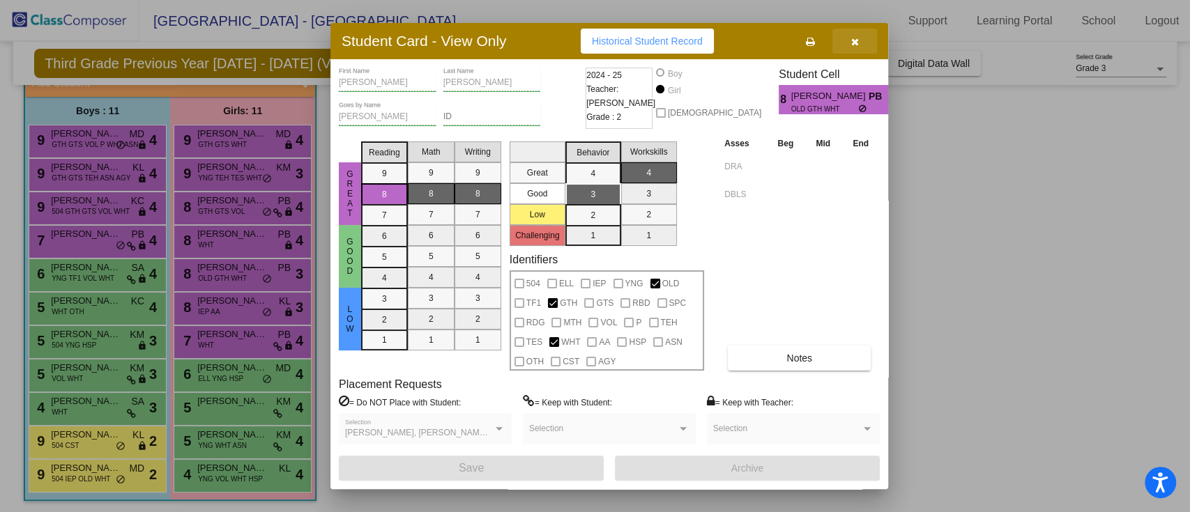
click at [855, 46] on icon "button" at bounding box center [855, 42] width 8 height 10
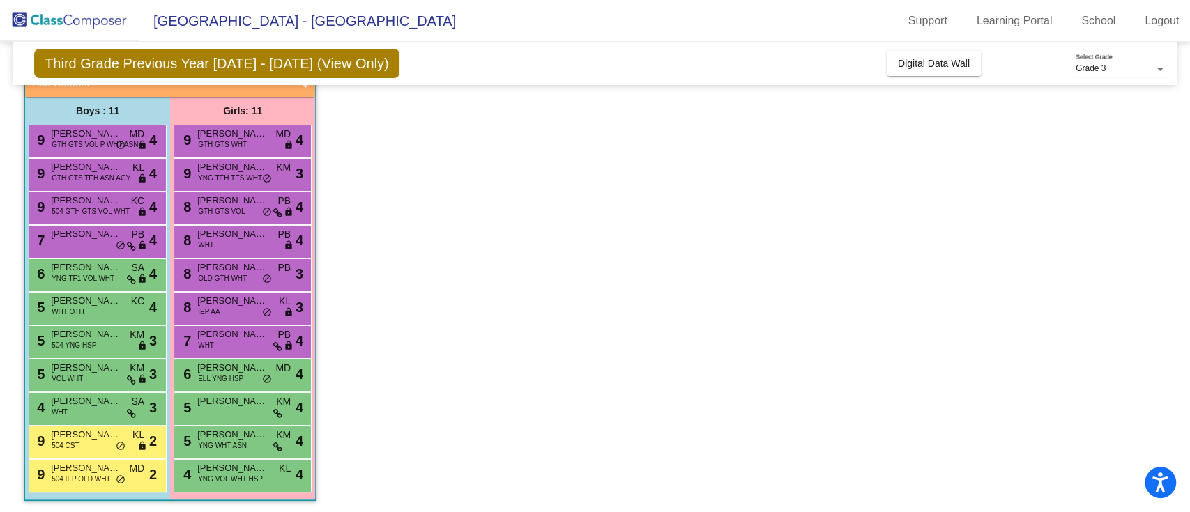
click at [231, 323] on div "8 [PERSON_NAME] IEP AA KL lock do_not_disturb_alt 3" at bounding box center [243, 308] width 138 height 33
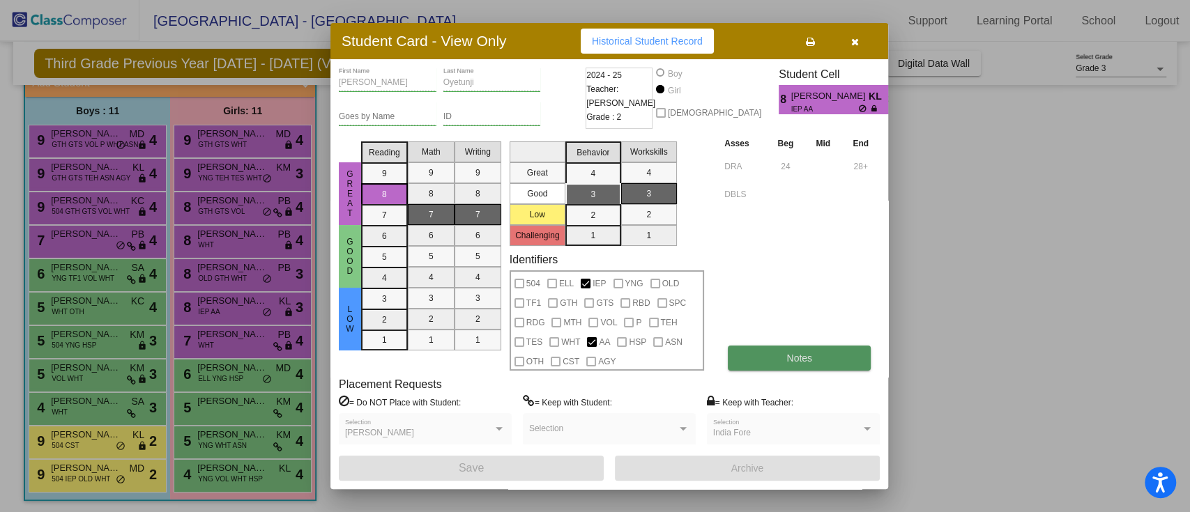
click at [854, 362] on button "Notes" at bounding box center [799, 358] width 143 height 25
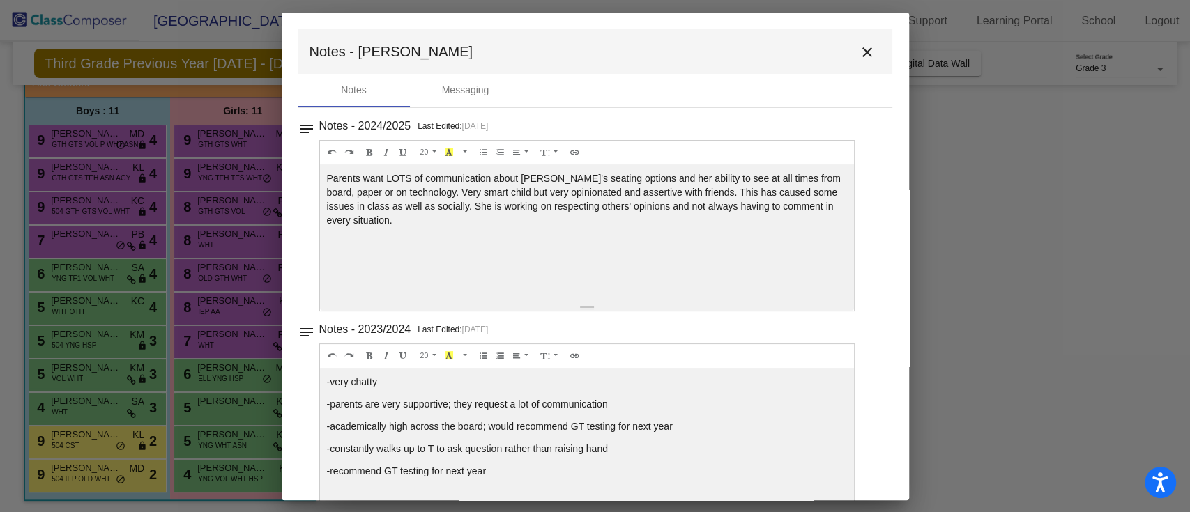
click at [865, 62] on button "close" at bounding box center [867, 52] width 28 height 28
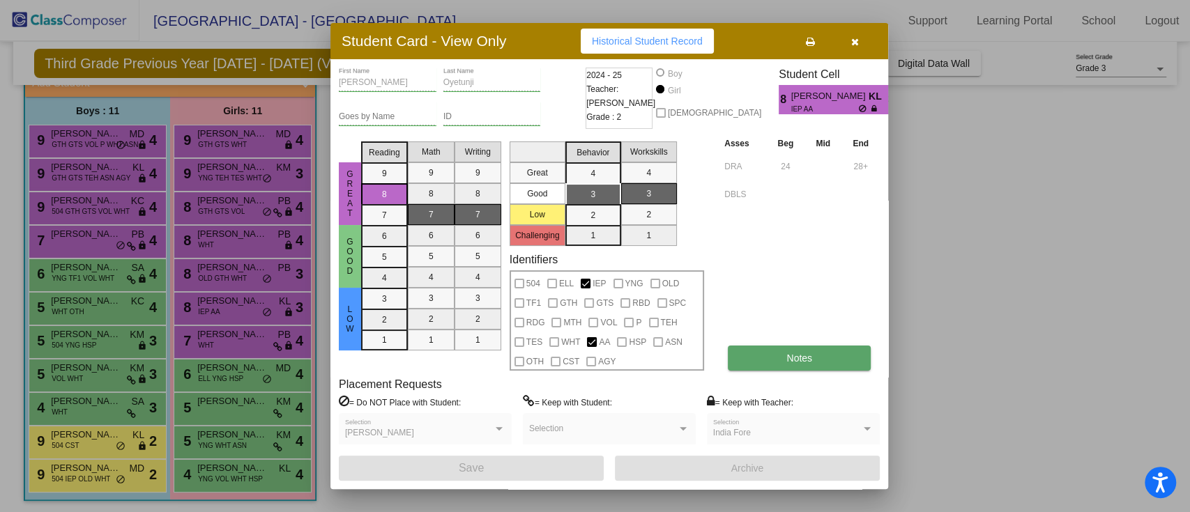
click at [778, 351] on button "Notes" at bounding box center [799, 358] width 143 height 25
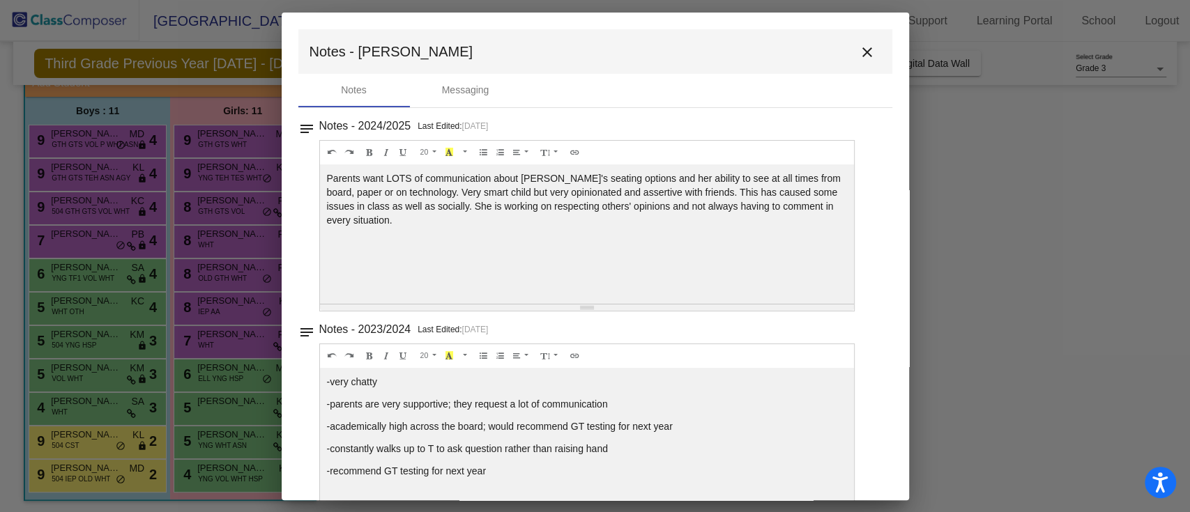
click at [853, 45] on button "close" at bounding box center [867, 52] width 28 height 28
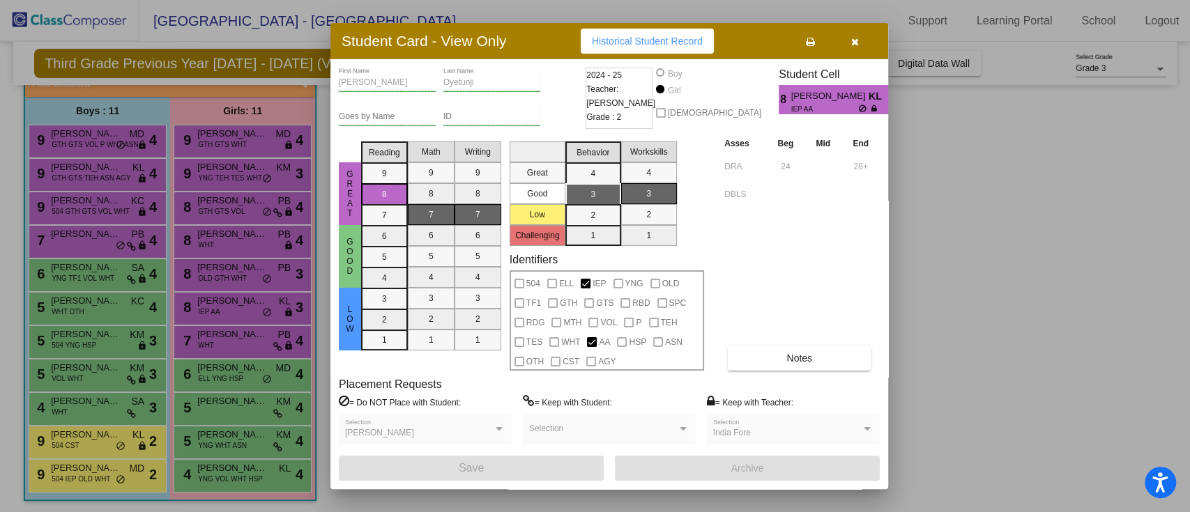
click at [852, 47] on button "button" at bounding box center [854, 41] width 45 height 25
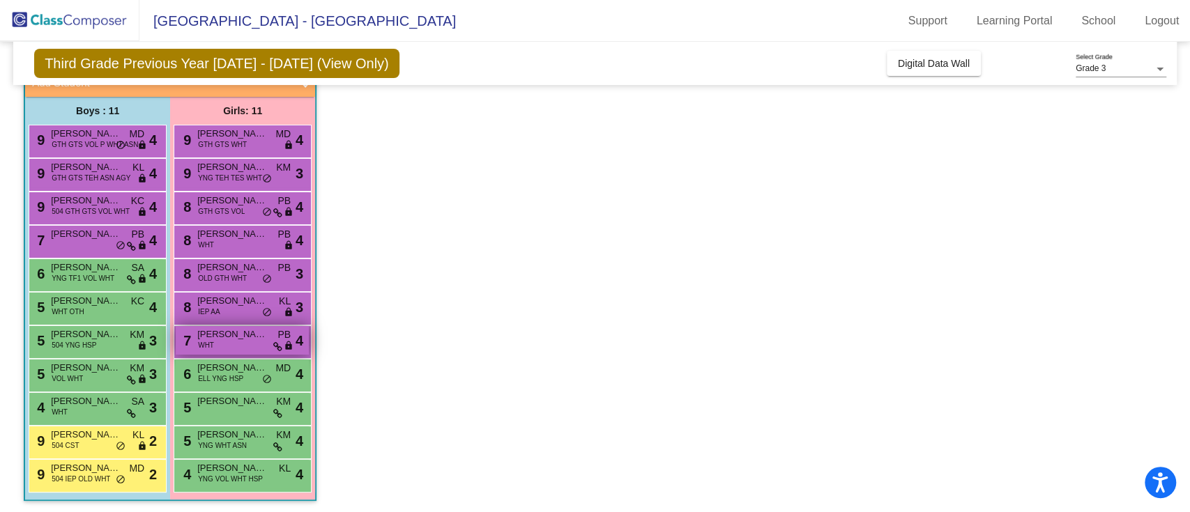
click at [273, 336] on div "7 [PERSON_NAME] WHT PB lock do_not_disturb_alt 4" at bounding box center [242, 340] width 133 height 29
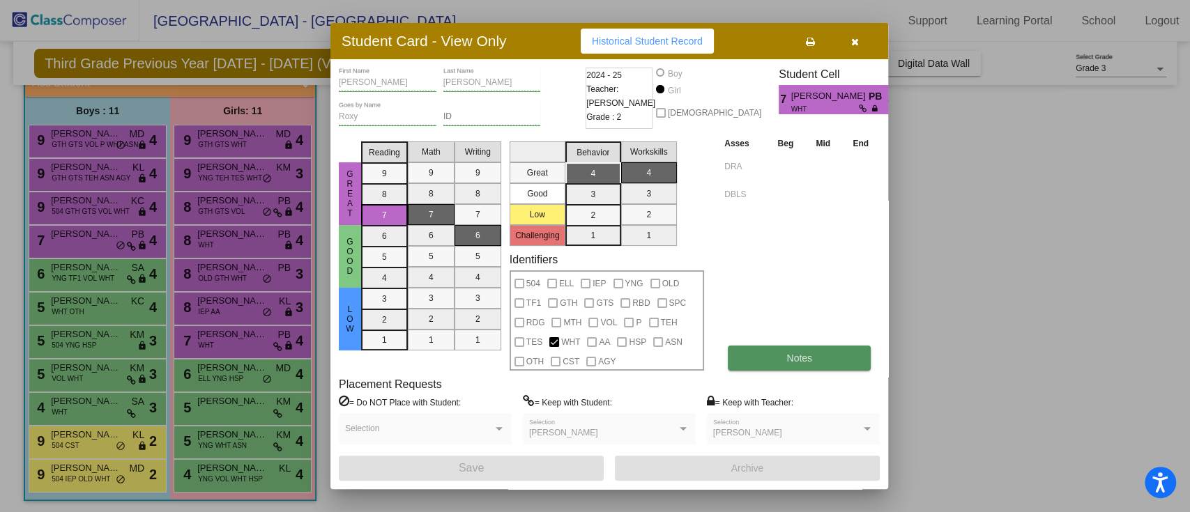
click at [764, 358] on button "Notes" at bounding box center [799, 358] width 143 height 25
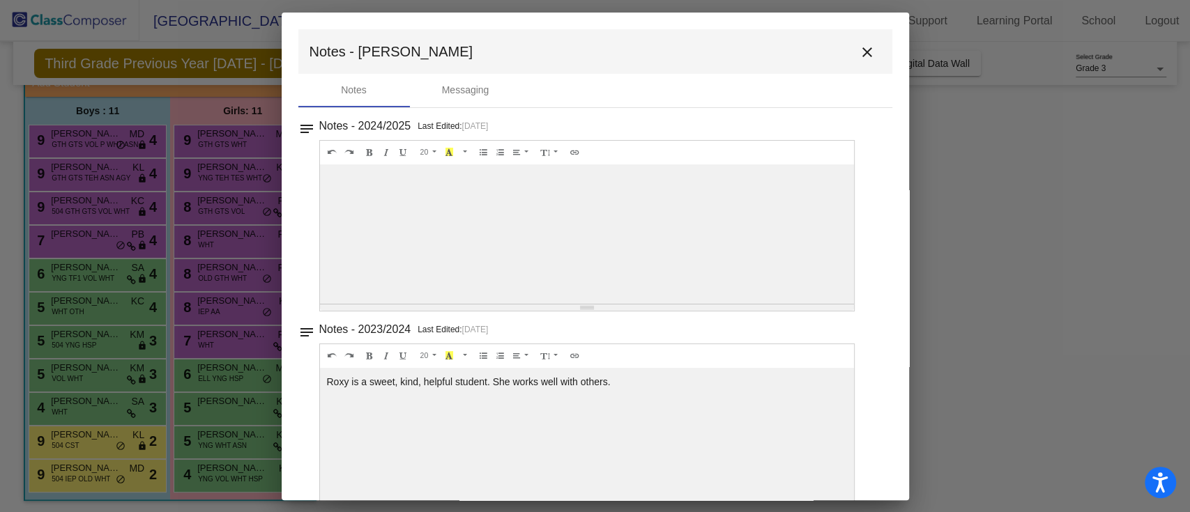
scroll to position [29, 0]
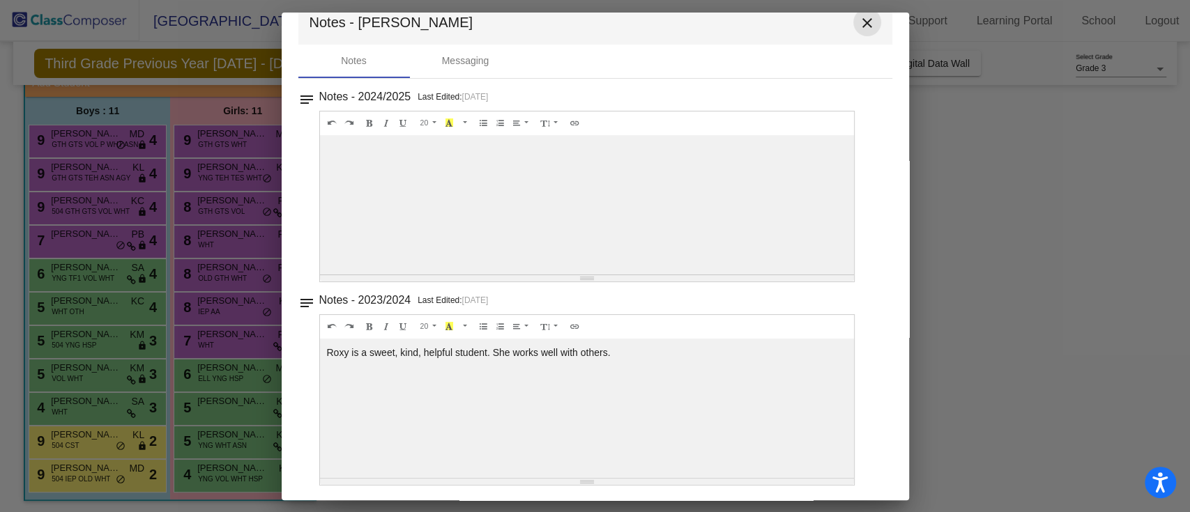
click at [853, 24] on button "close" at bounding box center [867, 22] width 28 height 28
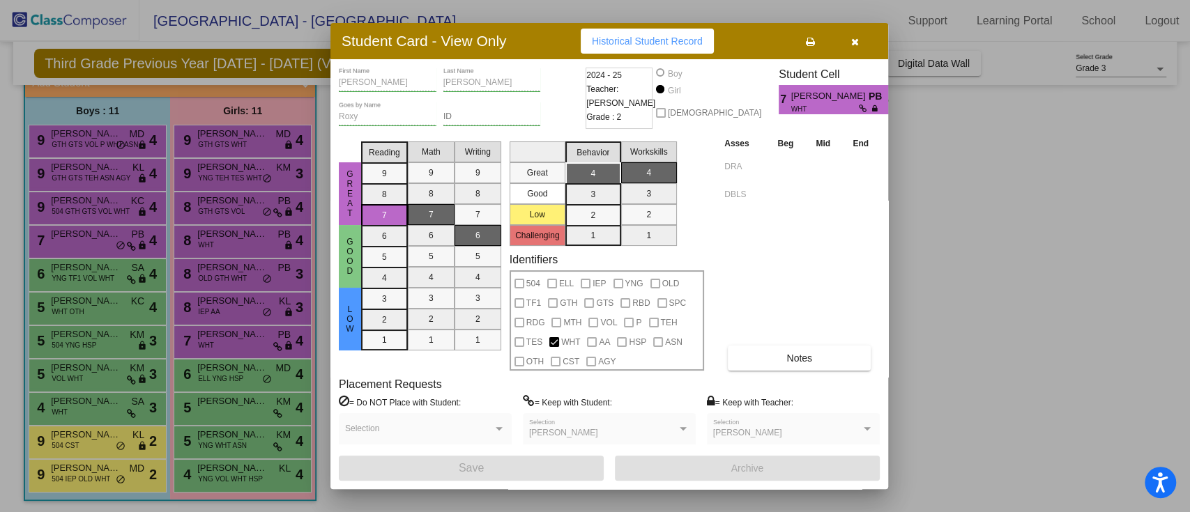
click at [856, 37] on icon "button" at bounding box center [855, 42] width 8 height 10
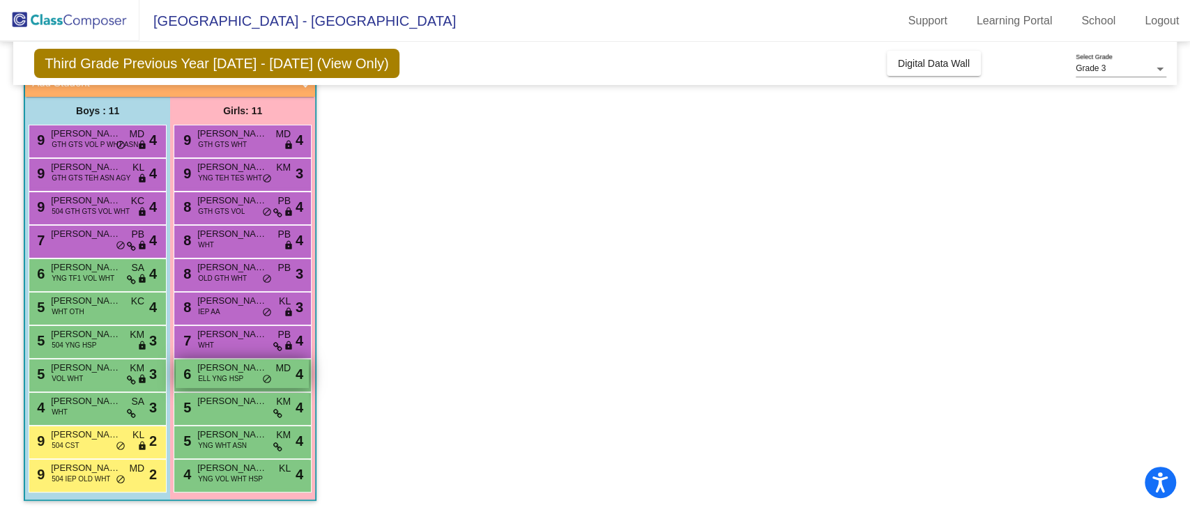
click at [269, 377] on span "do_not_disturb_alt" at bounding box center [267, 379] width 10 height 11
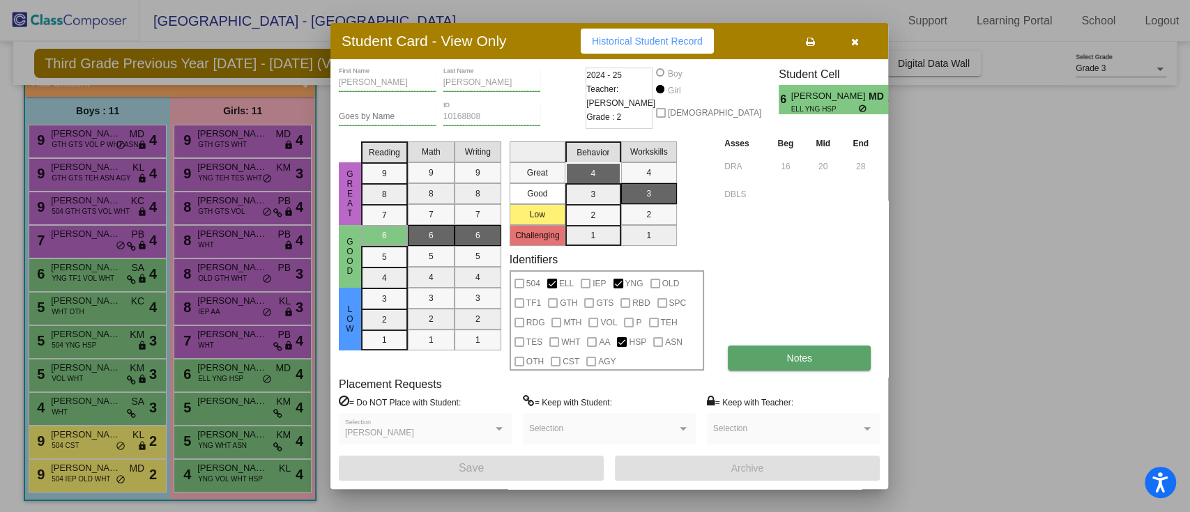
click at [786, 360] on button "Notes" at bounding box center [799, 358] width 143 height 25
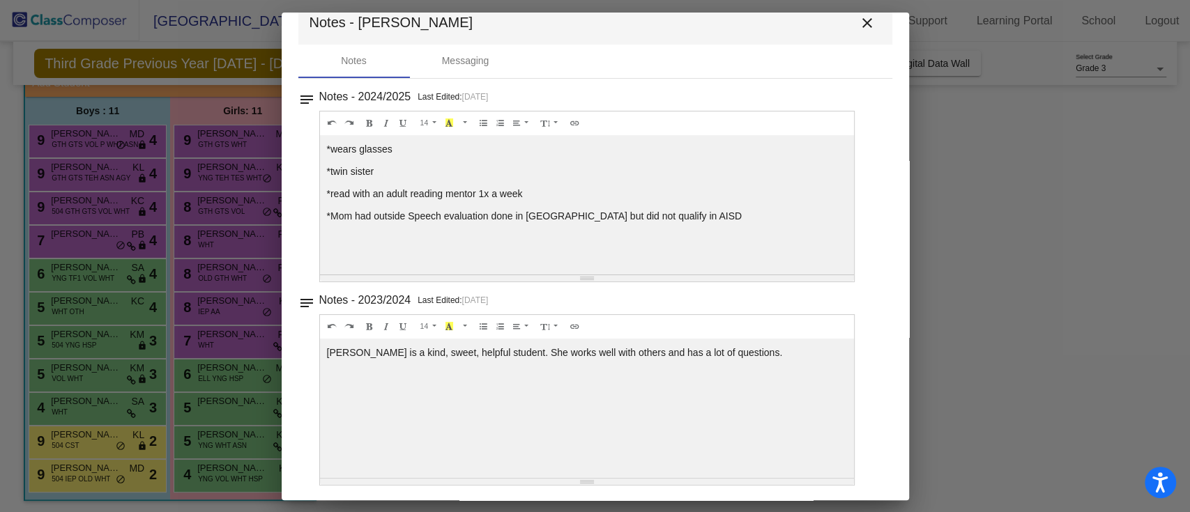
scroll to position [0, 0]
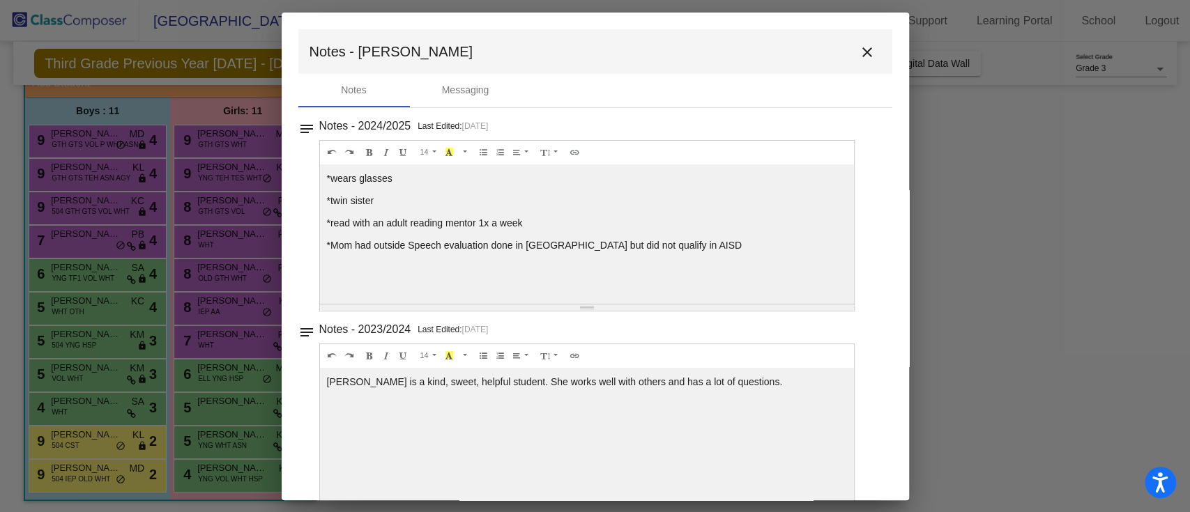
click at [864, 64] on mat-toolbar "Notes - Pia close" at bounding box center [595, 51] width 594 height 45
click at [859, 56] on mat-icon "close" at bounding box center [867, 52] width 17 height 17
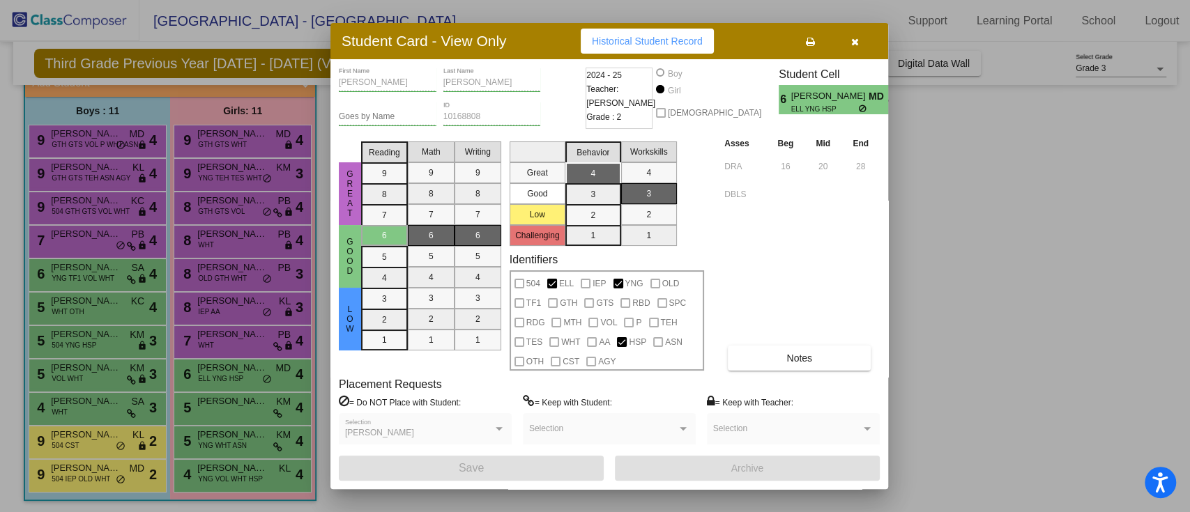
click at [848, 36] on button "button" at bounding box center [854, 41] width 45 height 25
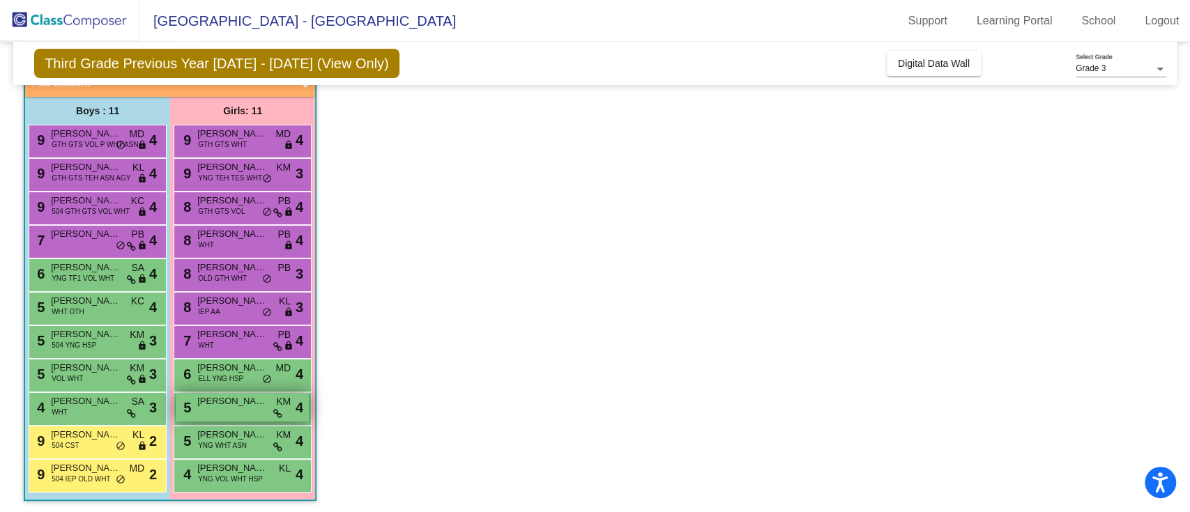
click at [268, 410] on div "5 [PERSON_NAME] KM lock do_not_disturb_alt 4" at bounding box center [242, 407] width 133 height 29
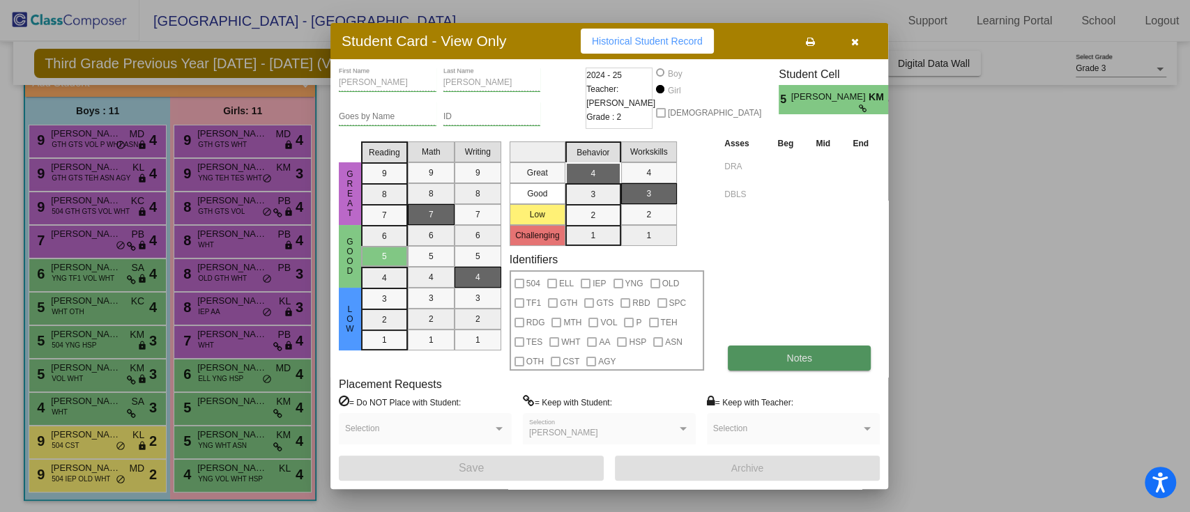
click at [818, 353] on button "Notes" at bounding box center [799, 358] width 143 height 25
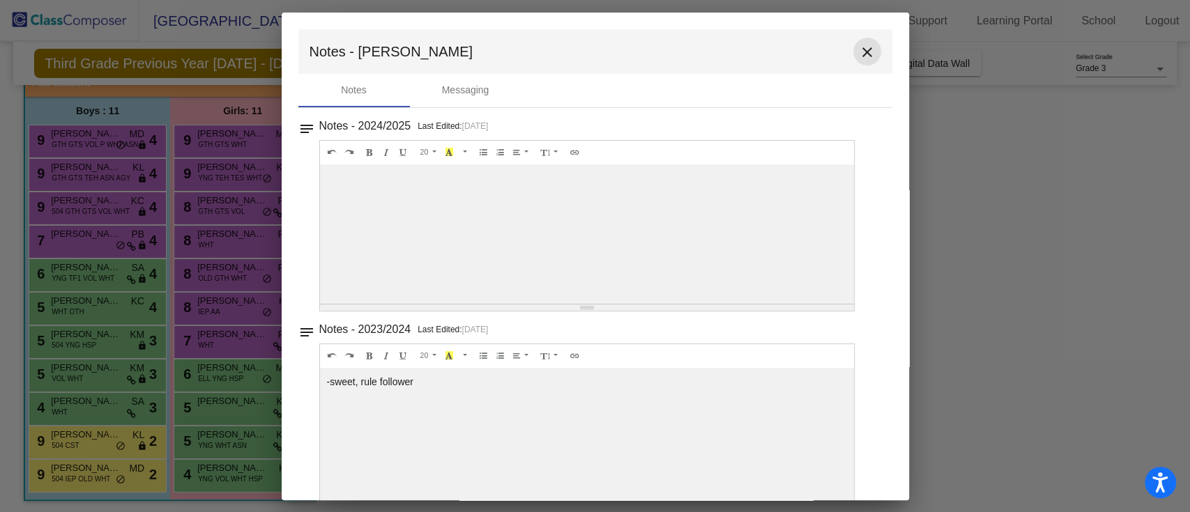
click at [864, 61] on button "close" at bounding box center [867, 52] width 28 height 28
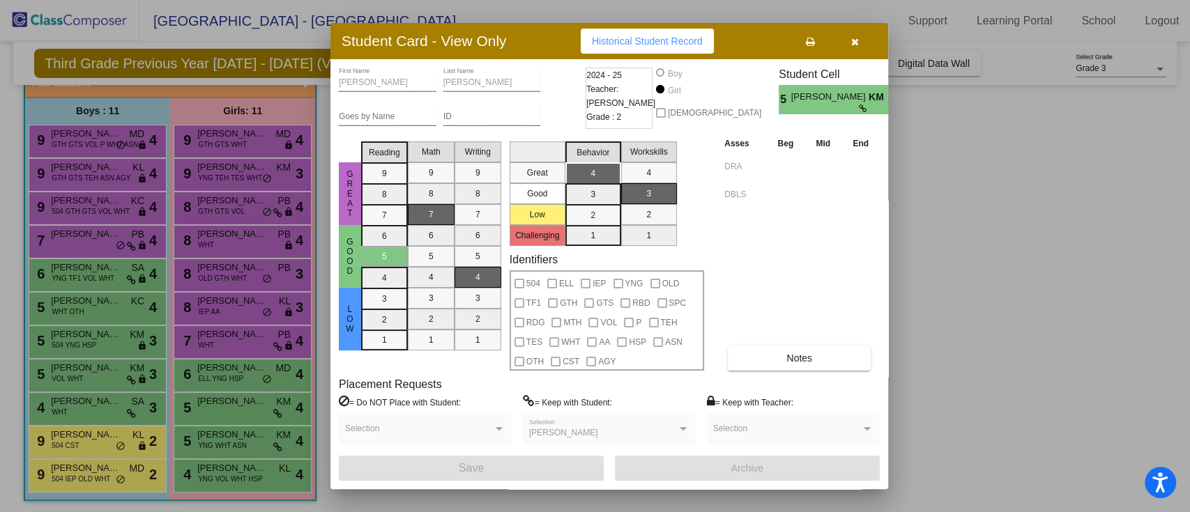
click at [841, 42] on button "button" at bounding box center [854, 41] width 45 height 25
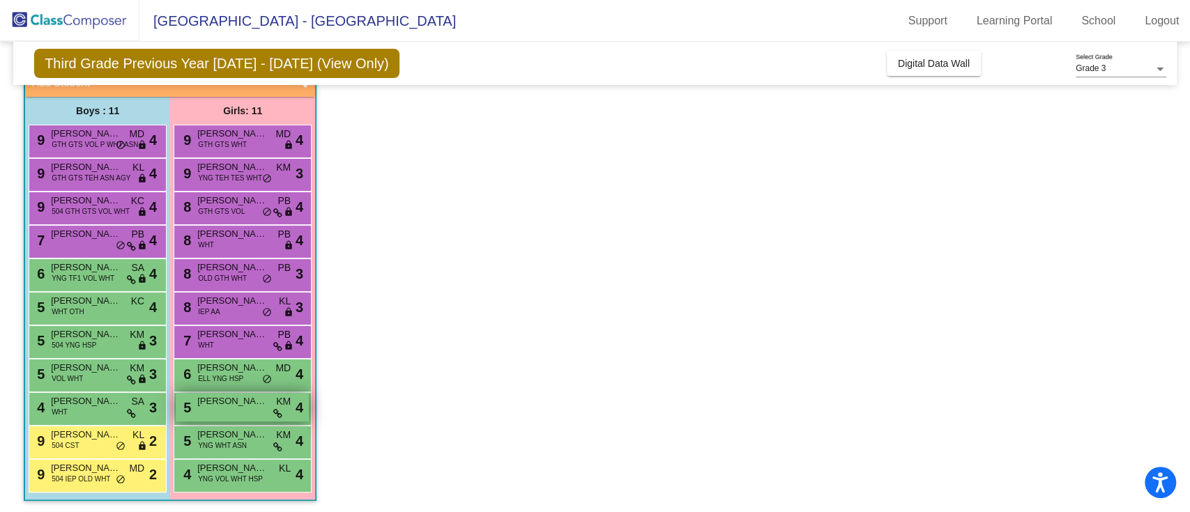
click at [267, 421] on div "5 [PERSON_NAME] KM lock do_not_disturb_alt 4" at bounding box center [242, 407] width 133 height 29
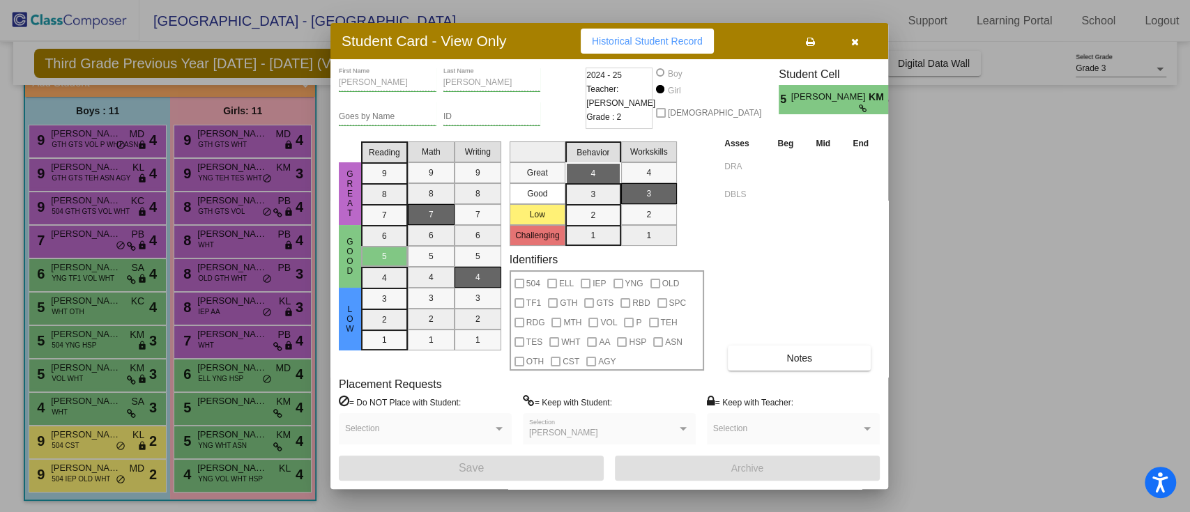
click at [258, 415] on div at bounding box center [595, 256] width 1190 height 512
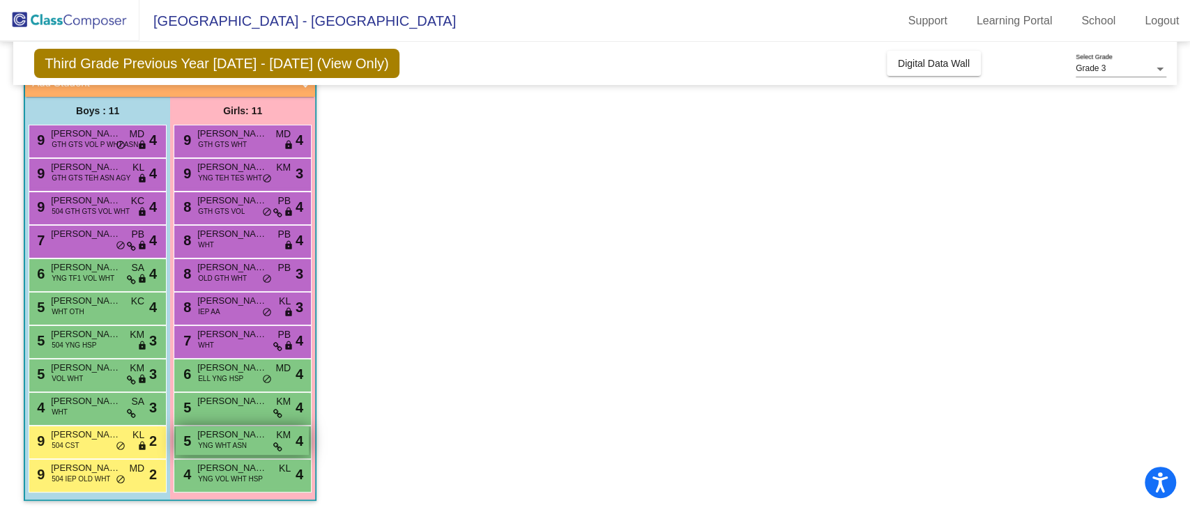
click at [275, 437] on div "5 [PERSON_NAME] YNG WHT ASN KM lock do_not_disturb_alt 4" at bounding box center [242, 441] width 133 height 29
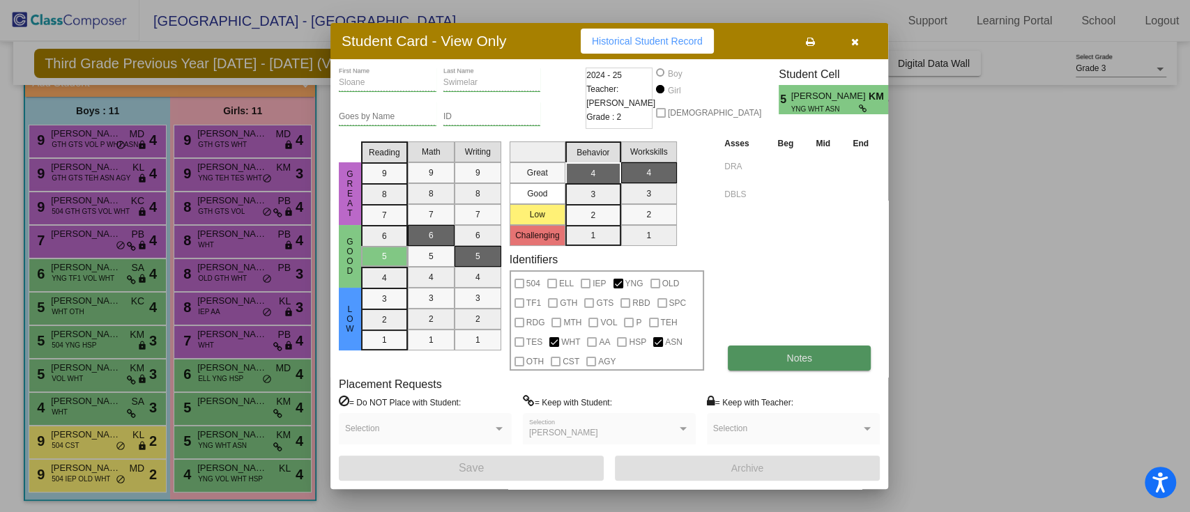
click at [788, 360] on span "Notes" at bounding box center [799, 358] width 26 height 11
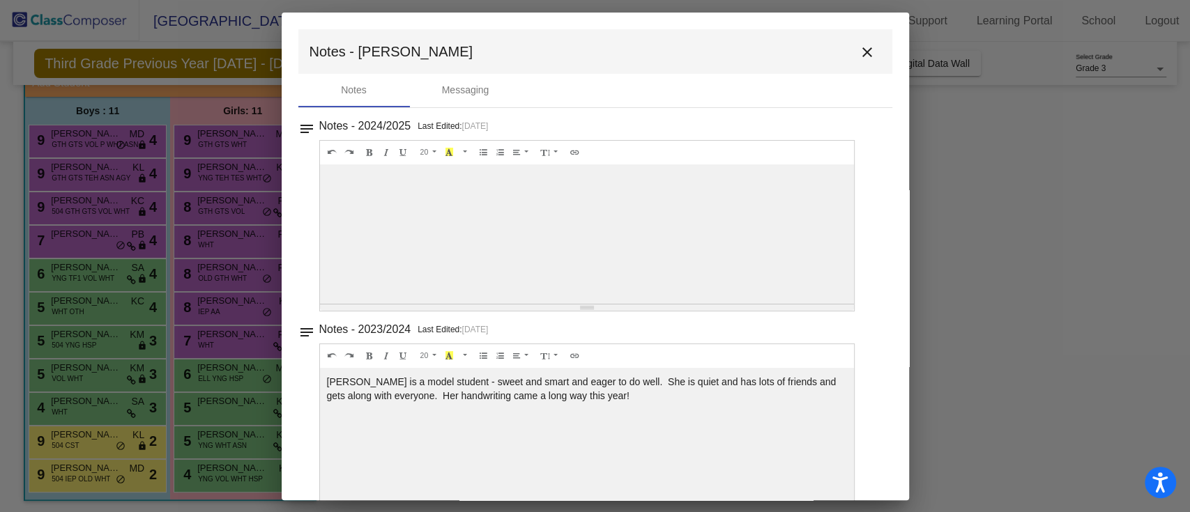
click at [859, 56] on mat-icon "close" at bounding box center [867, 52] width 17 height 17
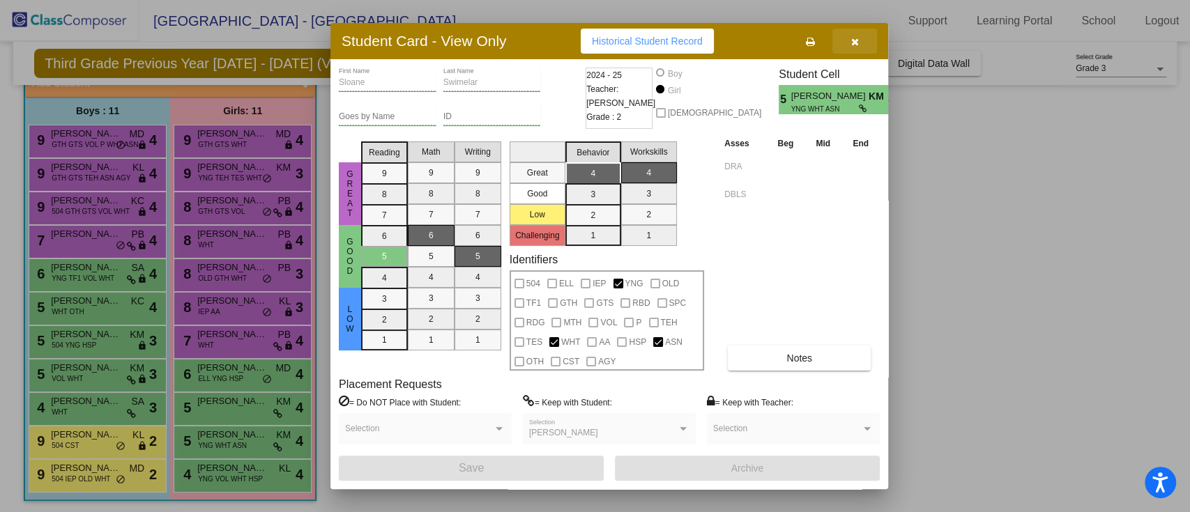
click at [858, 47] on button "button" at bounding box center [854, 41] width 45 height 25
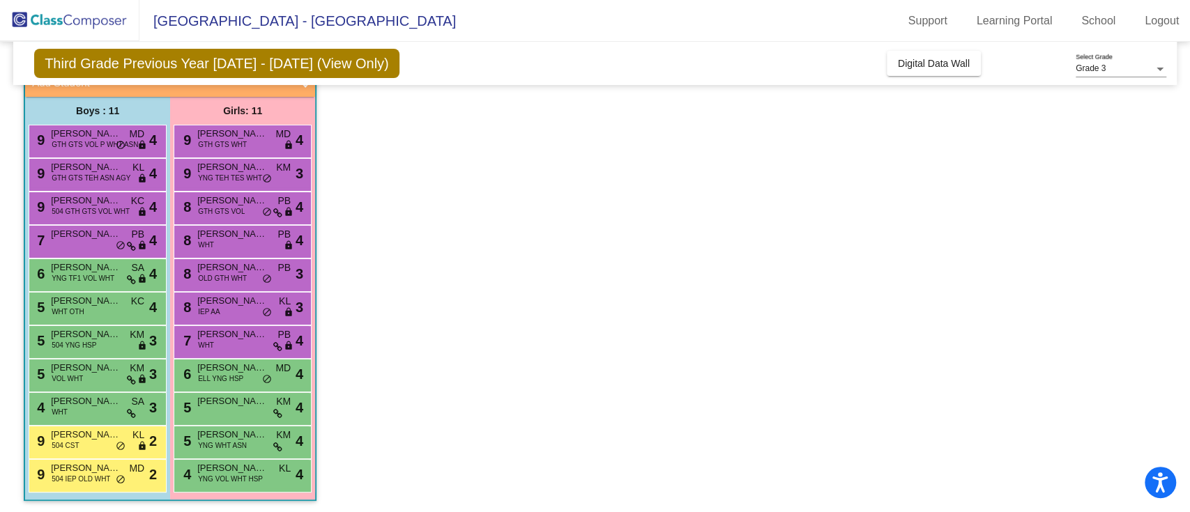
click at [269, 457] on div "5 [PERSON_NAME] YNG WHT ASN KM lock do_not_disturb_alt 4" at bounding box center [243, 442] width 138 height 33
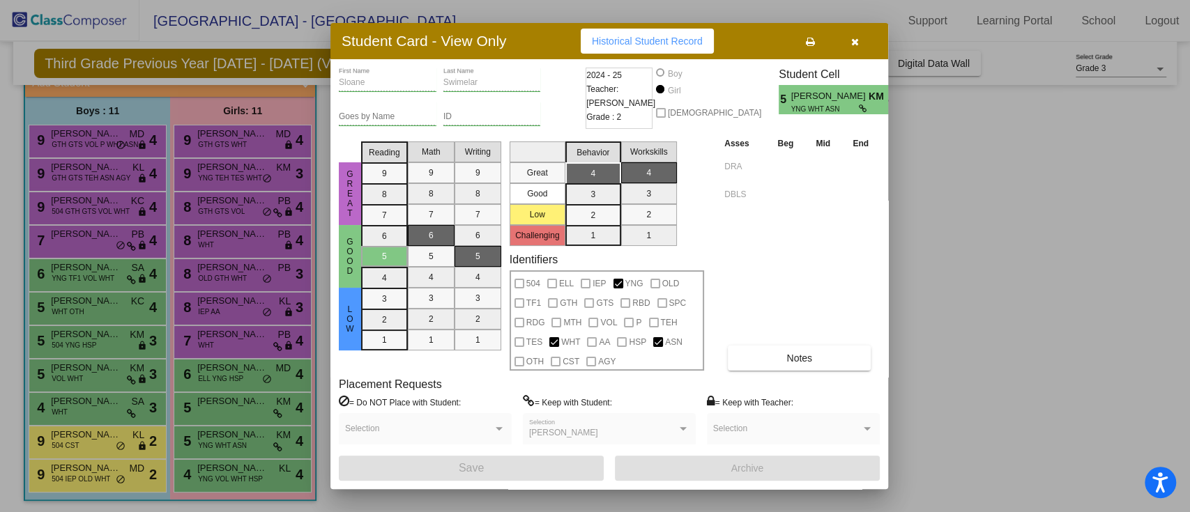
click at [282, 472] on div at bounding box center [595, 256] width 1190 height 512
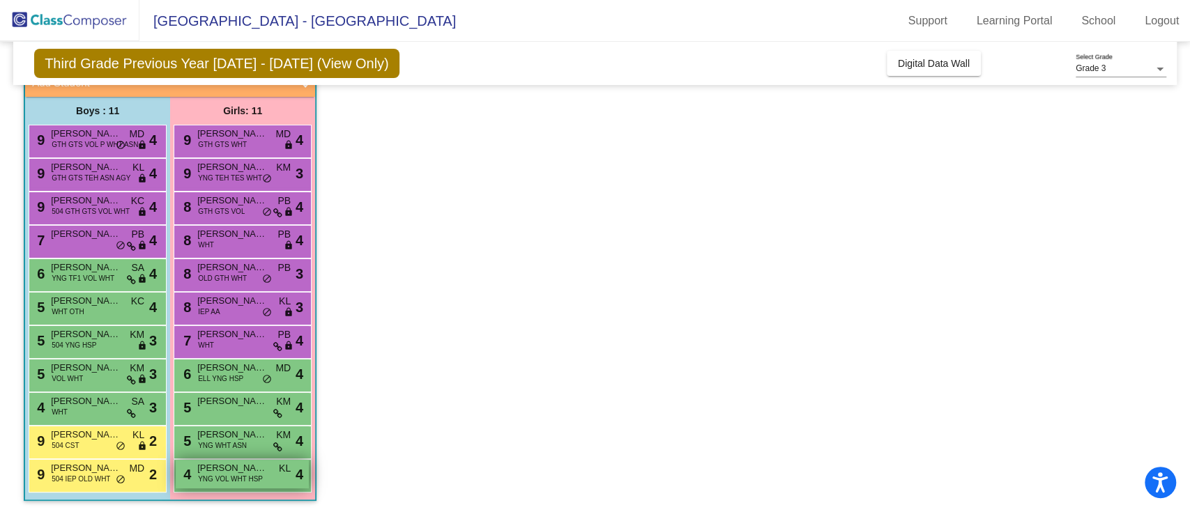
click at [292, 475] on div "4 [PERSON_NAME] YNG VOL WHT HSP KL lock do_not_disturb_alt 4" at bounding box center [242, 474] width 133 height 29
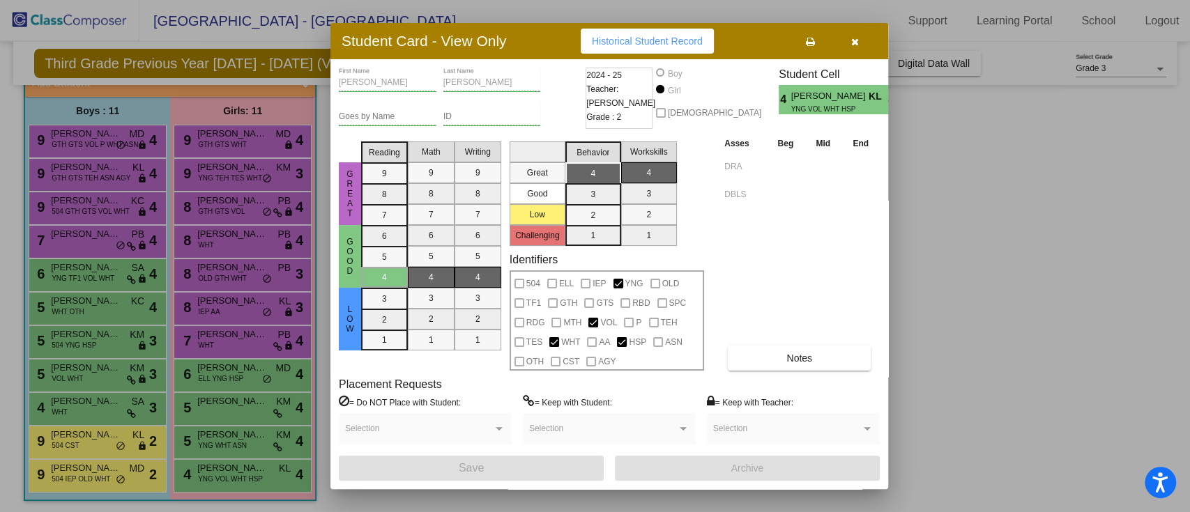
click at [284, 447] on div at bounding box center [595, 256] width 1190 height 512
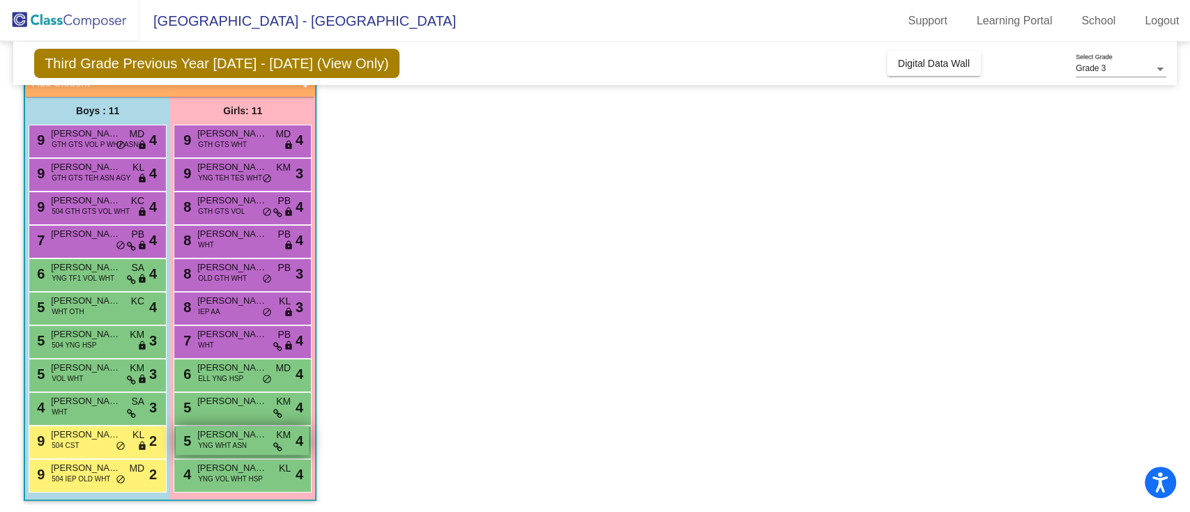
click at [247, 436] on span "[PERSON_NAME]" at bounding box center [232, 435] width 70 height 14
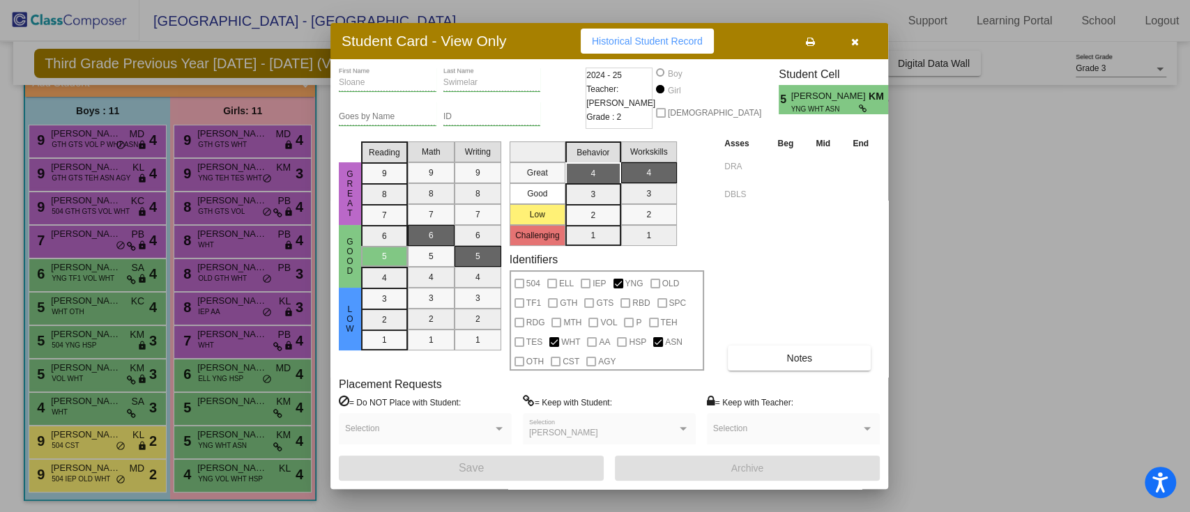
click at [268, 468] on div at bounding box center [595, 256] width 1190 height 512
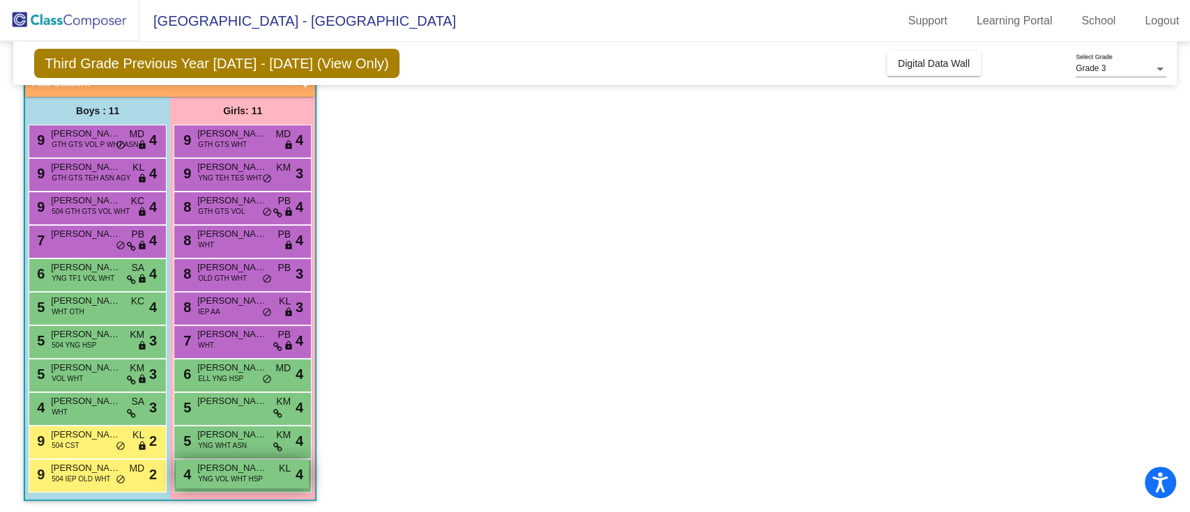
click at [269, 470] on div "4 [PERSON_NAME] YNG VOL WHT HSP KL lock do_not_disturb_alt 4" at bounding box center [242, 474] width 133 height 29
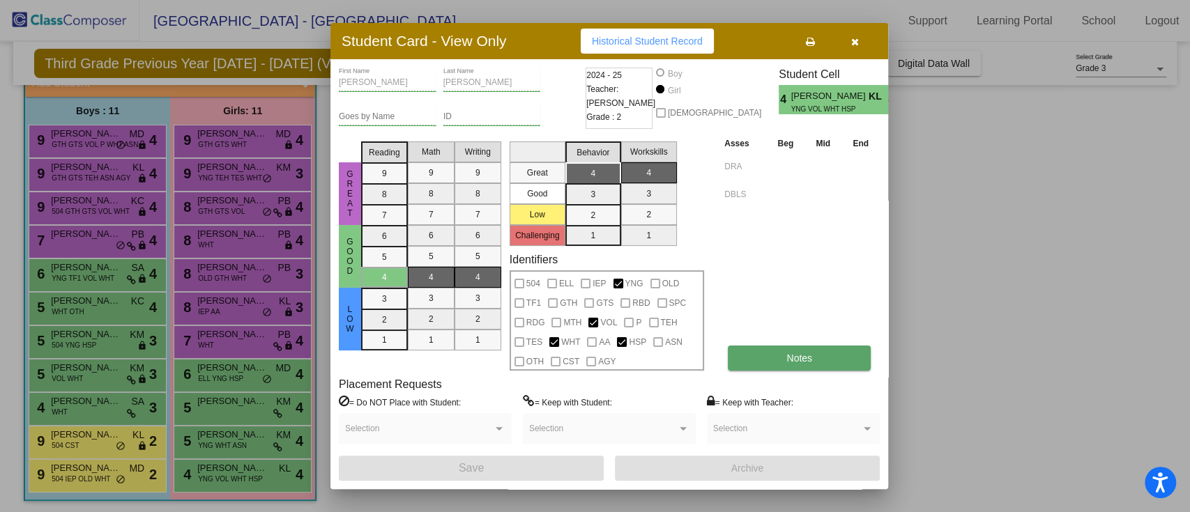
click at [753, 354] on button "Notes" at bounding box center [799, 358] width 143 height 25
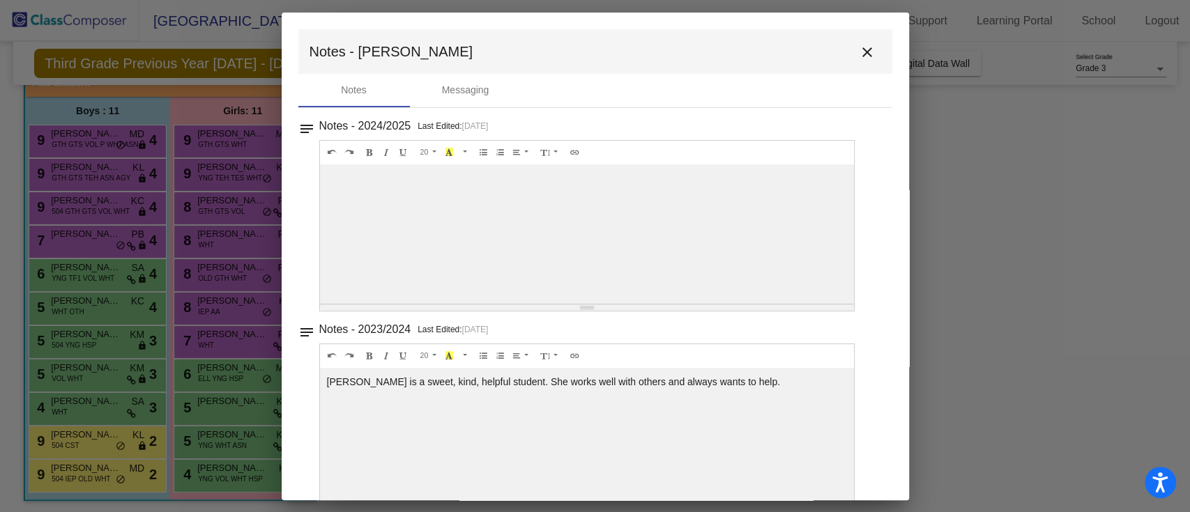
click at [859, 55] on mat-icon "close" at bounding box center [867, 52] width 17 height 17
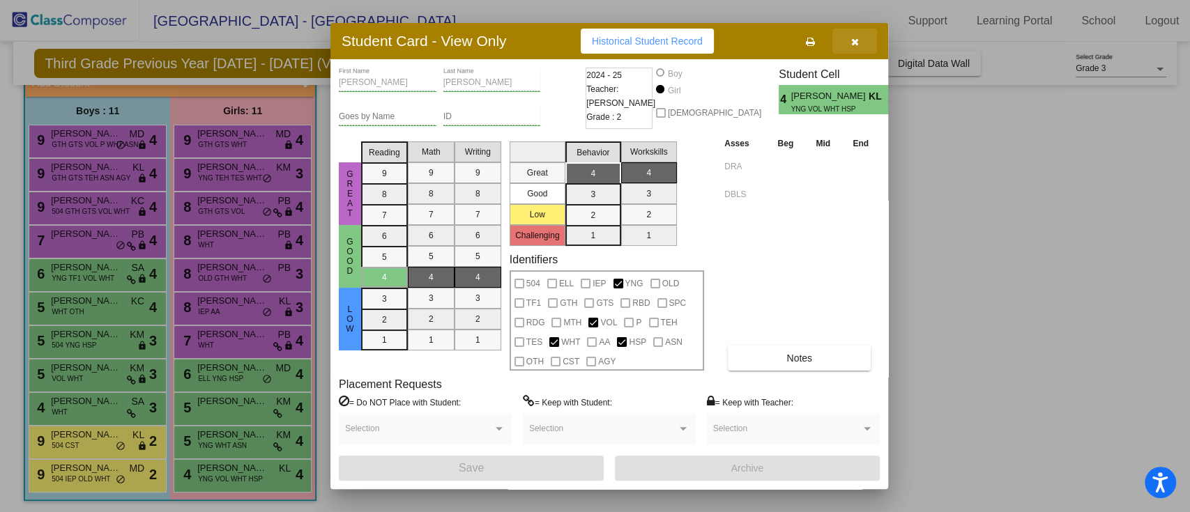
click at [861, 43] on button "button" at bounding box center [854, 41] width 45 height 25
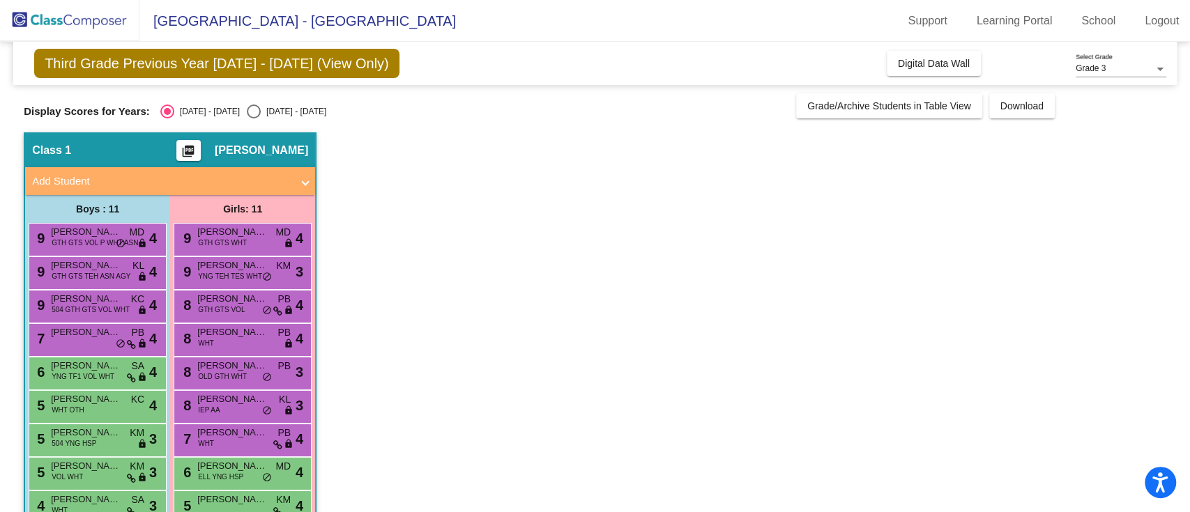
click at [247, 109] on div "Select an option" at bounding box center [254, 112] width 14 height 14
click at [253, 118] on input "[DATE] - [DATE]" at bounding box center [253, 118] width 1 height 1
radio input "true"
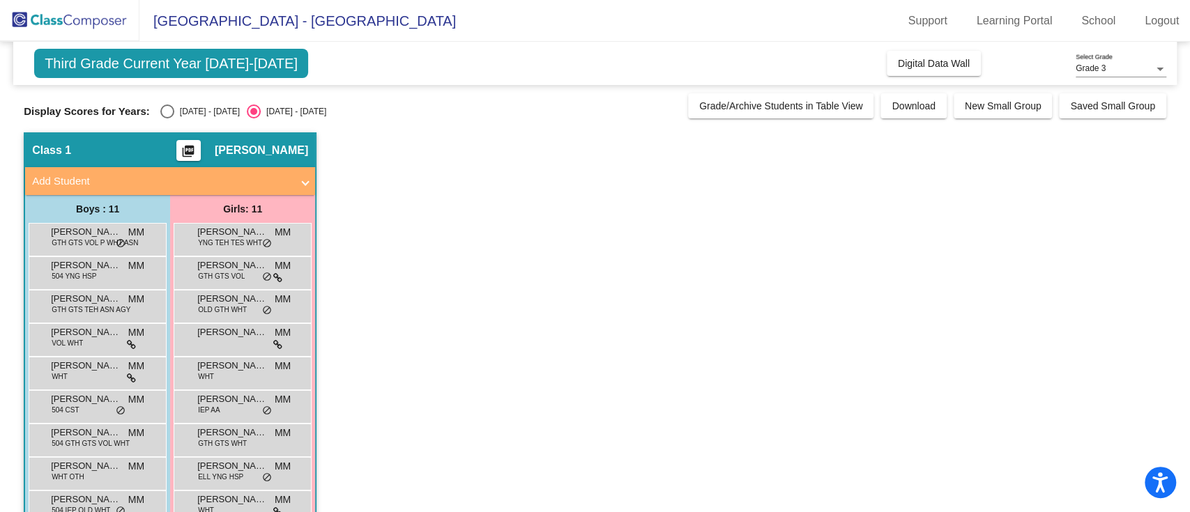
click at [167, 102] on div "Display Scores for Years: [DATE] - [DATE] [DATE] - [DATE] Grade/Archive Student…" at bounding box center [595, 105] width 1142 height 25
click at [167, 109] on div "Select an option" at bounding box center [167, 112] width 14 height 14
click at [167, 118] on input "[DATE] - [DATE]" at bounding box center [167, 118] width 1 height 1
radio input "true"
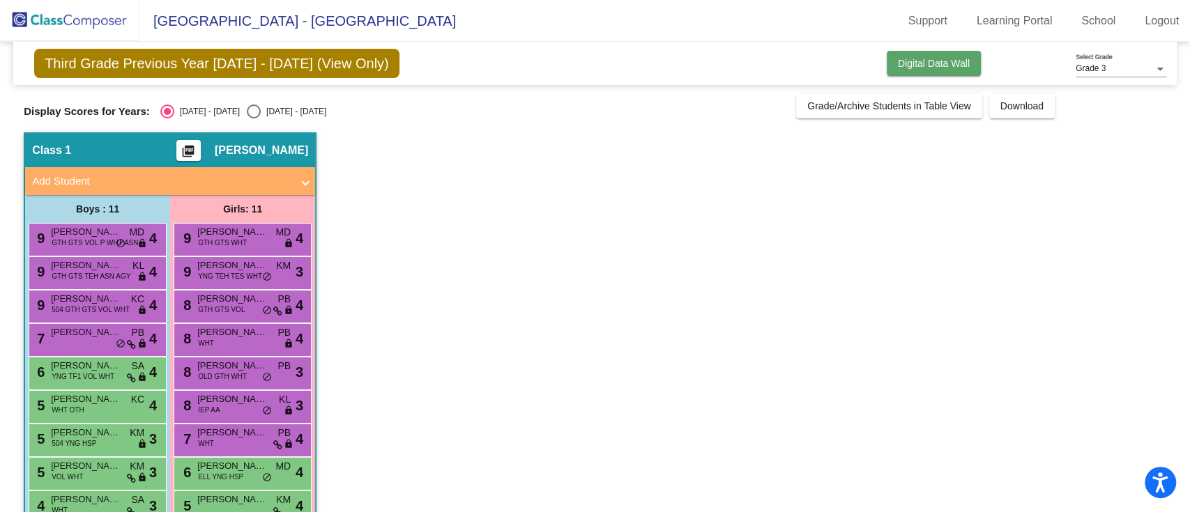
click at [923, 59] on span "Digital Data Wall" at bounding box center [934, 63] width 72 height 11
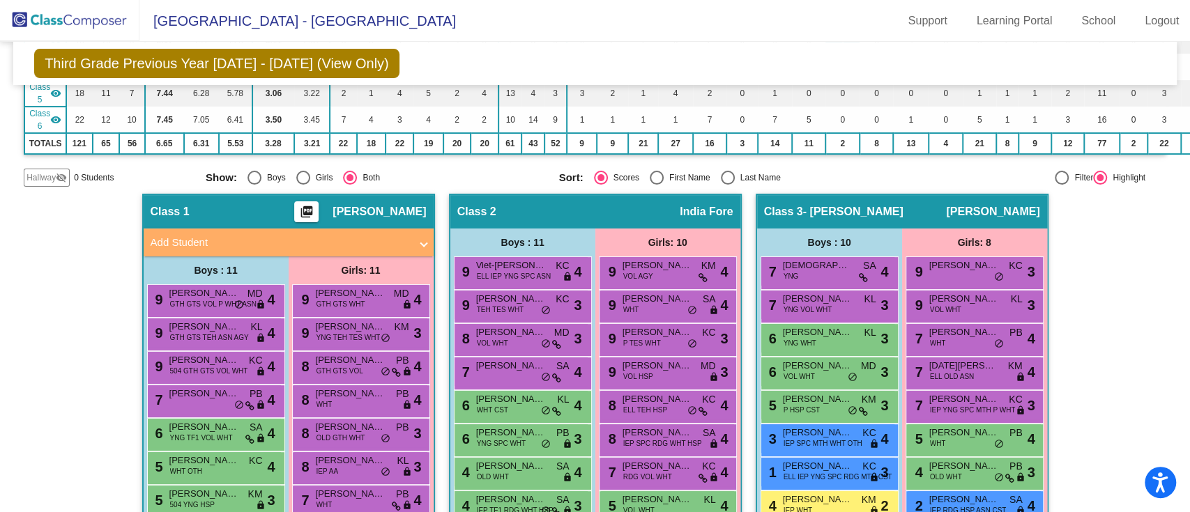
scroll to position [252, 0]
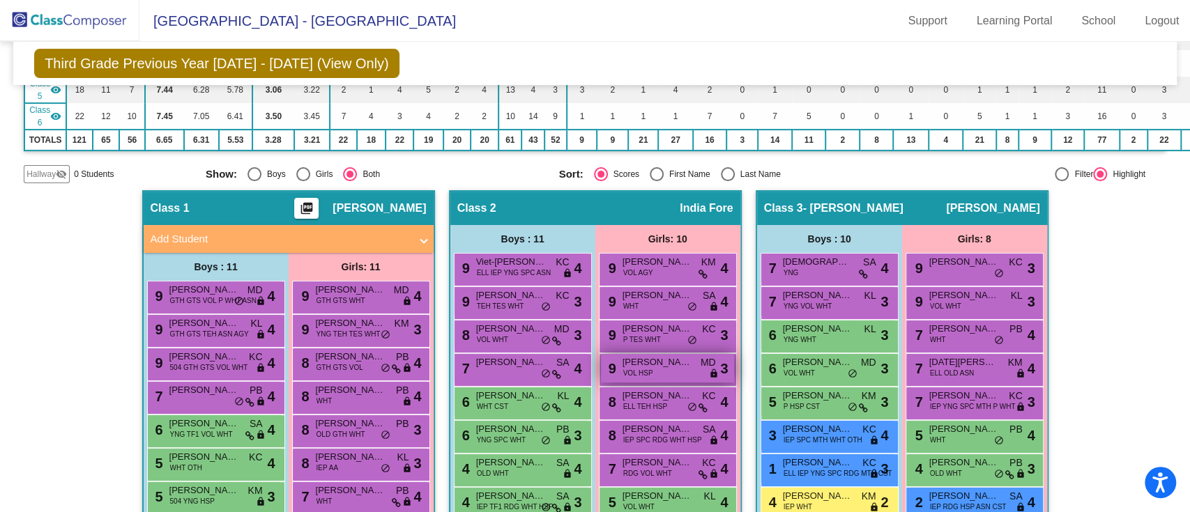
click at [668, 371] on div "9 [PERSON_NAME] De La [PERSON_NAME] VOL HSP MD lock do_not_disturb_alt 3" at bounding box center [667, 368] width 133 height 29
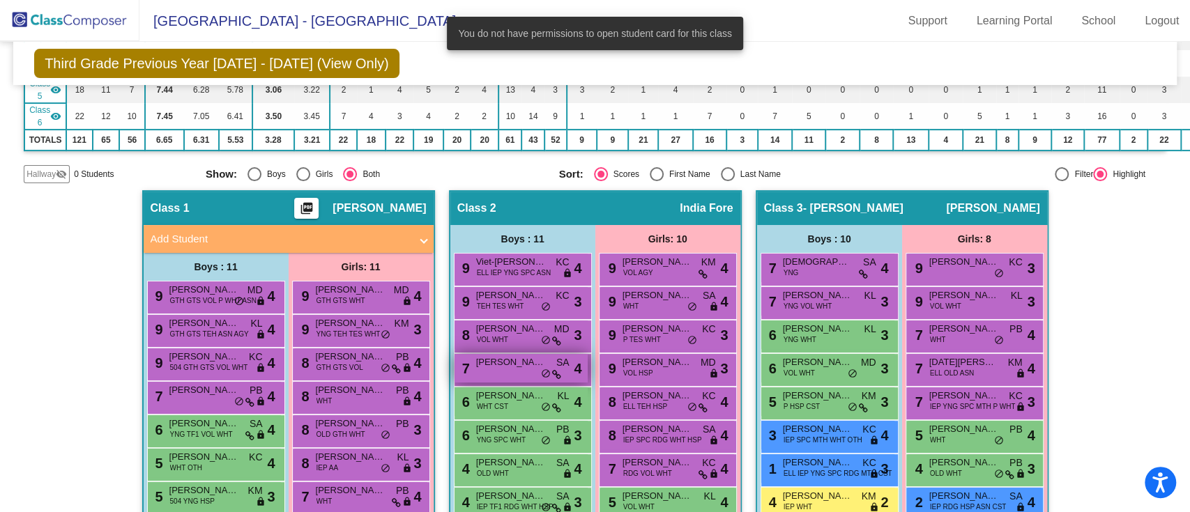
click at [549, 378] on div "7 [PERSON_NAME] SA lock do_not_disturb_alt 4" at bounding box center [520, 368] width 133 height 29
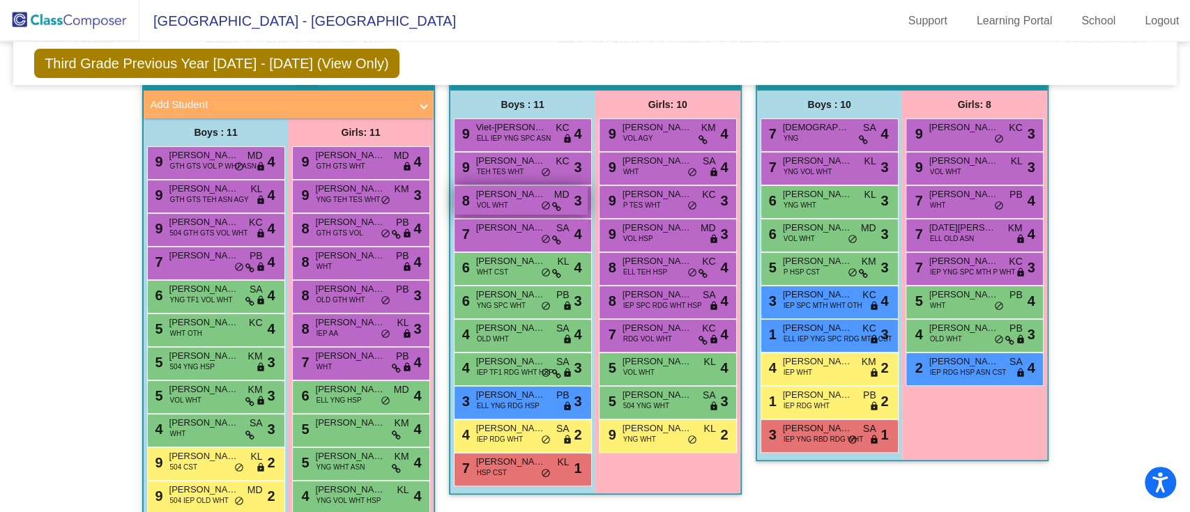
scroll to position [406, 0]
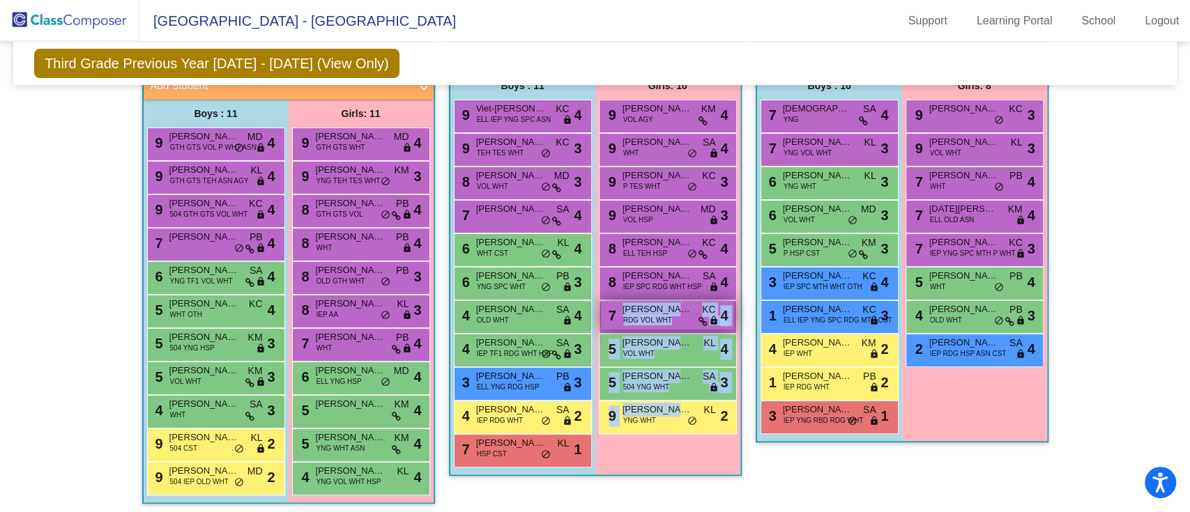
drag, startPoint x: 672, startPoint y: 404, endPoint x: 670, endPoint y: 319, distance: 84.3
click at [670, 319] on div "9 [PERSON_NAME] VOL AGY KM lock do_not_disturb_alt 4 9 [PERSON_NAME] WHT SA loc…" at bounding box center [668, 267] width 138 height 335
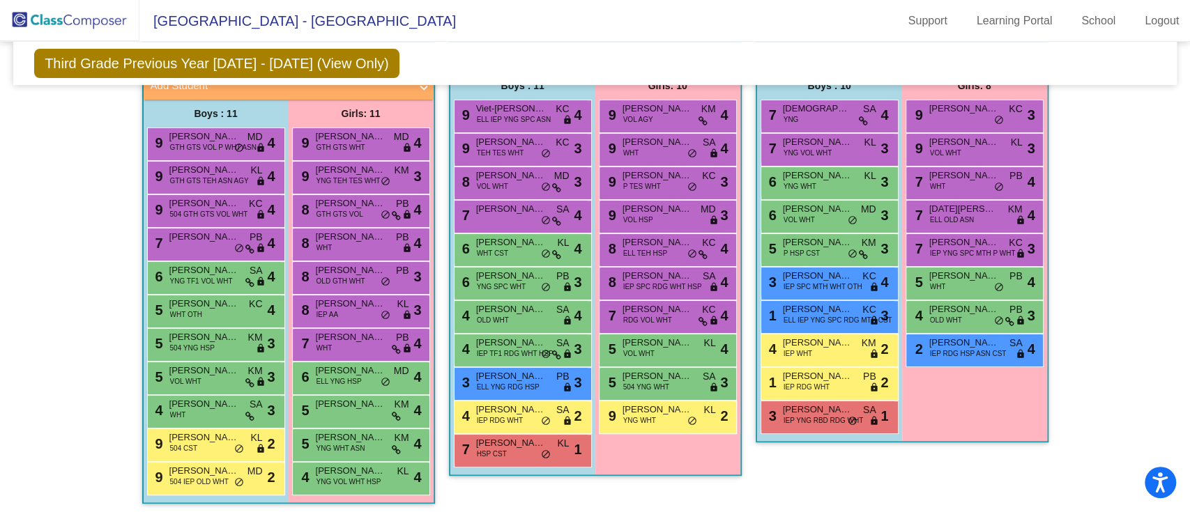
click at [1046, 314] on div "Hallway - Hallway Class picture_as_pdf Add Student First Name Last Name Student…" at bounding box center [595, 520] width 1142 height 967
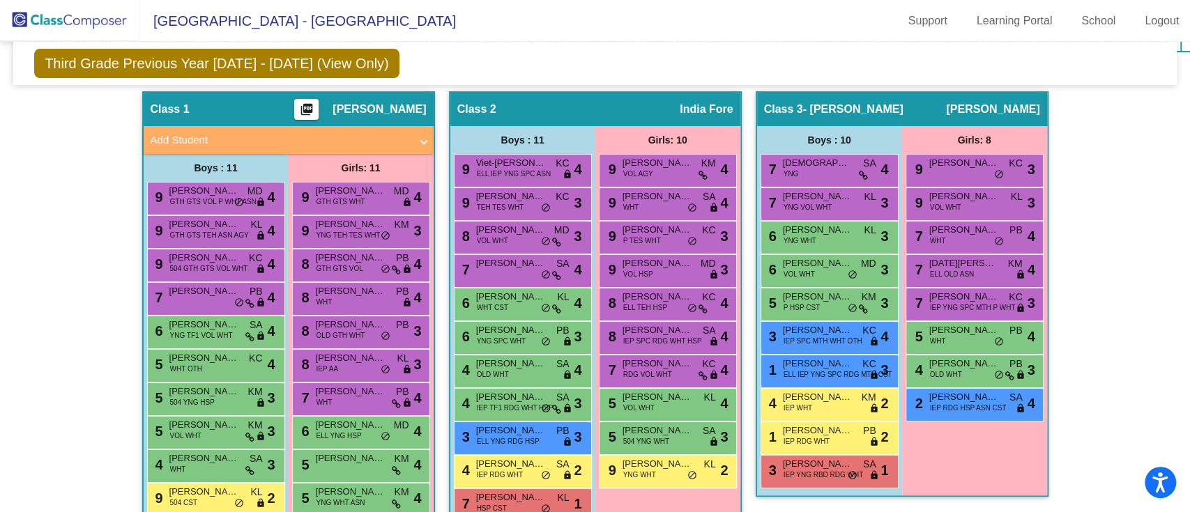
scroll to position [351, 0]
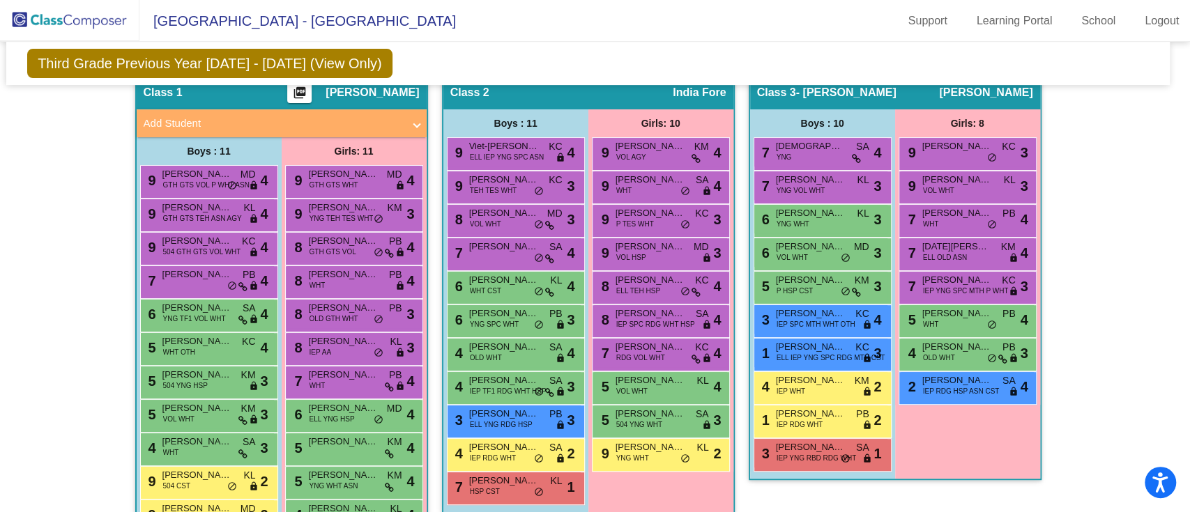
scroll to position [385, 7]
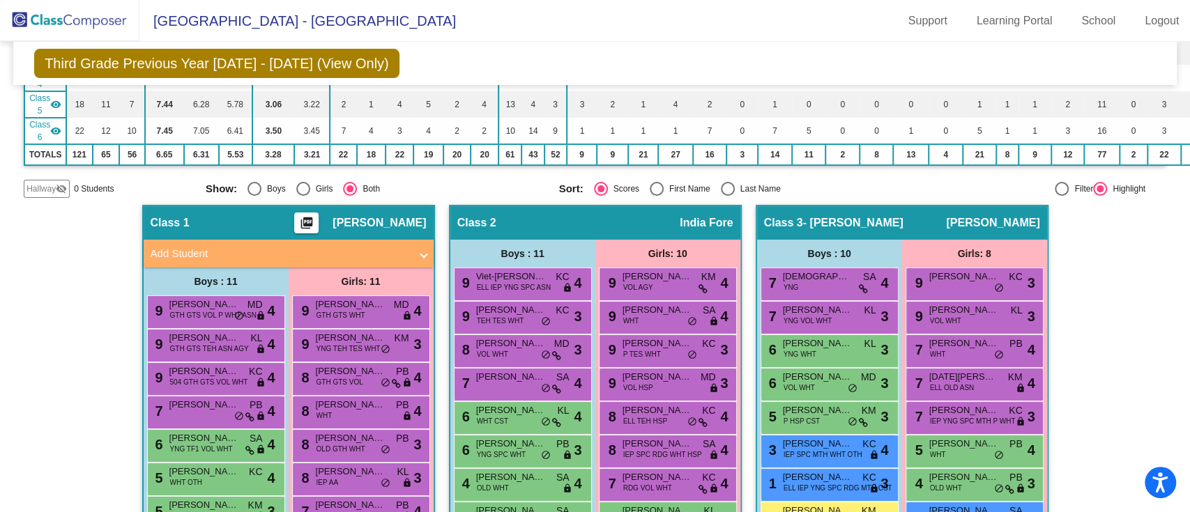
scroll to position [0, 0]
